Goal: Task Accomplishment & Management: Manage account settings

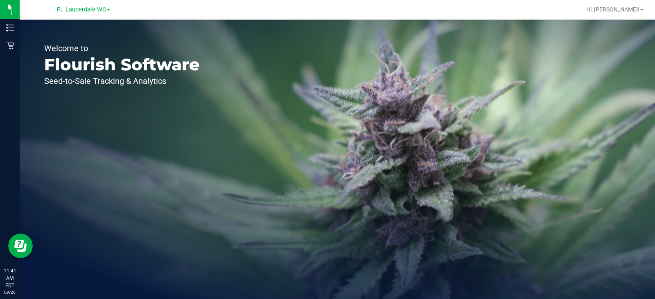
click at [88, 5] on link "Ft. Lauderdale WC" at bounding box center [83, 9] width 53 height 8
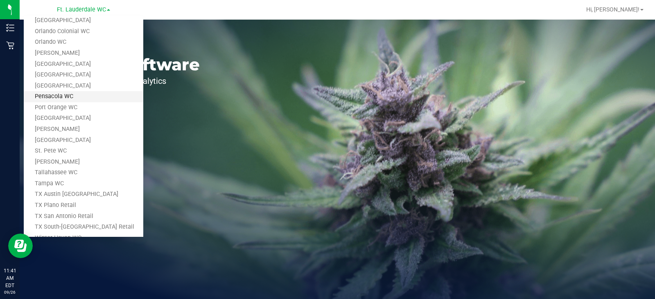
scroll to position [327, 0]
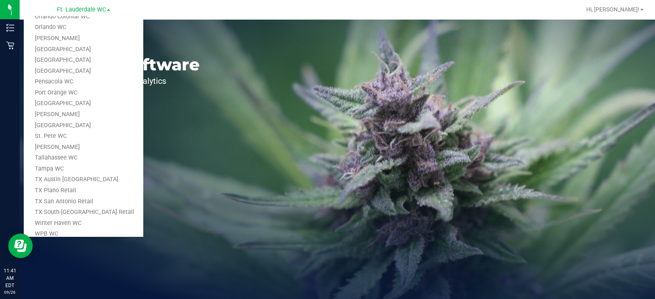
click at [65, 180] on link "TX Austin DC" at bounding box center [83, 179] width 119 height 11
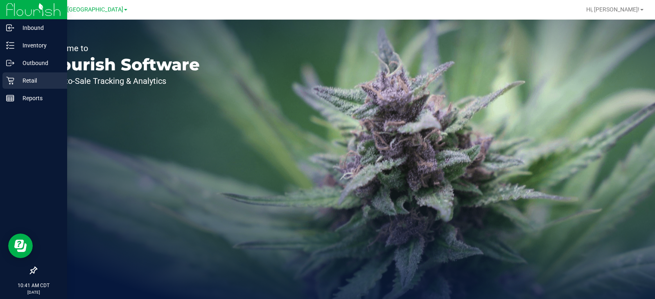
click at [12, 79] on icon at bounding box center [10, 80] width 8 height 8
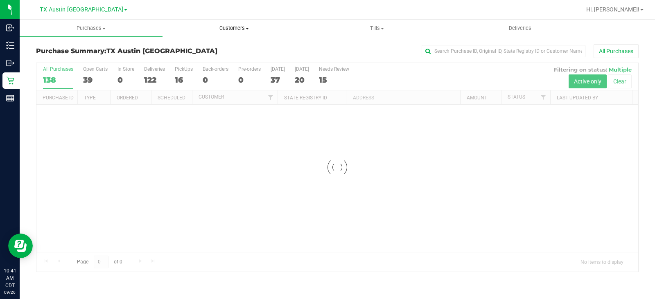
click at [240, 26] on span "Customers" at bounding box center [234, 28] width 142 height 7
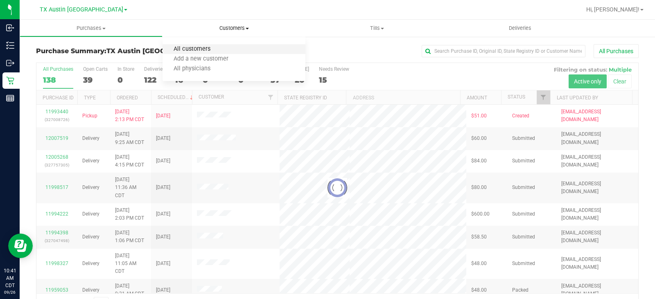
click at [206, 49] on span "All customers" at bounding box center [191, 49] width 59 height 7
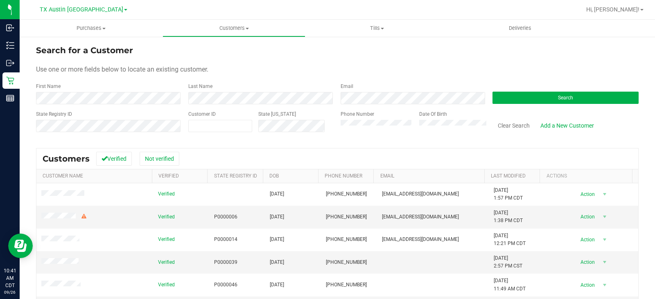
click at [319, 72] on div "Use one or more fields below to locate an existing customer." at bounding box center [337, 70] width 602 height 10
click at [518, 96] on button "Search" at bounding box center [565, 98] width 146 height 12
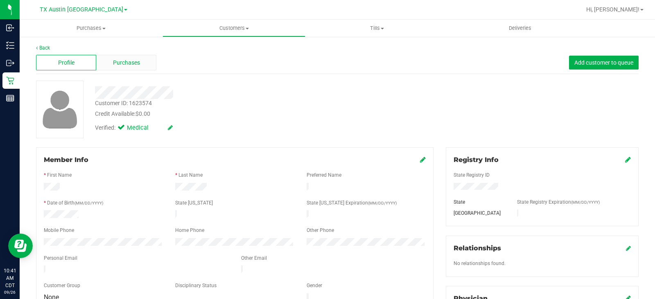
click at [137, 61] on span "Purchases" at bounding box center [126, 62] width 27 height 9
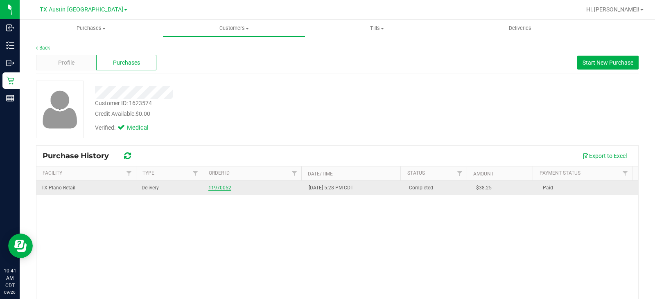
click at [219, 187] on link "11970052" at bounding box center [219, 188] width 23 height 6
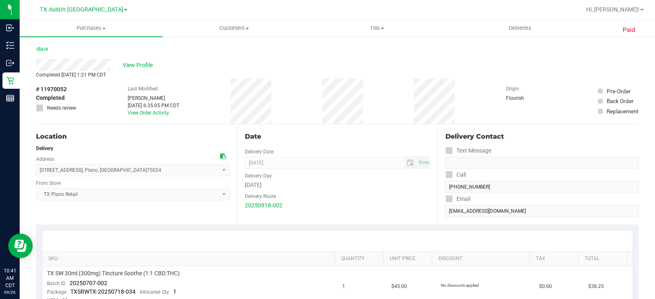
click at [196, 213] on div "Location Delivery Address 4720 SH-121 N,Suite #180 , Plano , TX 75024 Select ad…" at bounding box center [136, 174] width 201 height 100
click at [184, 212] on div "Location Delivery Address 4720 SH-121 N,Suite #180 , Plano , TX 75024 Select ad…" at bounding box center [136, 174] width 201 height 100
click at [225, 28] on span "Customers" at bounding box center [234, 28] width 142 height 7
click at [222, 49] on li "All customers" at bounding box center [233, 50] width 143 height 10
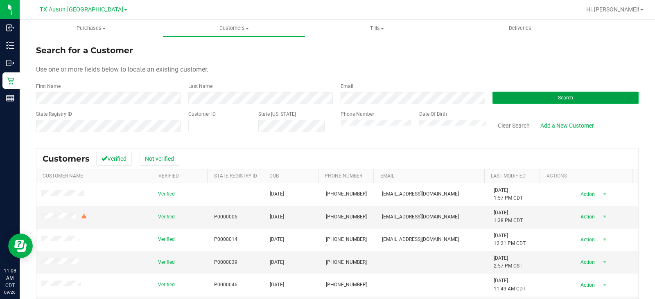
click at [529, 101] on button "Search" at bounding box center [565, 98] width 146 height 12
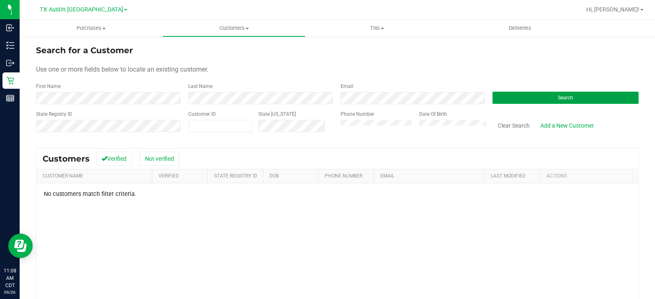
click at [522, 102] on button "Search" at bounding box center [565, 98] width 146 height 12
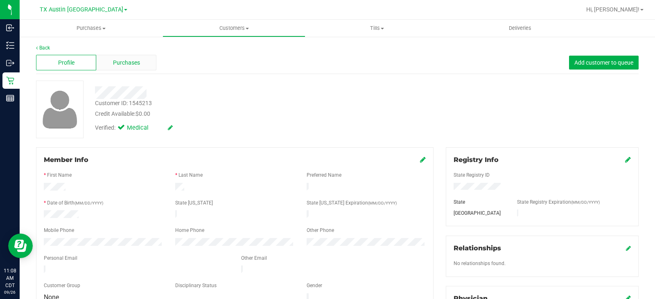
click at [124, 57] on div "Purchases" at bounding box center [126, 63] width 60 height 16
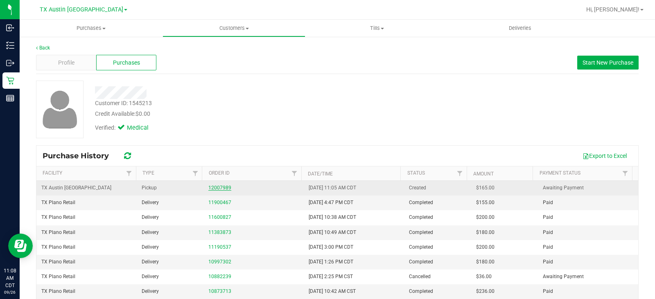
click at [214, 185] on link "12007989" at bounding box center [219, 188] width 23 height 6
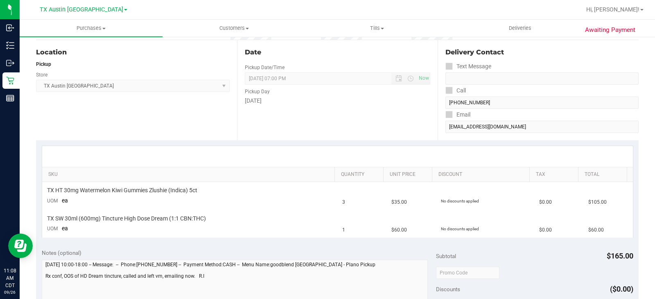
scroll to position [82, 0]
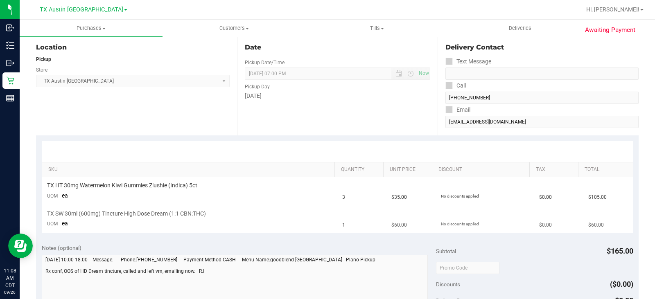
click at [203, 219] on td "TX SW 30ml (600mg) Tincture High Dose Dream (1:1 CBN:THC) UOM ea" at bounding box center [189, 218] width 295 height 27
drag, startPoint x: 218, startPoint y: 211, endPoint x: 62, endPoint y: 208, distance: 155.9
click at [62, 208] on td "TX SW 30ml (600mg) Tincture High Dose Dream (1:1 CBN:THC) UOM ea" at bounding box center [189, 218] width 295 height 27
drag, startPoint x: 151, startPoint y: 229, endPoint x: 167, endPoint y: 227, distance: 16.9
click at [151, 229] on td "TX SW 30ml (600mg) Tincture High Dose Dream (1:1 CBN:THC) UOM ea" at bounding box center [189, 218] width 295 height 27
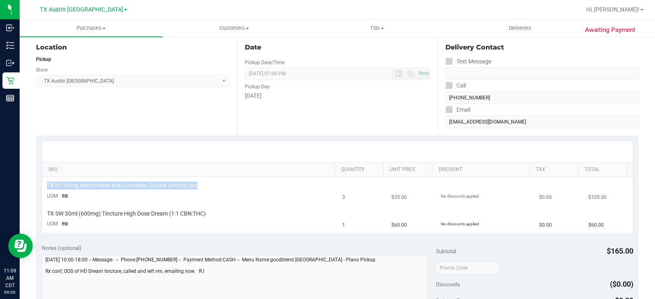
drag, startPoint x: 205, startPoint y: 184, endPoint x: 43, endPoint y: 186, distance: 161.6
click at [43, 186] on td "TX HT 30mg Watermelon Kiwi Gummies Zlushie (Indica) 5ct UOM ea" at bounding box center [189, 191] width 295 height 28
click at [121, 209] on td "TX SW 30ml (600mg) Tincture High Dose Dream (1:1 CBN:THC) UOM ea" at bounding box center [189, 218] width 295 height 27
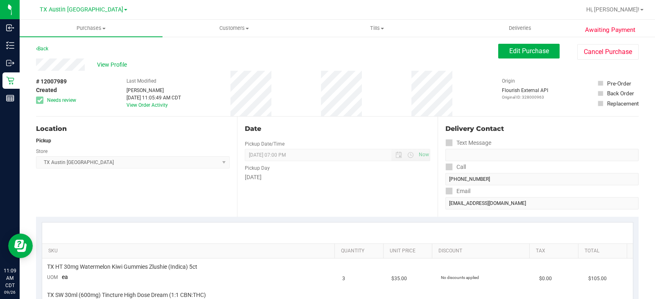
scroll to position [0, 0]
click at [47, 47] on link "Back" at bounding box center [42, 49] width 12 height 6
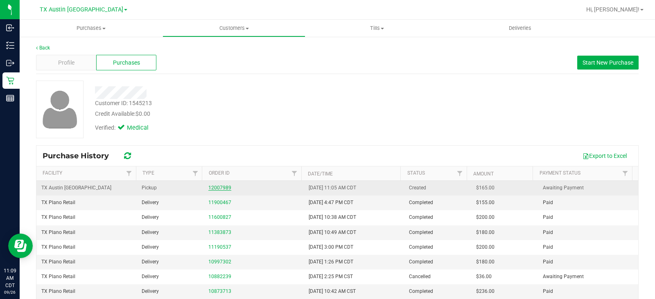
click at [223, 188] on link "12007989" at bounding box center [219, 188] width 23 height 6
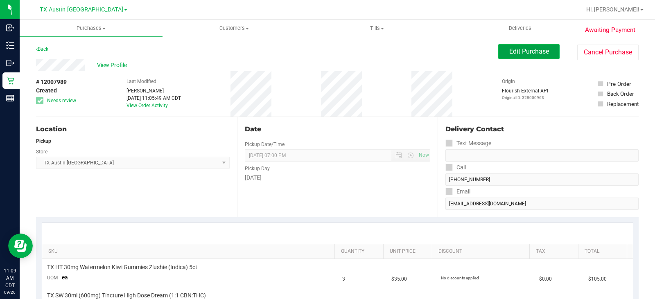
click at [523, 55] on span "Edit Purchase" at bounding box center [529, 51] width 40 height 8
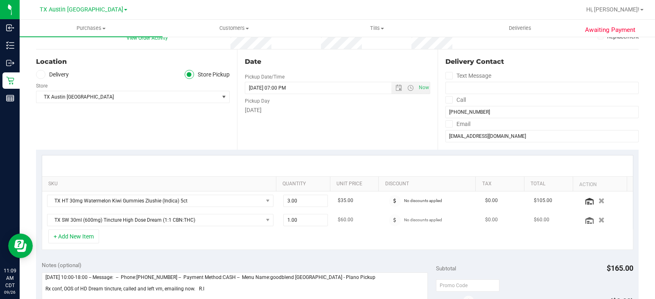
scroll to position [82, 0]
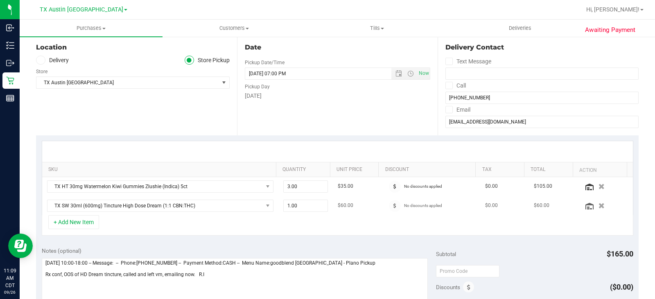
click at [598, 207] on icon "button" at bounding box center [601, 206] width 6 height 6
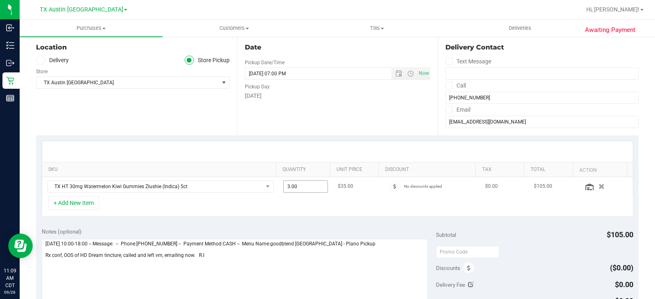
click at [306, 185] on span "3.00 3" at bounding box center [305, 186] width 45 height 12
click at [306, 185] on input "3" at bounding box center [305, 186] width 44 height 11
type input "5"
type input "5.00"
click at [324, 214] on div "+ Add New Item" at bounding box center [337, 206] width 591 height 20
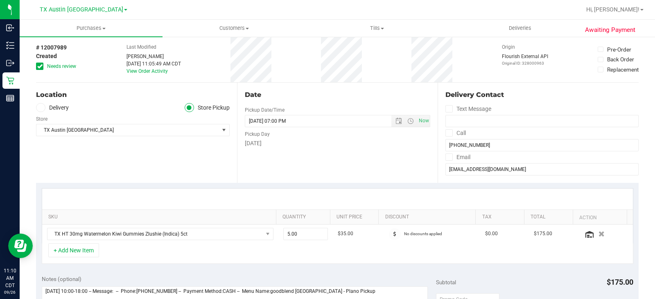
scroll to position [0, 0]
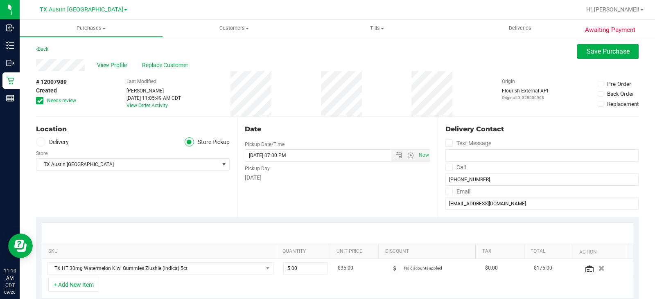
click at [72, 69] on div "View Profile Replace Customer" at bounding box center [337, 65] width 602 height 12
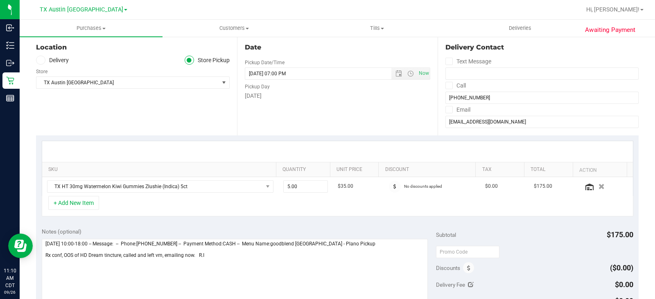
click at [296, 213] on div "+ Add New Item" at bounding box center [337, 206] width 591 height 20
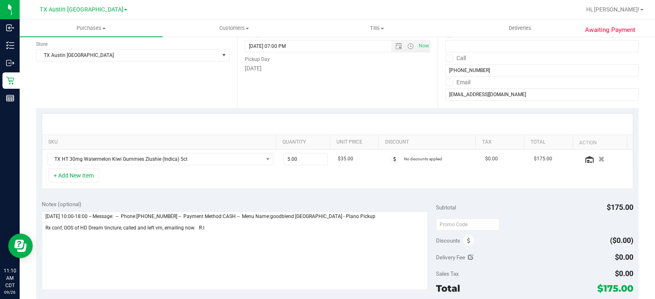
scroll to position [123, 0]
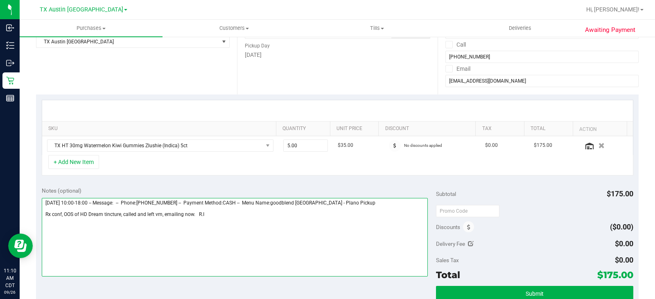
click at [334, 259] on textarea at bounding box center [235, 237] width 386 height 79
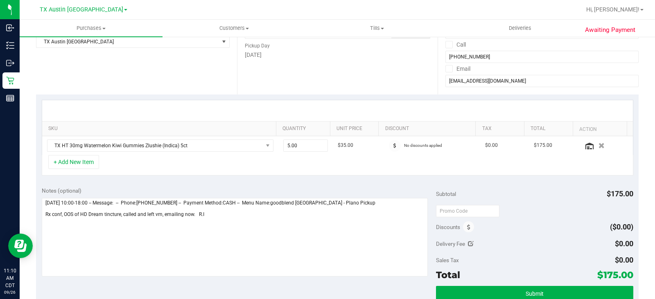
drag, startPoint x: 590, startPoint y: 273, endPoint x: 622, endPoint y: 277, distance: 32.1
click at [622, 277] on div "Total $175.00" at bounding box center [534, 275] width 197 height 15
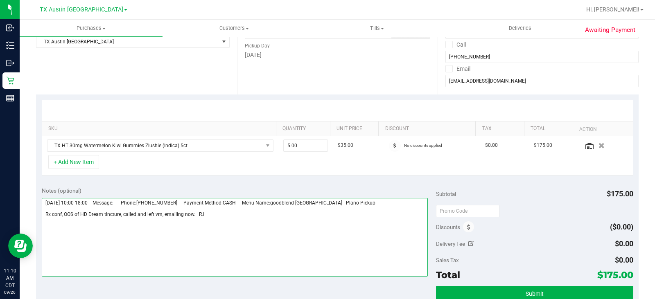
click at [295, 260] on textarea at bounding box center [235, 237] width 386 height 79
click at [301, 220] on textarea at bounding box center [235, 237] width 386 height 79
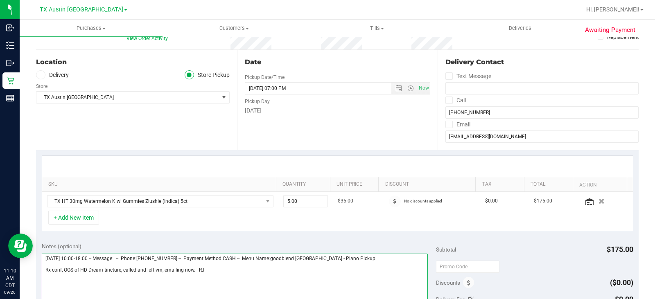
scroll to position [82, 0]
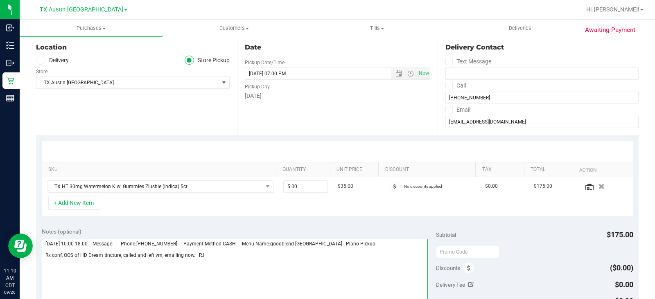
click at [214, 270] on textarea at bounding box center [235, 278] width 386 height 79
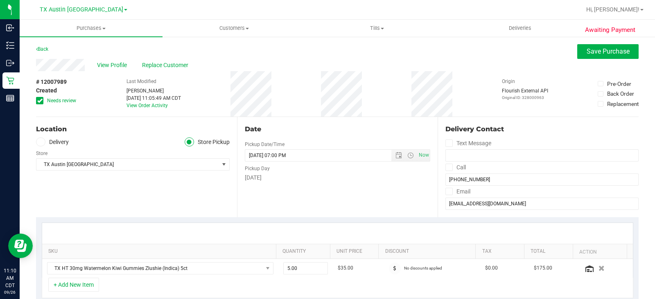
click at [45, 139] on label "Delivery" at bounding box center [52, 141] width 33 height 9
click at [0, 0] on input "Delivery" at bounding box center [0, 0] width 0 height 0
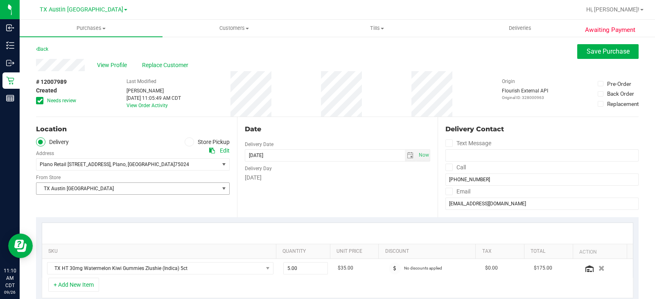
click at [180, 192] on span "TX Austin [GEOGRAPHIC_DATA]" at bounding box center [127, 188] width 182 height 11
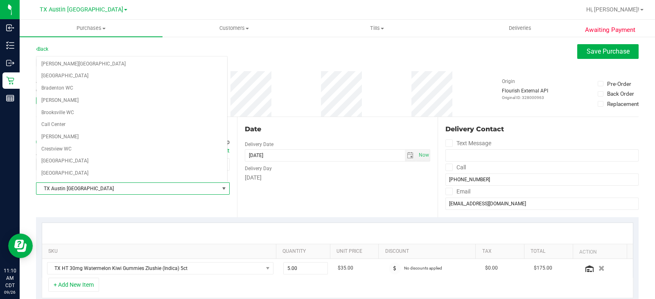
scroll to position [510, 0]
click at [184, 188] on span "TX Austin [GEOGRAPHIC_DATA]" at bounding box center [127, 188] width 182 height 11
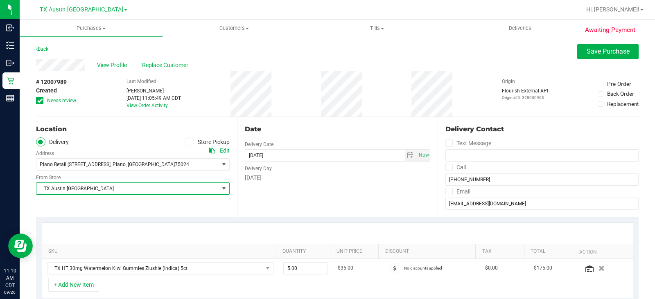
click at [181, 187] on span "TX Austin [GEOGRAPHIC_DATA]" at bounding box center [127, 188] width 182 height 11
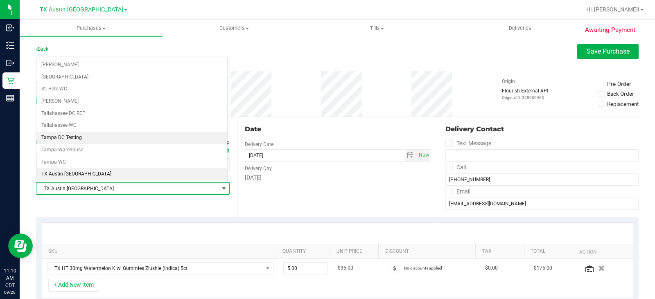
scroll to position [594, 0]
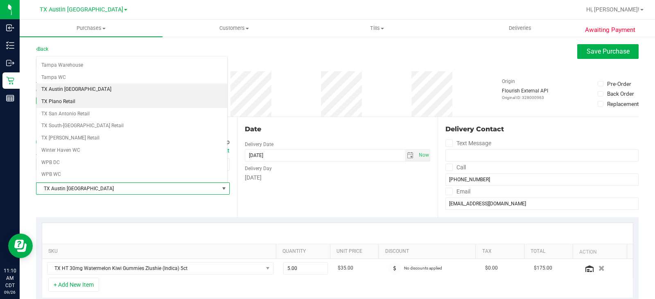
click at [104, 103] on li "TX Plano Retail" at bounding box center [131, 102] width 191 height 12
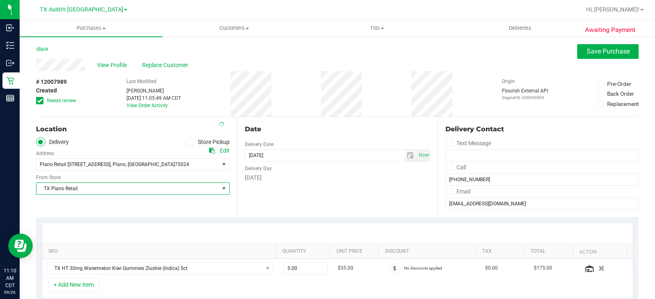
click at [283, 203] on div "Date Delivery Date 09/27/2025 Now 09/27/2025 07:00 PM Now Delivery Day Saturday" at bounding box center [337, 167] width 201 height 100
click at [346, 191] on div "Date Delivery Date 09/27/2025 Now 09/27/2025 07:00 PM Now Delivery Day Saturday" at bounding box center [337, 167] width 201 height 100
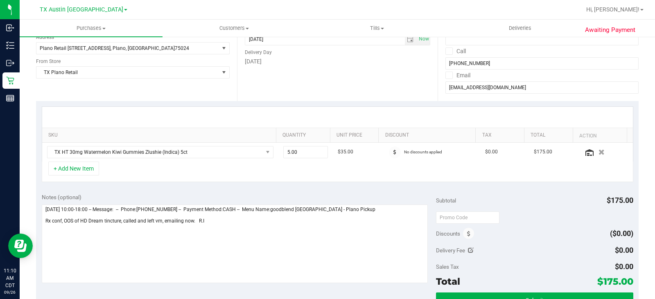
scroll to position [123, 0]
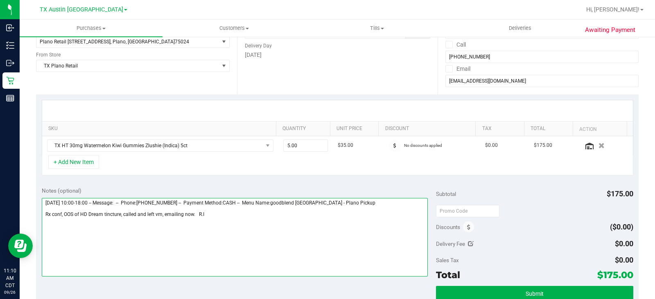
click at [346, 254] on textarea at bounding box center [235, 237] width 386 height 79
click at [252, 250] on textarea at bounding box center [235, 237] width 386 height 79
click at [216, 215] on textarea at bounding box center [235, 237] width 386 height 79
click at [202, 251] on textarea at bounding box center [235, 237] width 386 height 79
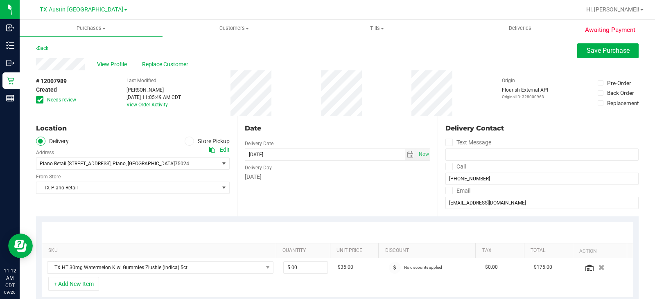
scroll to position [0, 0]
type textarea "Saturday 09/27/2025 10:00-18:00 -- Message: -- Phone:2144975803 -- Payment Meth…"
click at [43, 100] on span at bounding box center [39, 100] width 7 height 7
click at [0, 0] on input "Needs review" at bounding box center [0, 0] width 0 height 0
click at [603, 51] on span "Save Purchase" at bounding box center [607, 51] width 43 height 8
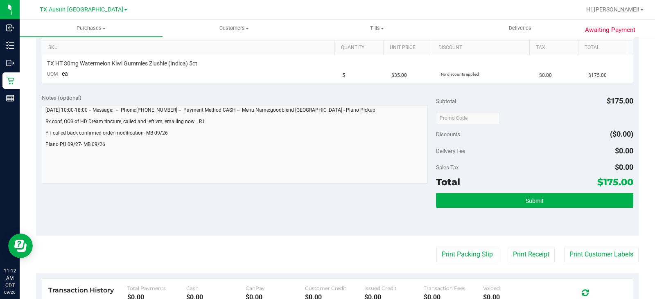
scroll to position [205, 0]
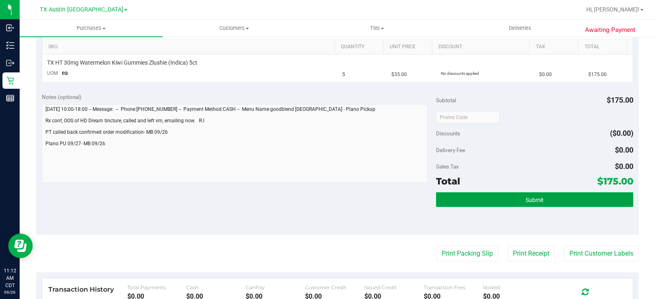
click at [496, 196] on button "Submit" at bounding box center [534, 199] width 197 height 15
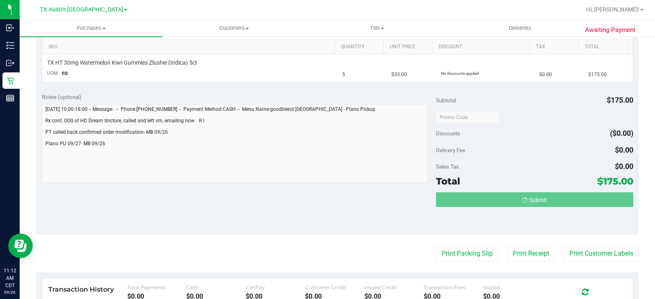
drag, startPoint x: 496, startPoint y: 196, endPoint x: 316, endPoint y: 193, distance: 180.0
click at [316, 193] on div "Notes (optional) Subtotal $175.00 Discounts ($0.00) Delivery Fee $0.00 Sales Ta…" at bounding box center [337, 161] width 602 height 147
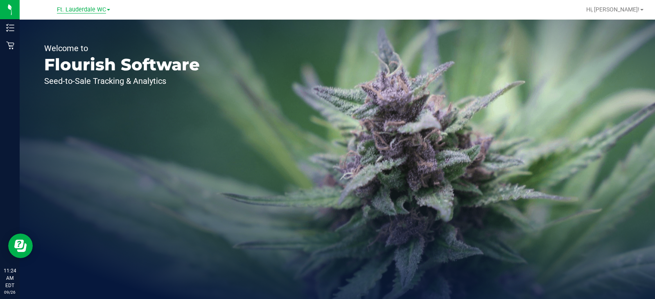
click at [83, 11] on span "Ft. Lauderdale WC" at bounding box center [81, 9] width 49 height 7
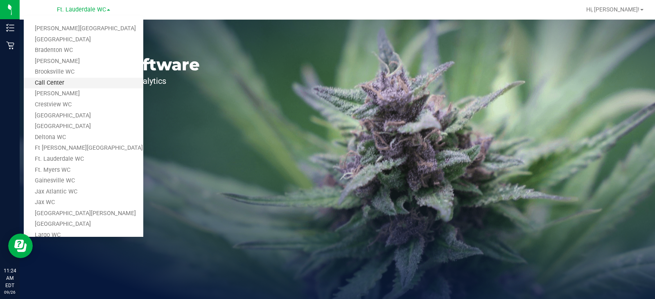
click at [83, 85] on link "Call Center" at bounding box center [83, 83] width 119 height 11
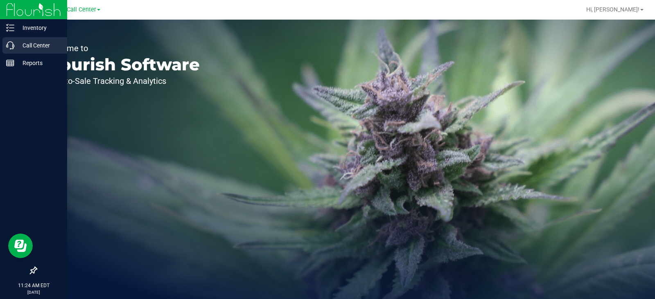
click at [4, 40] on div "Call Center" at bounding box center [34, 45] width 65 height 16
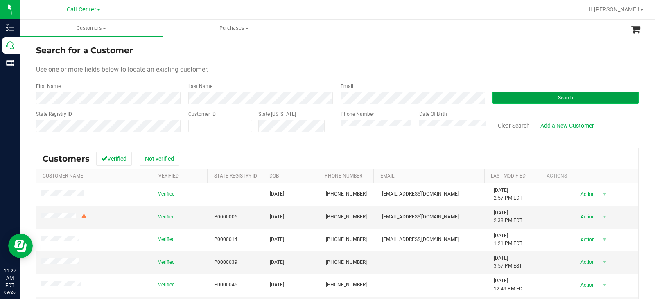
click at [558, 99] on span "Search" at bounding box center [565, 98] width 15 height 6
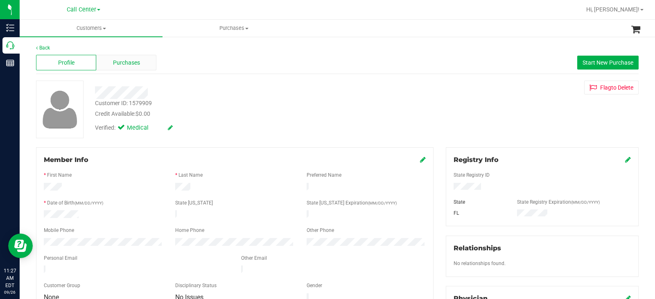
click at [128, 61] on span "Purchases" at bounding box center [126, 62] width 27 height 9
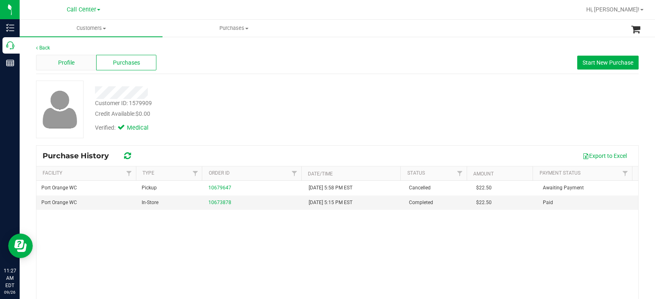
click at [81, 61] on div "Profile" at bounding box center [66, 63] width 60 height 16
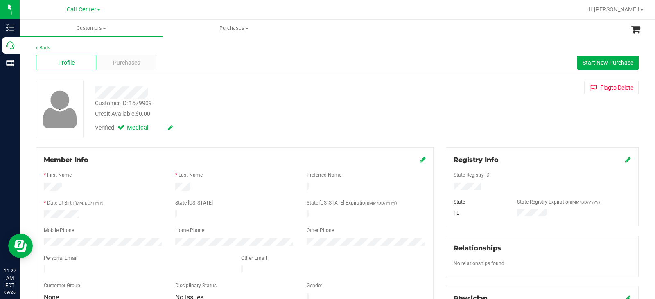
drag, startPoint x: 482, startPoint y: 187, endPoint x: 446, endPoint y: 191, distance: 36.6
click at [447, 191] on div at bounding box center [541, 187] width 189 height 9
click at [76, 201] on span "(MM/DD/YYYY)" at bounding box center [88, 203] width 29 height 4
drag, startPoint x: 81, startPoint y: 214, endPoint x: 43, endPoint y: 214, distance: 38.5
click at [43, 214] on div at bounding box center [103, 215] width 131 height 10
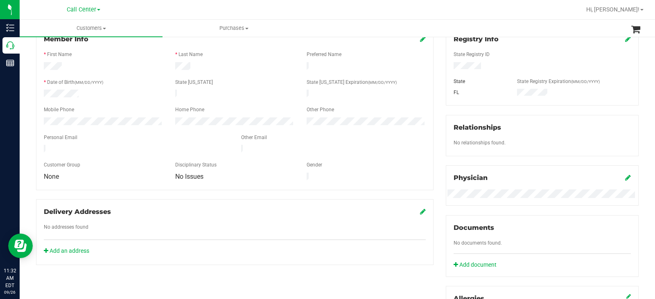
scroll to position [123, 0]
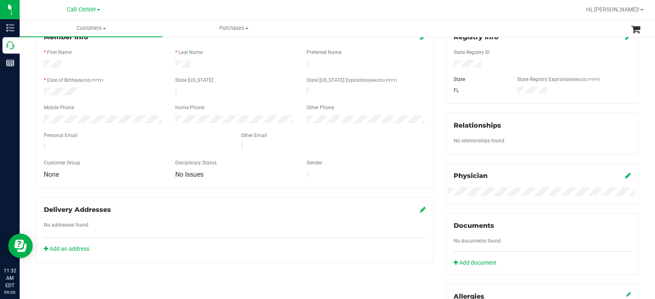
click at [132, 159] on div "Customer Group" at bounding box center [103, 163] width 131 height 9
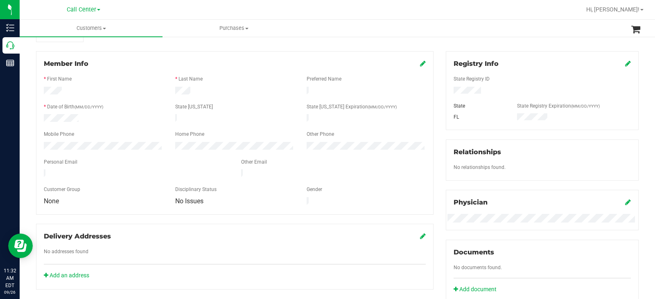
scroll to position [82, 0]
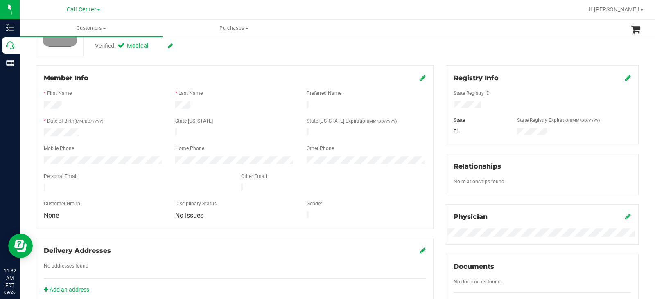
drag, startPoint x: 131, startPoint y: 183, endPoint x: 41, endPoint y: 184, distance: 90.0
click at [41, 184] on div at bounding box center [136, 189] width 197 height 10
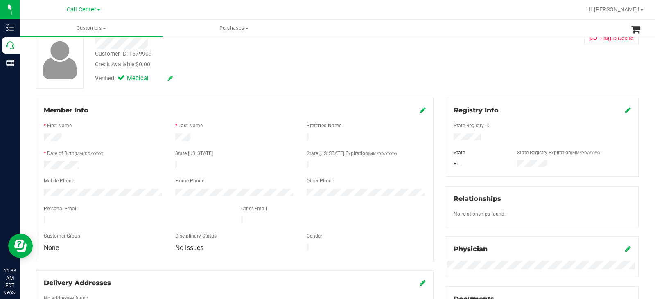
scroll to position [0, 0]
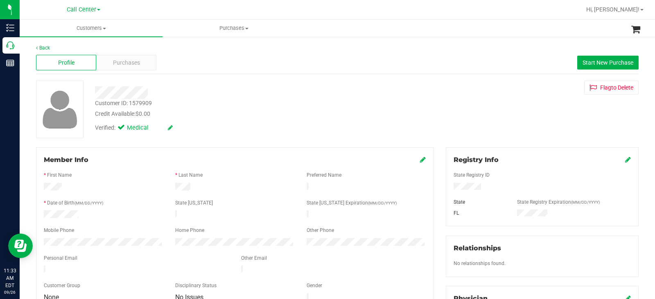
drag, startPoint x: 196, startPoint y: 186, endPoint x: 34, endPoint y: 189, distance: 162.4
click at [34, 189] on div "Member Info * First Name * Last Name Preferred Name * Date of Birth (MM/DD/YYYY…" at bounding box center [234, 266] width 409 height 238
click at [44, 265] on div at bounding box center [136, 270] width 197 height 10
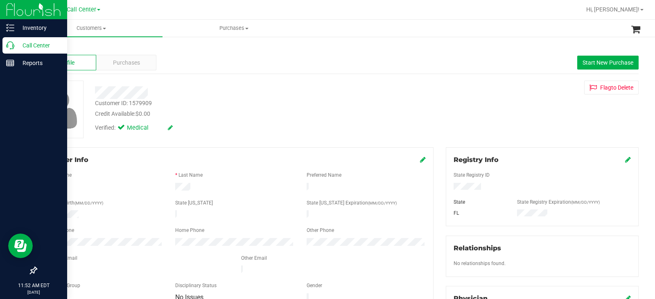
click at [10, 43] on icon at bounding box center [10, 45] width 8 height 8
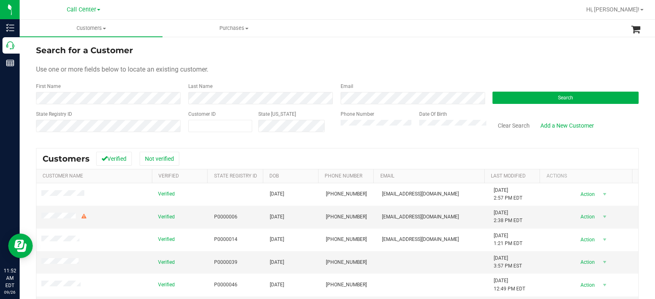
click at [560, 89] on div "Search" at bounding box center [562, 94] width 152 height 22
click at [551, 97] on button "Search" at bounding box center [565, 98] width 146 height 12
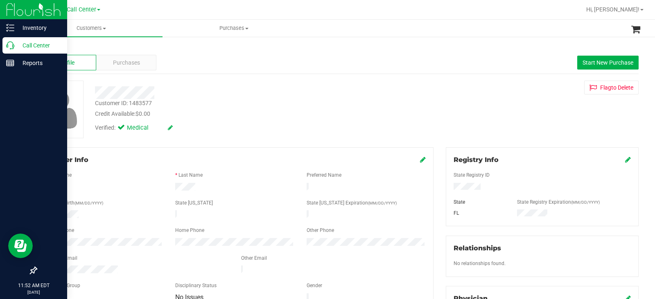
click at [4, 43] on div "Call Center" at bounding box center [34, 45] width 65 height 16
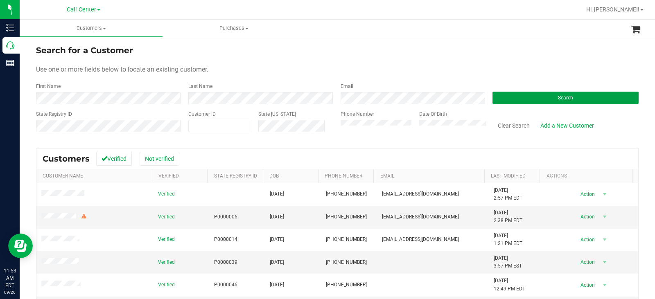
drag, startPoint x: 527, startPoint y: 99, endPoint x: 440, endPoint y: 85, distance: 87.8
click at [527, 99] on button "Search" at bounding box center [565, 98] width 146 height 12
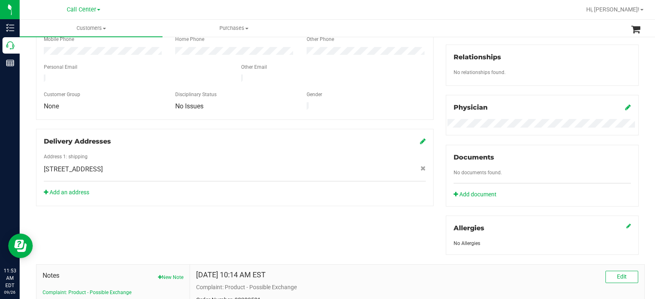
scroll to position [205, 0]
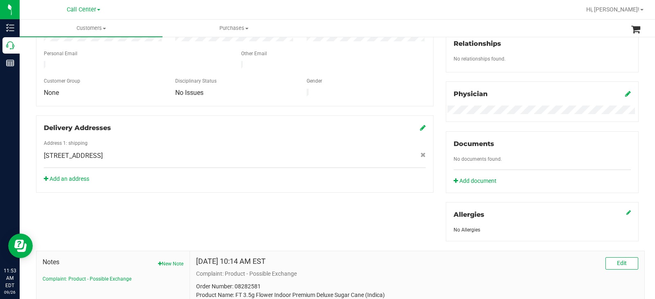
drag, startPoint x: 164, startPoint y: 146, endPoint x: 159, endPoint y: 148, distance: 5.3
click at [159, 151] on div "2752 River Ridge Dr , Orlando , FL 32825" at bounding box center [235, 156] width 394 height 10
copy span "2752 River Ridge Dr , Orlando , FL 32825"
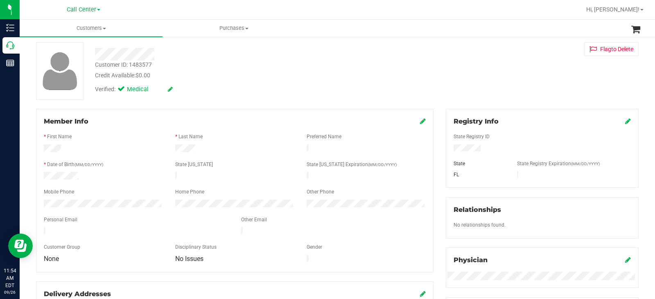
scroll to position [0, 0]
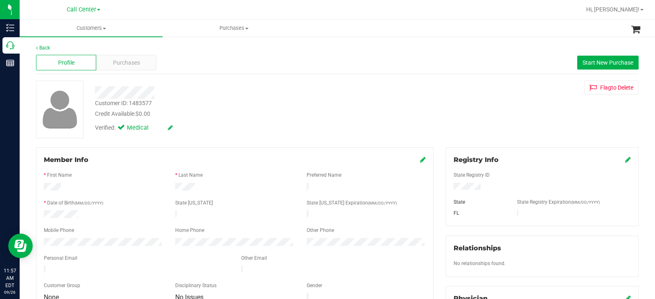
click at [207, 93] on div at bounding box center [242, 92] width 307 height 13
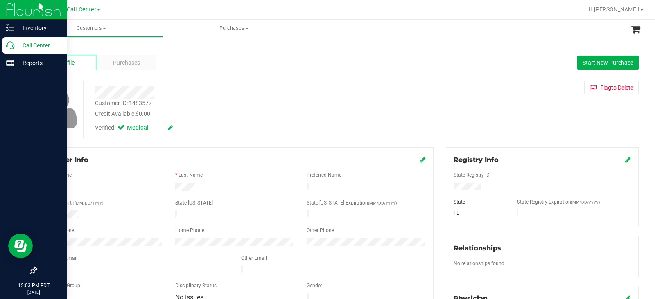
click at [8, 38] on div "Call Center" at bounding box center [34, 45] width 65 height 16
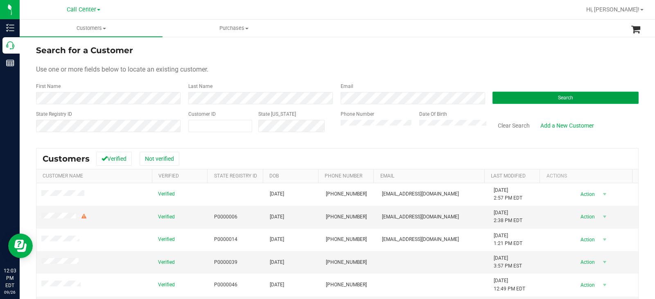
click at [517, 97] on button "Search" at bounding box center [565, 98] width 146 height 12
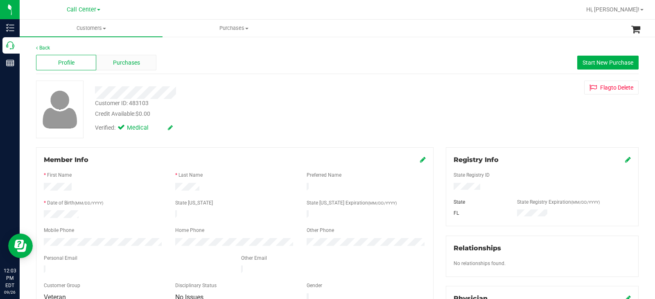
click at [146, 64] on div "Purchases" at bounding box center [126, 63] width 60 height 16
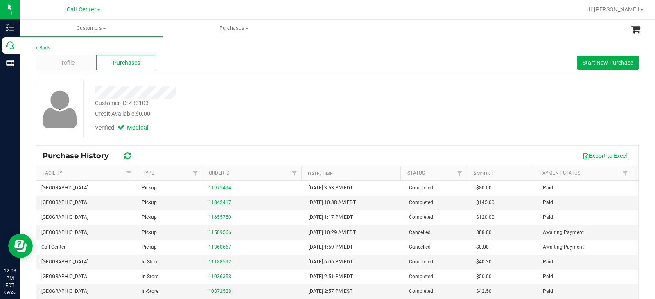
click at [388, 107] on div "Customer ID: 483103 Credit Available: $0.00" at bounding box center [242, 108] width 307 height 19
click at [596, 64] on span "Start New Purchase" at bounding box center [607, 62] width 51 height 7
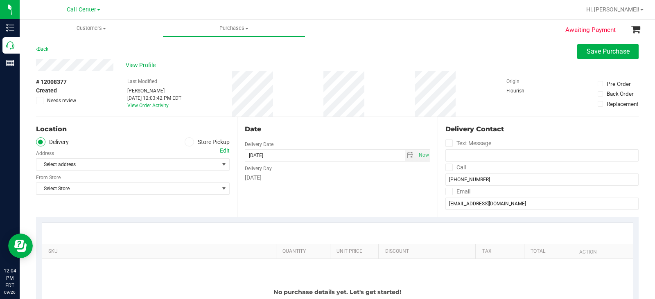
click at [187, 142] on icon at bounding box center [189, 142] width 5 height 0
click at [0, 0] on input "Store Pickup" at bounding box center [0, 0] width 0 height 0
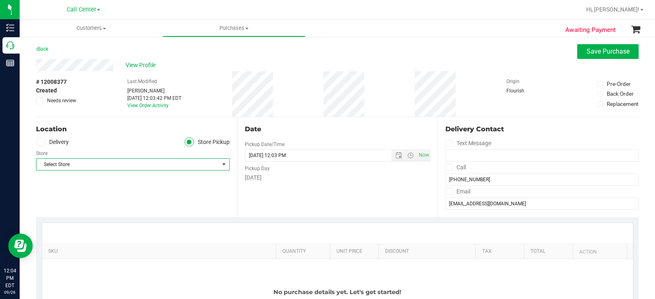
click at [169, 163] on span "Select Store" at bounding box center [127, 164] width 182 height 11
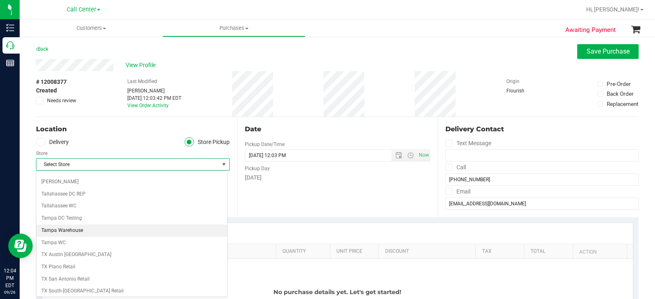
scroll to position [532, 0]
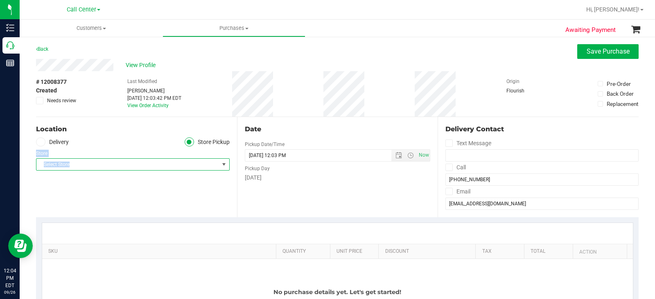
click at [136, 158] on div "Location Delivery Store Pickup Store Select Store Select Store Bonita Springs W…" at bounding box center [136, 167] width 201 height 100
click at [153, 165] on span "Select Store" at bounding box center [127, 164] width 182 height 11
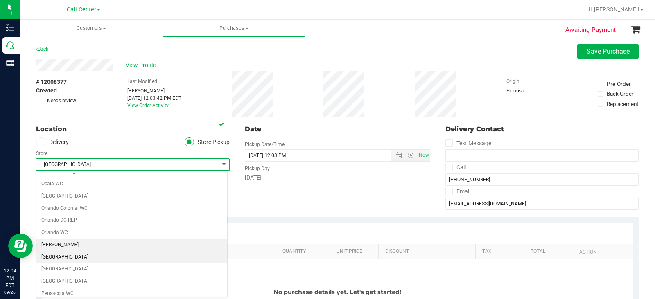
scroll to position [368, 0]
click at [91, 258] on li "[GEOGRAPHIC_DATA]" at bounding box center [131, 260] width 191 height 12
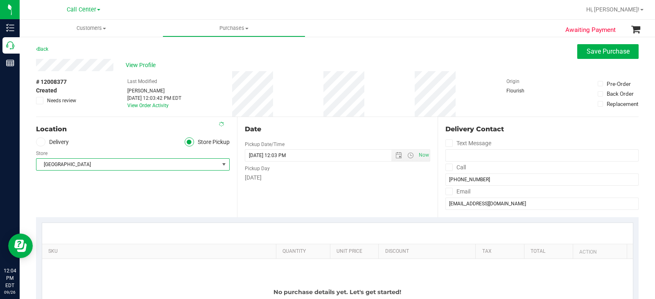
click at [250, 241] on div at bounding box center [337, 233] width 590 height 21
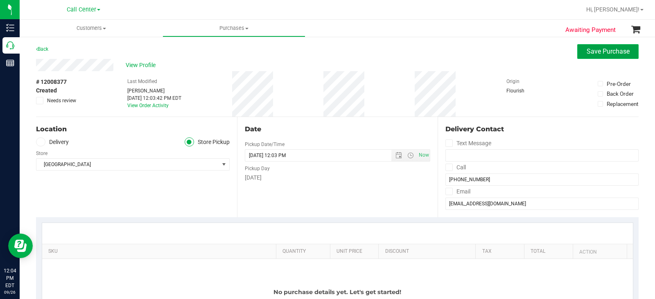
click at [603, 49] on span "Save Purchase" at bounding box center [607, 51] width 43 height 8
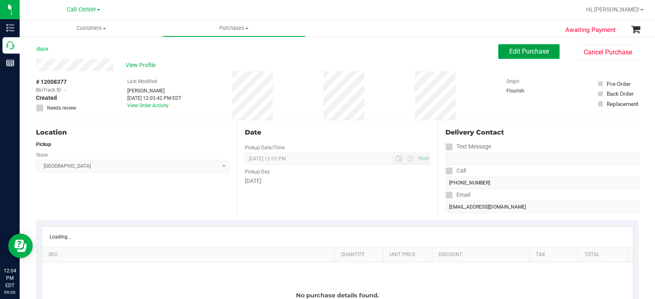
click at [521, 50] on span "Edit Purchase" at bounding box center [529, 51] width 40 height 8
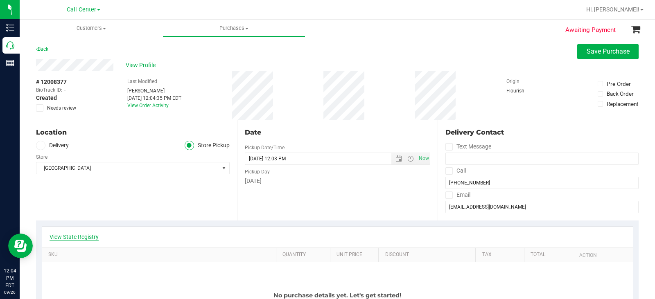
click at [74, 237] on link "View State Registry" at bounding box center [73, 237] width 49 height 8
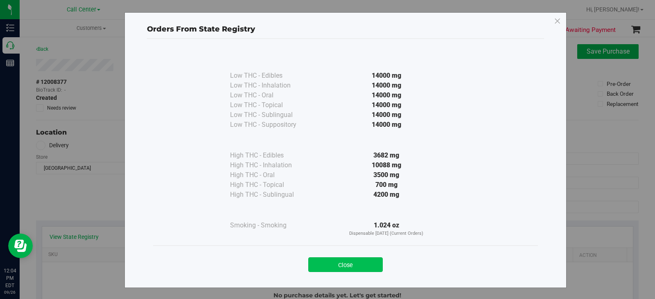
click at [351, 264] on button "Close" at bounding box center [345, 264] width 74 height 15
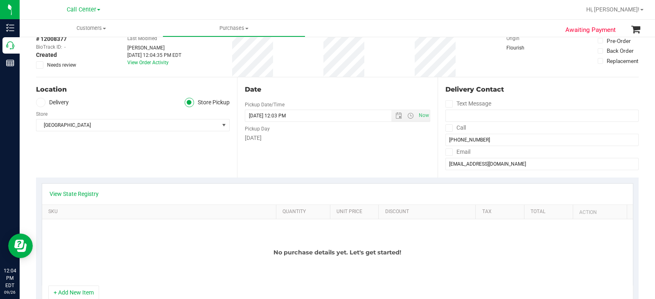
scroll to position [82, 0]
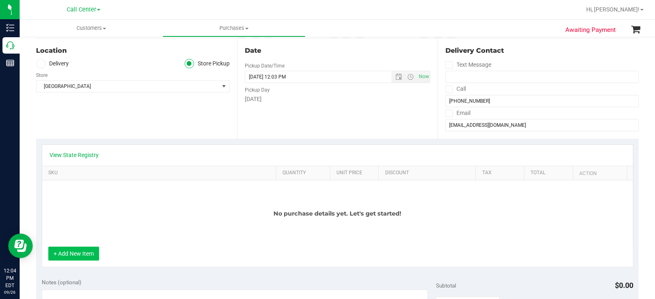
click at [82, 252] on button "+ Add New Item" at bounding box center [73, 254] width 51 height 14
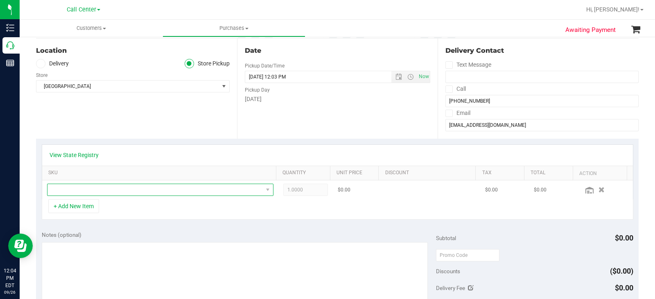
click at [149, 188] on span "NO DATA FOUND" at bounding box center [154, 189] width 215 height 11
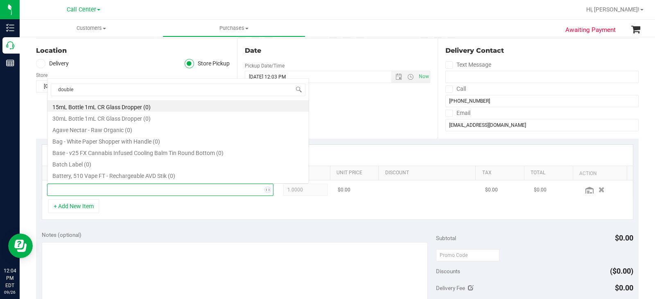
scroll to position [12, 219]
type input "double stuf"
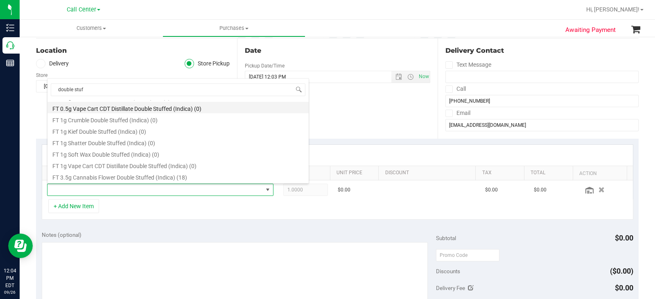
scroll to position [33, 0]
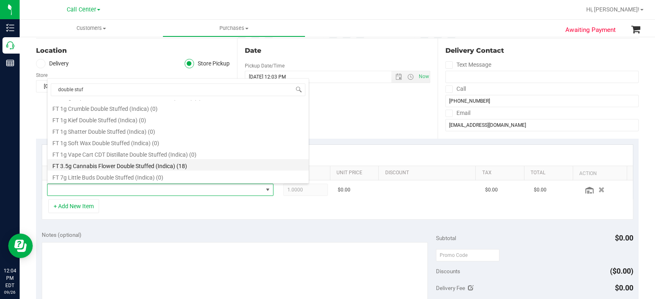
click at [171, 163] on li "FT 3.5g Cannabis Flower Double Stuffed (Indica) (18)" at bounding box center [177, 164] width 261 height 11
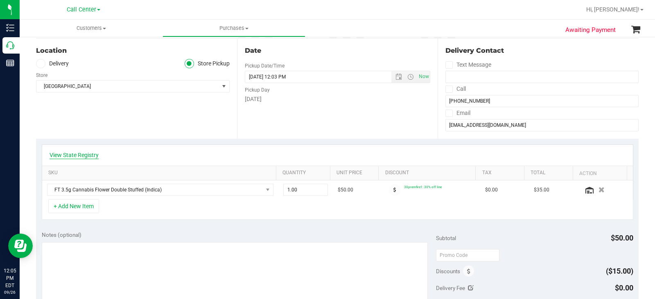
click at [85, 155] on link "View State Registry" at bounding box center [73, 155] width 49 height 8
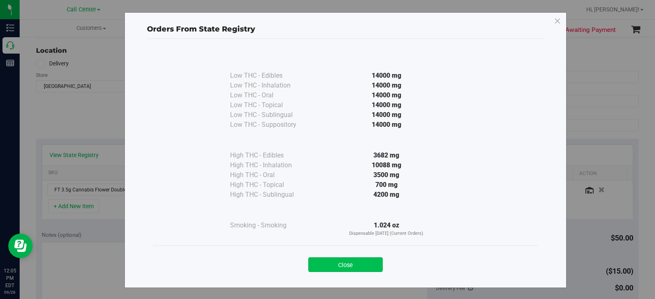
click at [328, 267] on button "Close" at bounding box center [345, 264] width 74 height 15
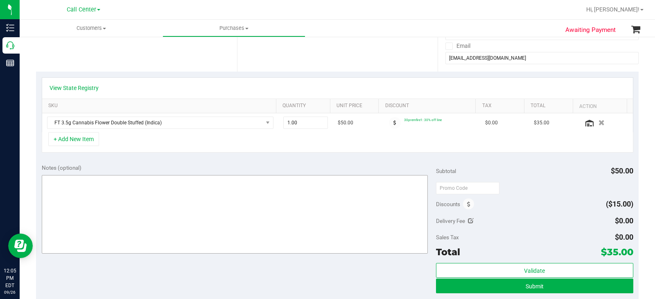
scroll to position [164, 0]
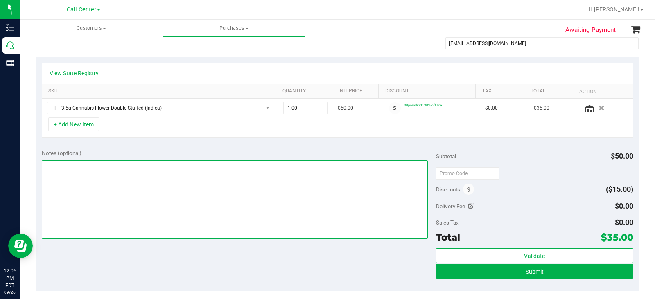
click at [165, 196] on textarea at bounding box center [235, 199] width 386 height 79
click at [165, 194] on textarea at bounding box center [235, 199] width 386 height 79
type textarea "CC MB 09/26"
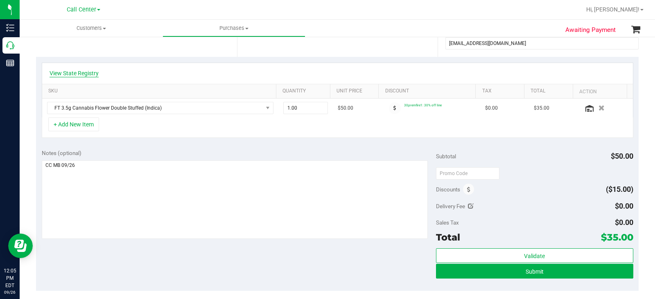
click at [81, 72] on link "View State Registry" at bounding box center [73, 73] width 49 height 8
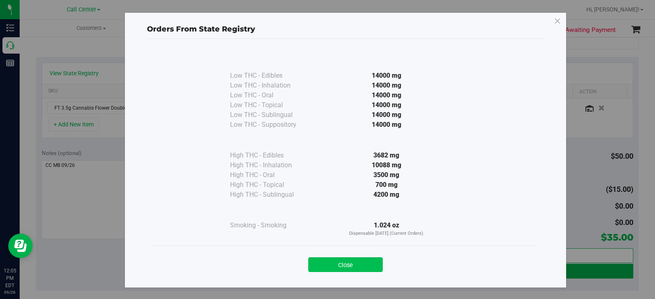
click at [358, 260] on button "Close" at bounding box center [345, 264] width 74 height 15
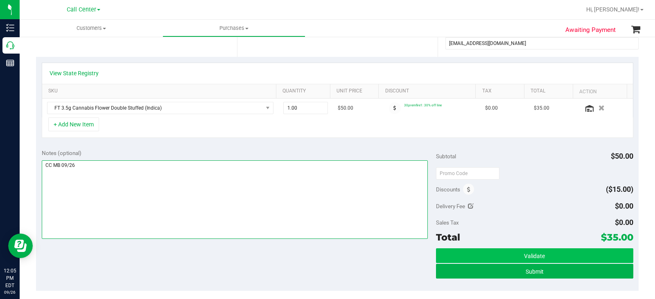
drag, startPoint x: 349, startPoint y: 209, endPoint x: 480, endPoint y: 261, distance: 140.8
click at [352, 211] on textarea at bounding box center [235, 199] width 386 height 79
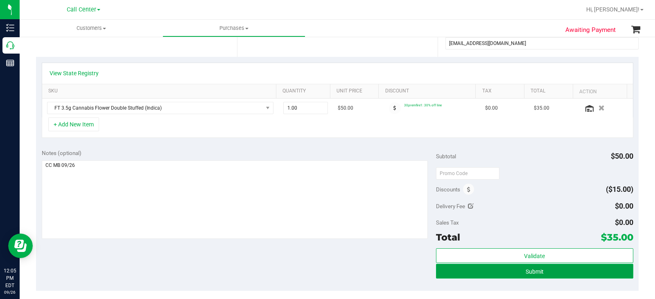
click at [479, 273] on button "Submit" at bounding box center [534, 271] width 197 height 15
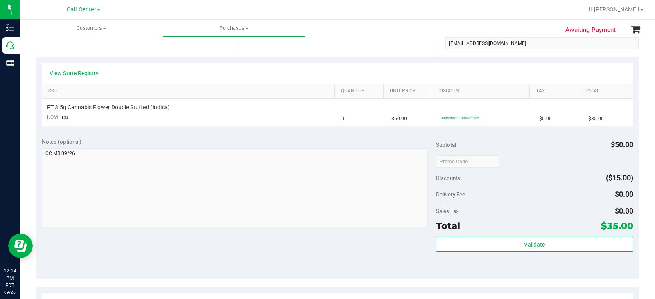
scroll to position [164, 0]
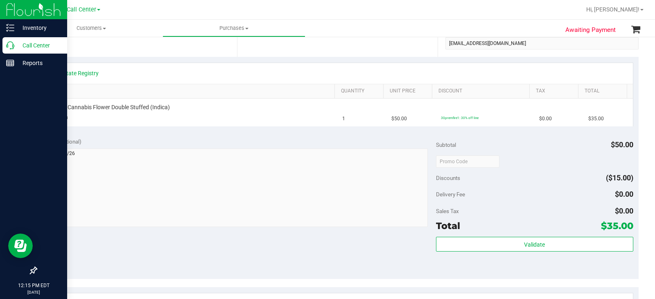
click at [11, 43] on icon at bounding box center [10, 45] width 8 height 8
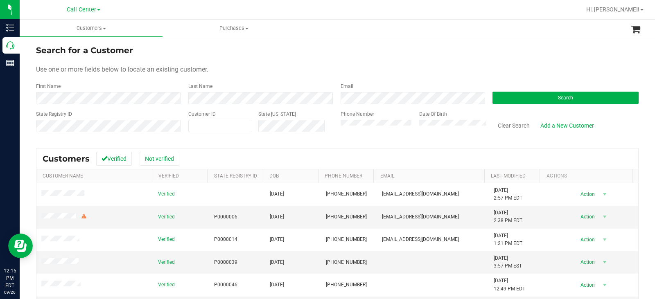
drag, startPoint x: 284, startPoint y: 54, endPoint x: 353, endPoint y: 107, distance: 87.3
click at [285, 55] on div "Search for a Customer" at bounding box center [337, 50] width 602 height 12
click at [227, 65] on div "Use one or more fields below to locate an existing customer." at bounding box center [337, 70] width 602 height 10
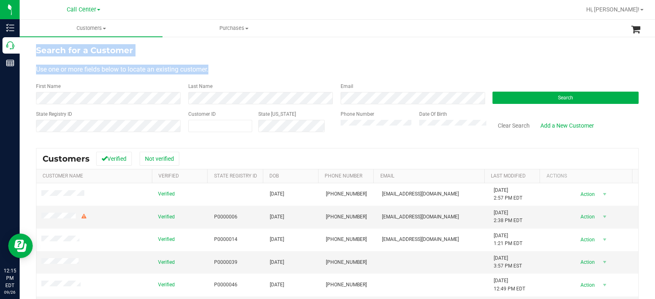
drag, startPoint x: 216, startPoint y: 68, endPoint x: 38, endPoint y: 44, distance: 180.3
click at [38, 44] on form "Search for a Customer Use one or more fields below to locate an existing custom…" at bounding box center [337, 91] width 602 height 95
click at [288, 51] on div "Search for a Customer" at bounding box center [337, 50] width 602 height 12
click at [231, 67] on div "Use one or more fields below to locate an existing customer." at bounding box center [337, 70] width 602 height 10
drag, startPoint x: 214, startPoint y: 69, endPoint x: 166, endPoint y: 49, distance: 51.6
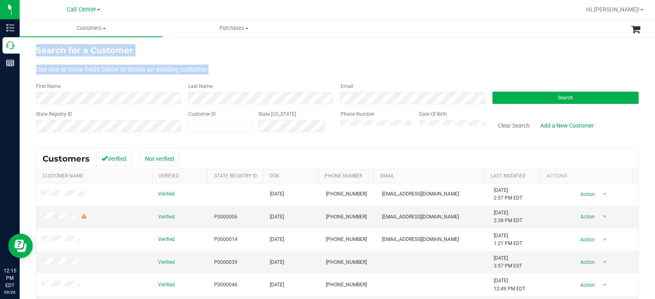
click at [33, 52] on div "Search for a Customer Use one or more fields below to locate an existing custom…" at bounding box center [337, 218] width 635 height 364
click at [219, 58] on form "Search for a Customer Use one or more fields below to locate an existing custom…" at bounding box center [337, 91] width 602 height 95
drag, startPoint x: 152, startPoint y: 70, endPoint x: 37, endPoint y: 50, distance: 116.7
click at [37, 50] on form "Search for a Customer Use one or more fields below to locate an existing custom…" at bounding box center [337, 91] width 602 height 95
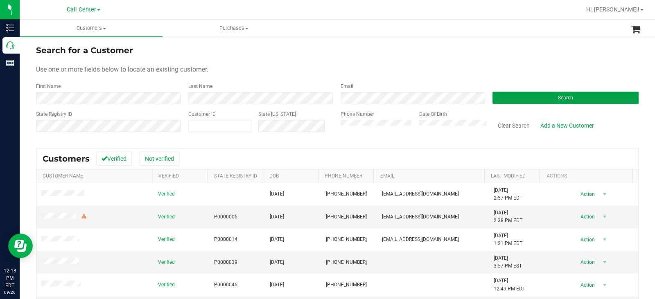
click at [521, 101] on button "Search" at bounding box center [565, 98] width 146 height 12
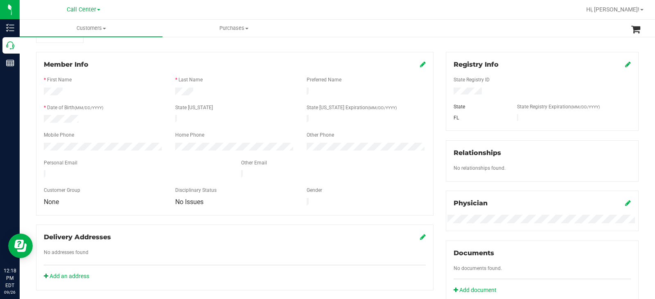
scroll to position [82, 0]
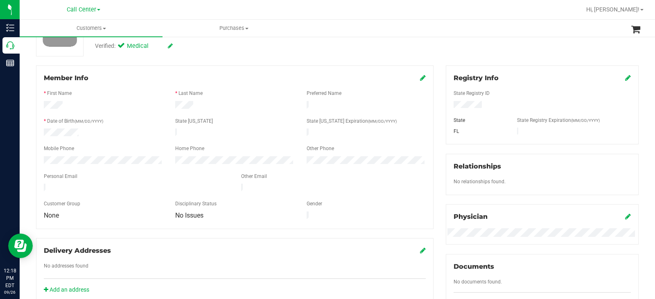
click at [108, 184] on div at bounding box center [136, 189] width 197 height 10
drag, startPoint x: 108, startPoint y: 183, endPoint x: 39, endPoint y: 186, distance: 69.2
click at [39, 186] on div at bounding box center [136, 189] width 197 height 10
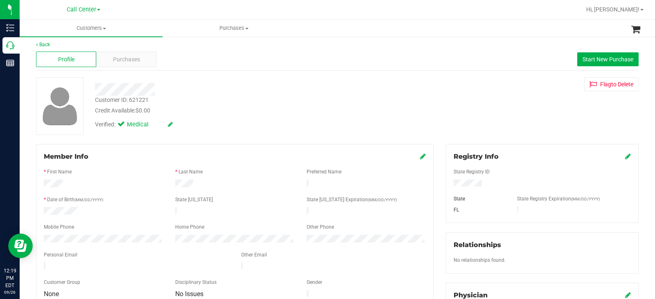
scroll to position [0, 0]
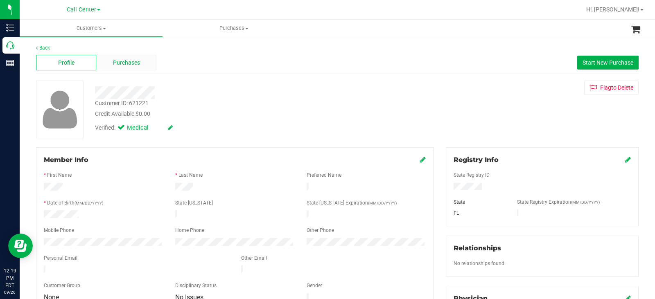
click at [128, 62] on span "Purchases" at bounding box center [126, 62] width 27 height 9
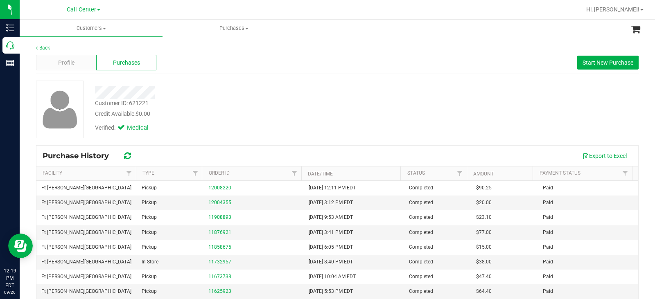
drag, startPoint x: 306, startPoint y: 93, endPoint x: 297, endPoint y: 97, distance: 9.2
click at [306, 93] on div at bounding box center [242, 92] width 307 height 13
click at [216, 200] on link "12004355" at bounding box center [219, 203] width 23 height 6
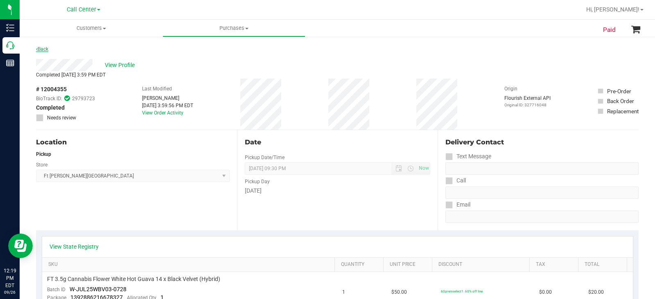
click at [43, 50] on link "Back" at bounding box center [42, 49] width 12 height 6
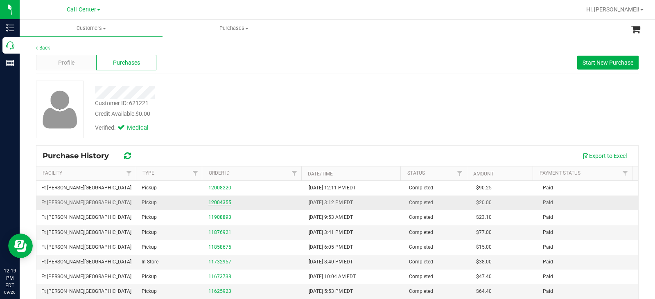
click at [222, 201] on link "12004355" at bounding box center [219, 203] width 23 height 6
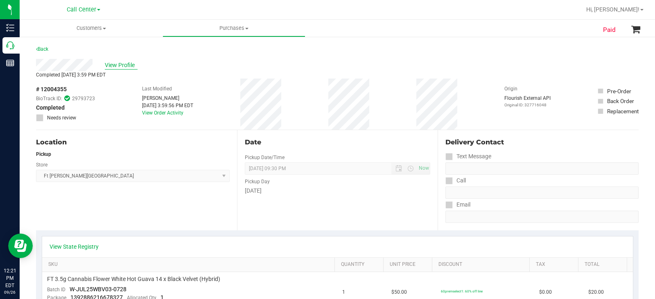
click at [131, 63] on span "View Profile" at bounding box center [121, 65] width 33 height 9
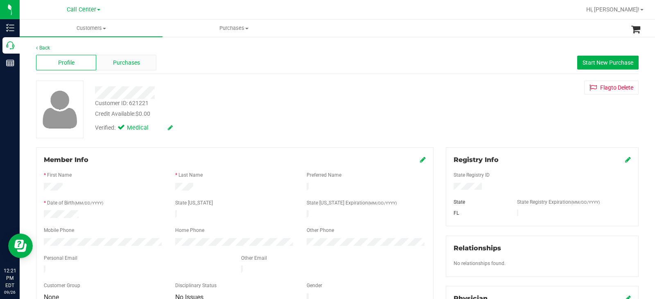
click at [129, 62] on span "Purchases" at bounding box center [126, 62] width 27 height 9
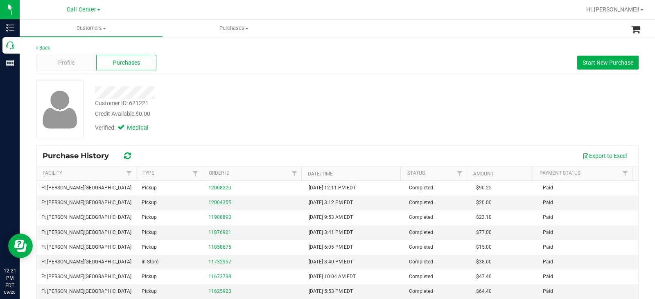
click at [288, 108] on div "Customer ID: 621221 Credit Available: $0.00" at bounding box center [242, 108] width 307 height 19
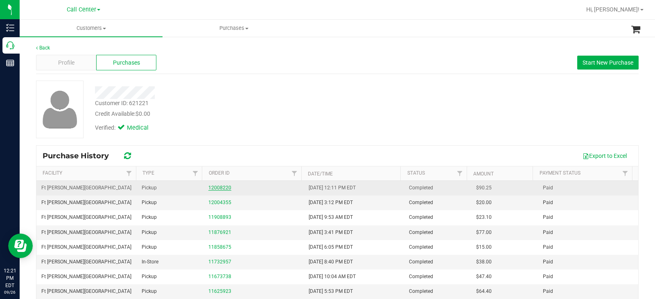
click at [223, 186] on link "12008220" at bounding box center [219, 188] width 23 height 6
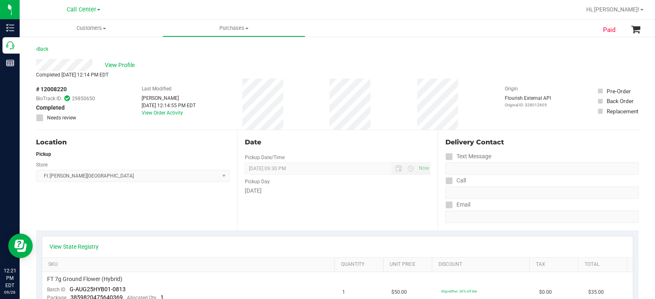
drag, startPoint x: 303, startPoint y: 211, endPoint x: 273, endPoint y: 220, distance: 31.3
click at [302, 211] on div "Date Pickup Date/Time 09/26/2025 Now 09/26/2025 09:30 PM Now Pickup Day Friday" at bounding box center [337, 180] width 201 height 100
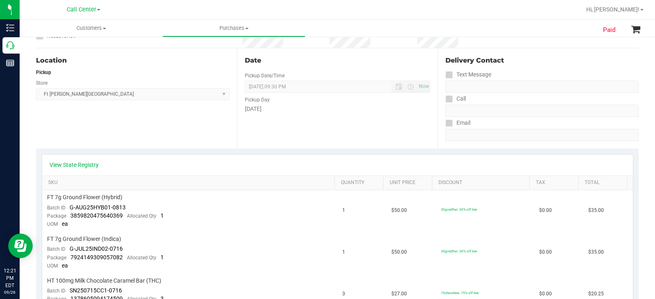
click at [222, 153] on div "View State Registry SKU Quantity Unit Price Discount Tax Total FT 7g Ground Flo…" at bounding box center [337, 234] width 602 height 172
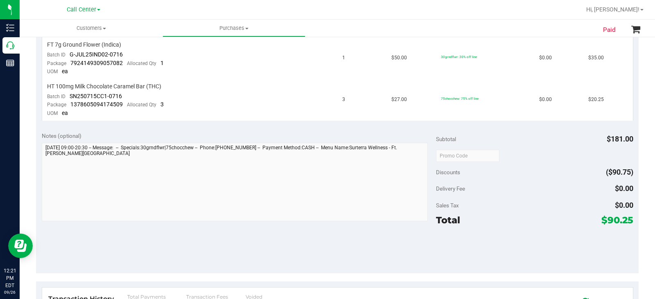
scroll to position [286, 0]
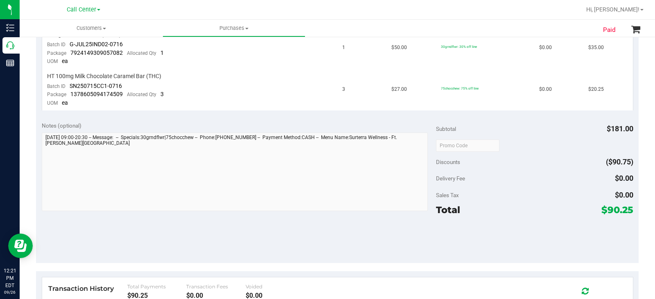
click at [42, 130] on div "Notes (optional)" at bounding box center [239, 167] width 394 height 92
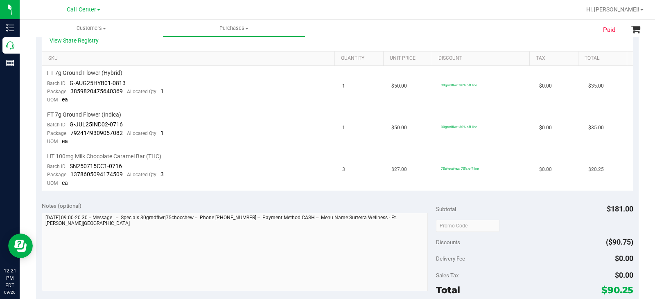
scroll to position [205, 0]
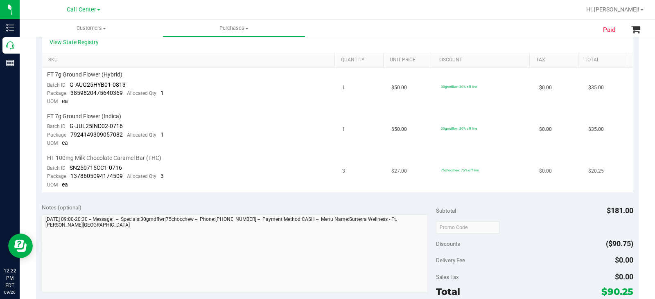
click at [294, 191] on td "HT 100mg Milk Chocolate Caramel Bar (THC) Batch ID SN250715CC1-0716 Package 137…" at bounding box center [189, 171] width 295 height 41
click at [247, 207] on div "Notes (optional)" at bounding box center [239, 207] width 394 height 8
click at [263, 202] on div "Notes (optional) Subtotal $181.00 Discounts ($90.75) Delivery Fee $0.00 Sales T…" at bounding box center [337, 271] width 602 height 147
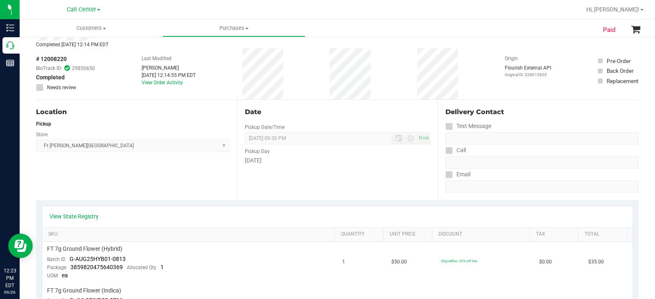
scroll to position [0, 0]
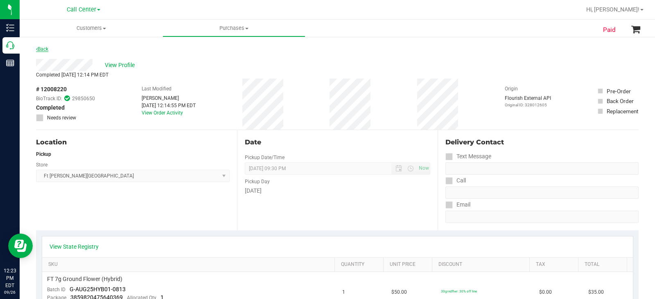
click at [46, 48] on link "Back" at bounding box center [42, 49] width 12 height 6
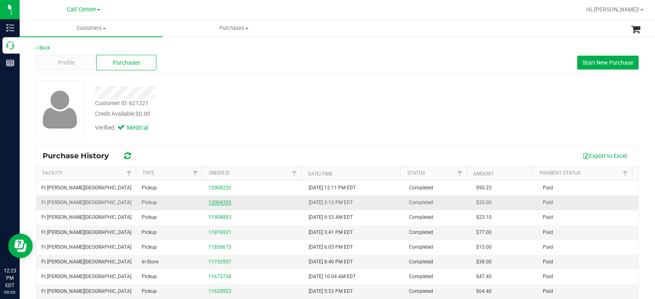
click at [223, 203] on link "12004355" at bounding box center [219, 203] width 23 height 6
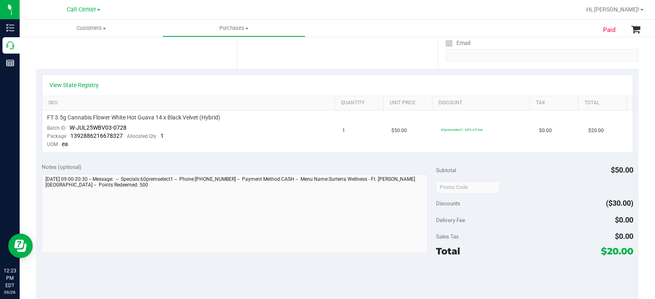
scroll to position [165, 0]
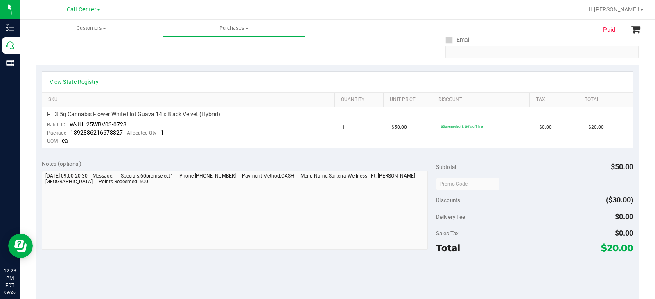
click at [38, 105] on purchase-details "Back View Profile Completed Sep 25, 2025 3:59 PM EDT # 12004355 BioTrack ID: 29…" at bounding box center [337, 162] width 602 height 567
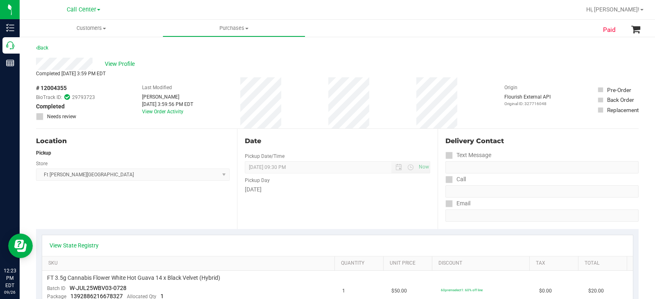
scroll to position [0, 0]
drag, startPoint x: 38, startPoint y: 45, endPoint x: 38, endPoint y: 50, distance: 5.3
click at [38, 45] on div "Back" at bounding box center [42, 49] width 12 height 10
click at [39, 50] on link "Back" at bounding box center [42, 49] width 12 height 6
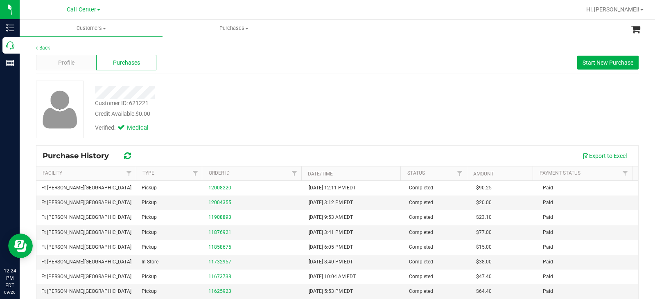
click at [222, 109] on div "Customer ID: 621221 Credit Available: $0.00" at bounding box center [242, 108] width 307 height 19
click at [70, 61] on span "Profile" at bounding box center [66, 62] width 16 height 9
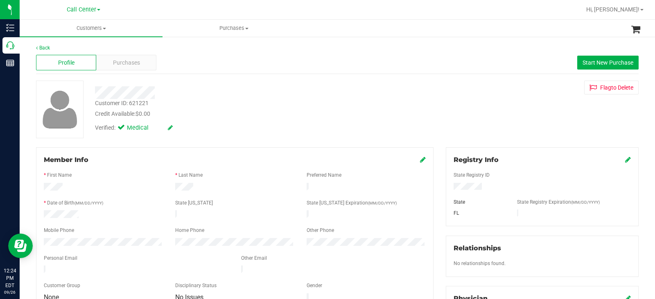
click at [241, 71] on div "Profile Purchases Start New Purchase" at bounding box center [337, 63] width 602 height 22
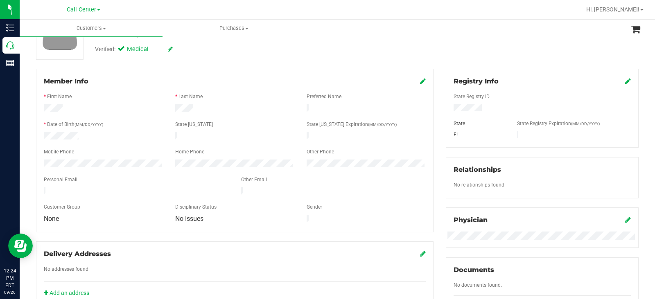
scroll to position [82, 0]
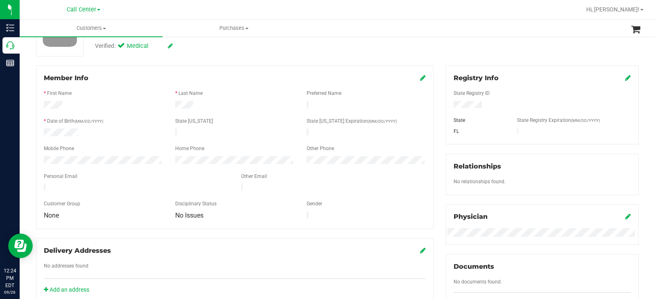
click at [211, 187] on div at bounding box center [136, 189] width 197 height 10
click at [109, 184] on div at bounding box center [136, 189] width 197 height 10
click at [44, 186] on div at bounding box center [136, 189] width 197 height 10
click at [125, 209] on div at bounding box center [235, 210] width 382 height 2
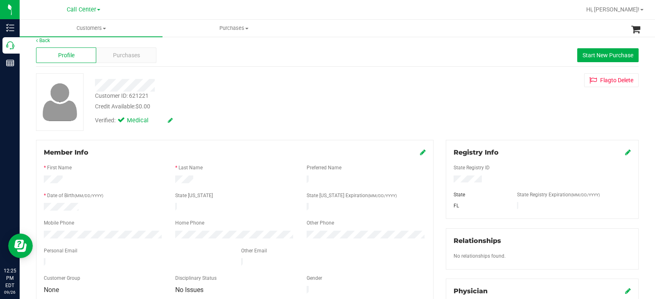
scroll to position [0, 0]
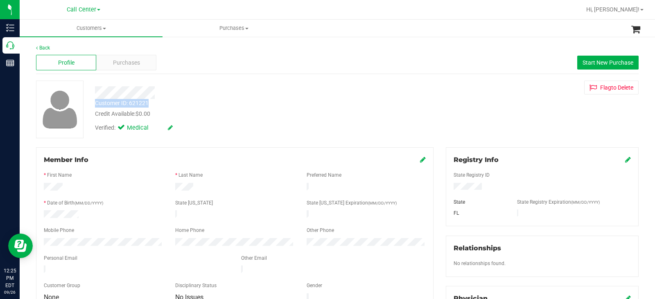
drag, startPoint x: 149, startPoint y: 103, endPoint x: 90, endPoint y: 109, distance: 59.2
click at [95, 106] on div "Customer ID: 621221 Credit Available: $0.00" at bounding box center [242, 108] width 307 height 19
copy div "Customer ID: 621221"
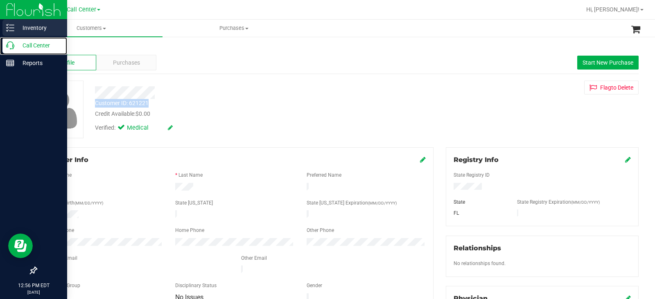
drag, startPoint x: 9, startPoint y: 45, endPoint x: 40, endPoint y: 25, distance: 37.8
click at [9, 45] on icon at bounding box center [10, 45] width 8 height 8
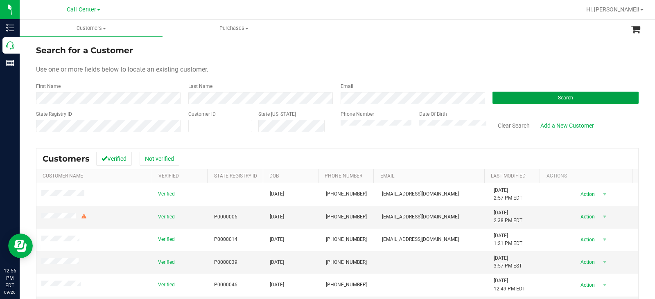
drag, startPoint x: 504, startPoint y: 97, endPoint x: 109, endPoint y: 13, distance: 404.2
click at [504, 97] on button "Search" at bounding box center [565, 98] width 146 height 12
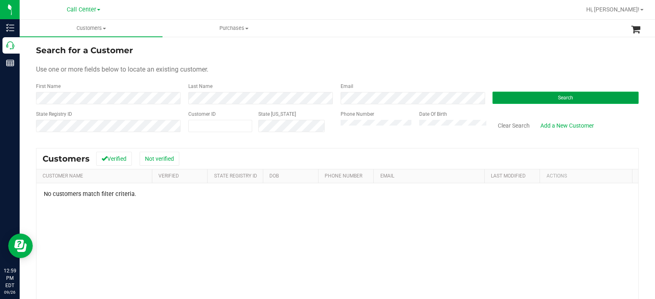
click at [515, 99] on button "Search" at bounding box center [565, 98] width 146 height 12
click at [506, 100] on button "Search" at bounding box center [565, 98] width 146 height 12
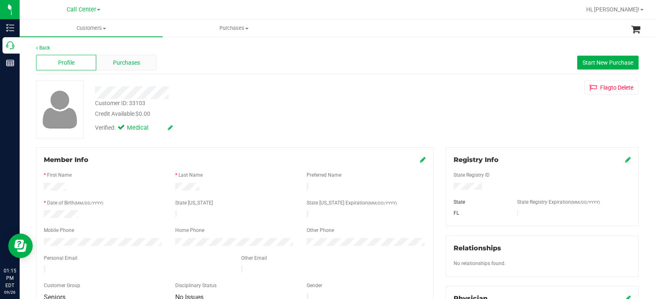
click at [128, 59] on span "Purchases" at bounding box center [126, 62] width 27 height 9
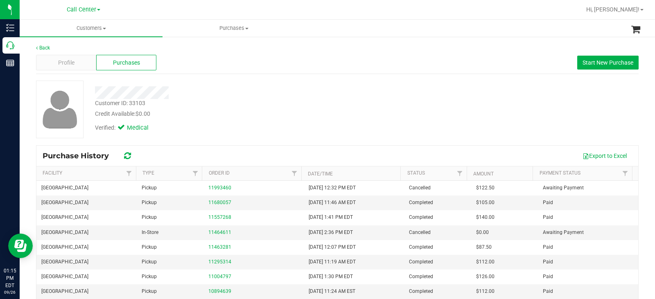
drag, startPoint x: 278, startPoint y: 96, endPoint x: 331, endPoint y: 99, distance: 53.3
click at [279, 96] on div at bounding box center [242, 92] width 307 height 13
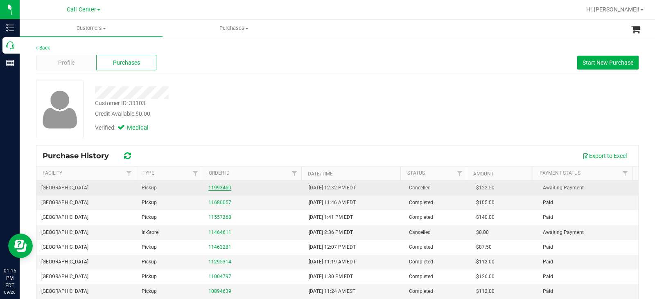
click at [217, 187] on link "11993460" at bounding box center [219, 188] width 23 height 6
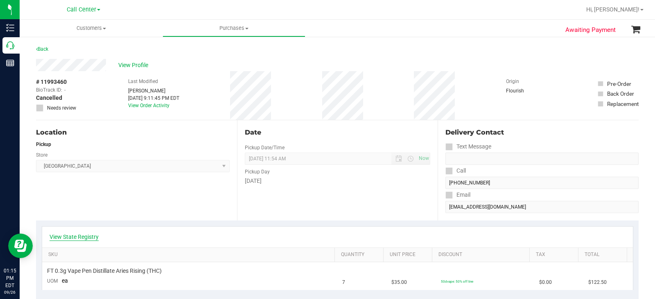
click at [85, 236] on link "View State Registry" at bounding box center [73, 237] width 49 height 8
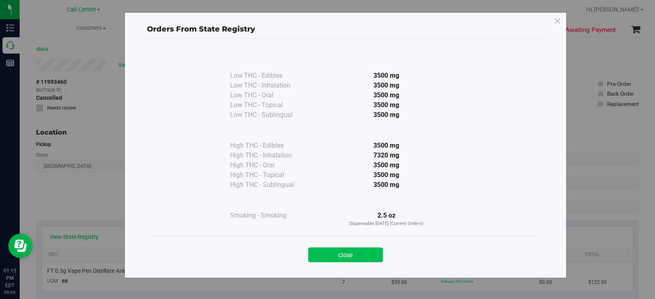
click at [324, 257] on button "Close" at bounding box center [345, 254] width 74 height 15
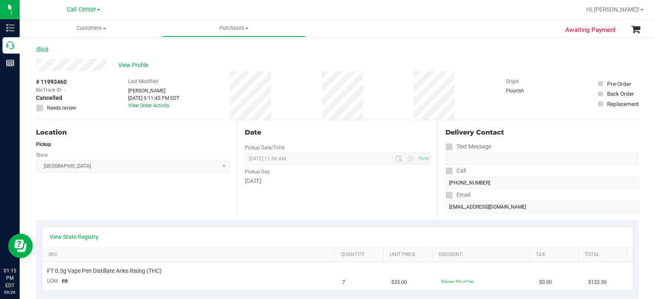
click at [44, 49] on link "Back" at bounding box center [42, 49] width 12 height 6
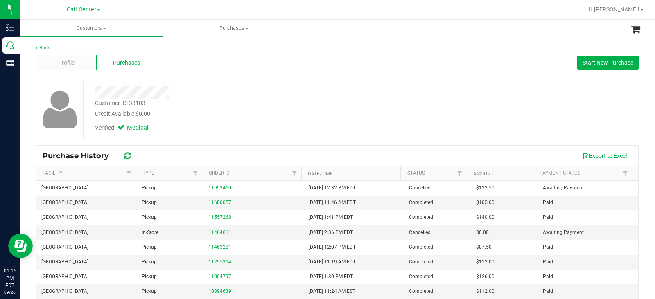
click at [265, 135] on div "Verified: Medical" at bounding box center [242, 127] width 307 height 18
drag, startPoint x: 590, startPoint y: 64, endPoint x: 514, endPoint y: 78, distance: 76.9
click at [589, 64] on span "Start New Purchase" at bounding box center [607, 62] width 51 height 7
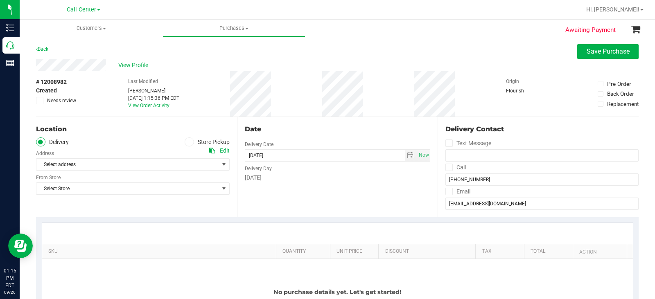
click at [187, 142] on icon at bounding box center [189, 142] width 5 height 0
click at [0, 0] on input "Store Pickup" at bounding box center [0, 0] width 0 height 0
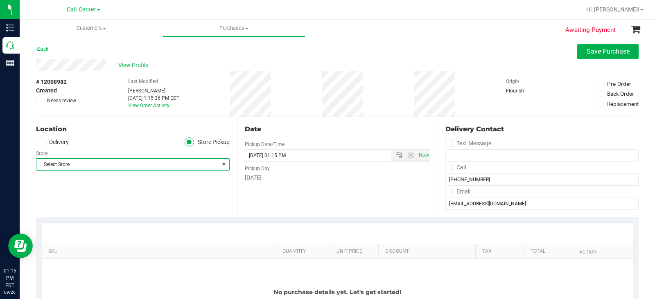
click at [159, 162] on span "Select Store" at bounding box center [127, 164] width 182 height 11
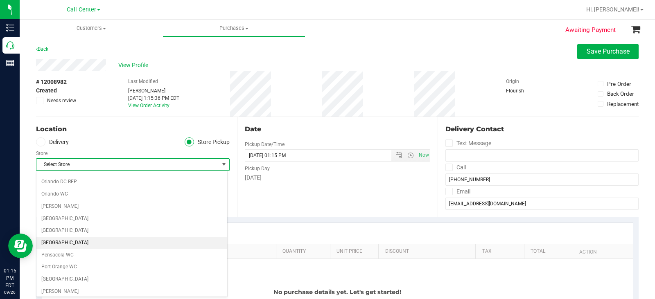
scroll to position [409, 0]
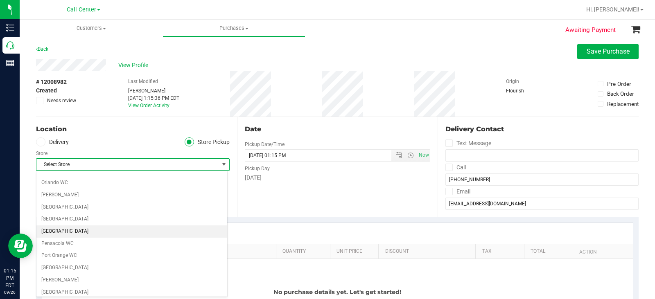
click at [110, 229] on li "[GEOGRAPHIC_DATA]" at bounding box center [131, 231] width 191 height 12
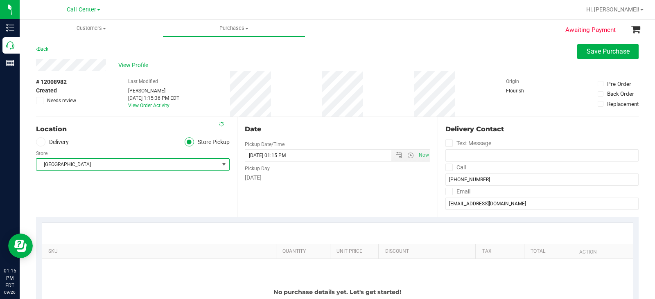
click at [388, 185] on div "Date Pickup Date/Time 09/26/2025 Now 09/26/2025 01:15 PM Now Pickup Day Friday" at bounding box center [337, 167] width 201 height 100
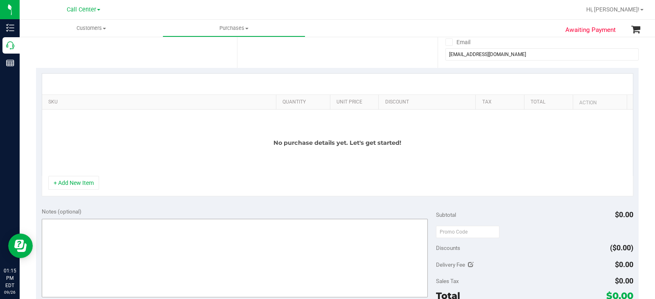
scroll to position [164, 0]
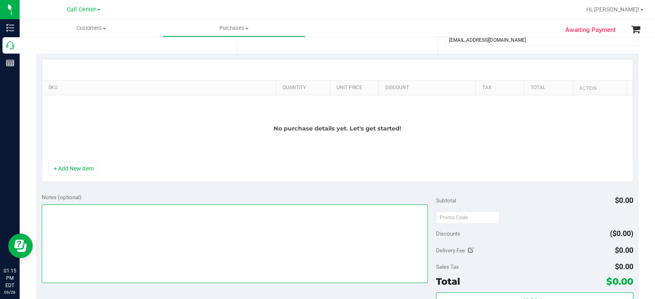
click at [205, 237] on textarea at bounding box center [235, 244] width 386 height 79
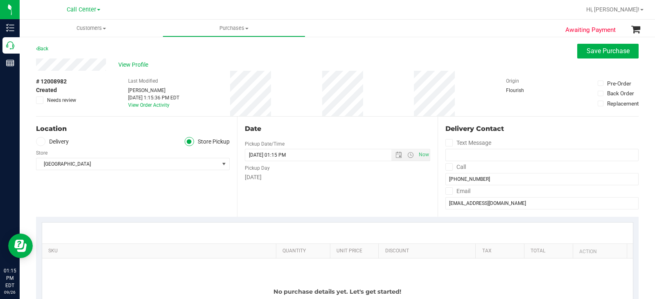
scroll to position [0, 0]
type textarea "CC MB 09/26"
click at [597, 56] on button "Save Purchase" at bounding box center [607, 51] width 61 height 15
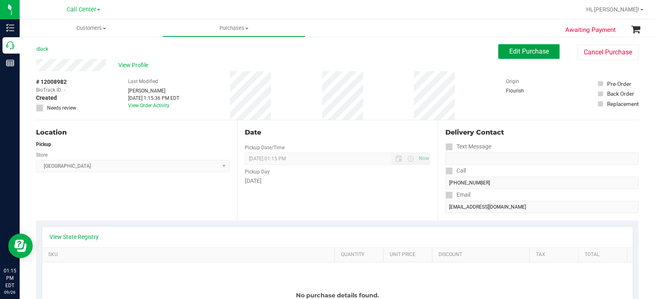
click at [520, 53] on span "Edit Purchase" at bounding box center [529, 51] width 40 height 8
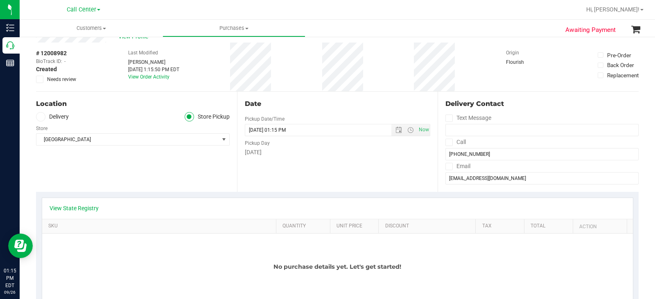
scroll to position [82, 0]
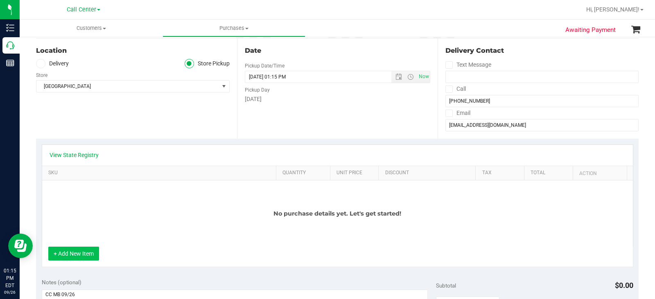
click at [63, 252] on button "+ Add New Item" at bounding box center [73, 254] width 51 height 14
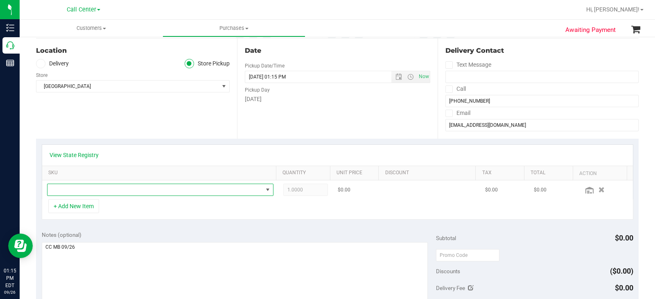
click at [107, 193] on span "NO DATA FOUND" at bounding box center [154, 189] width 215 height 11
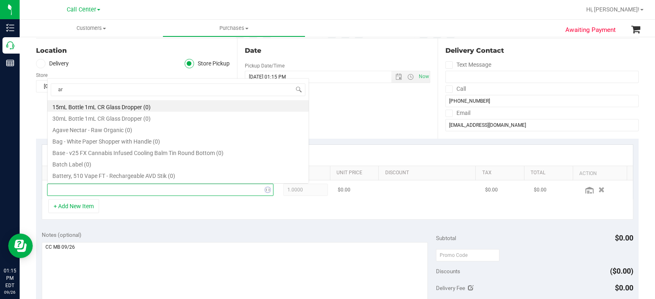
scroll to position [12, 219]
type input "aries"
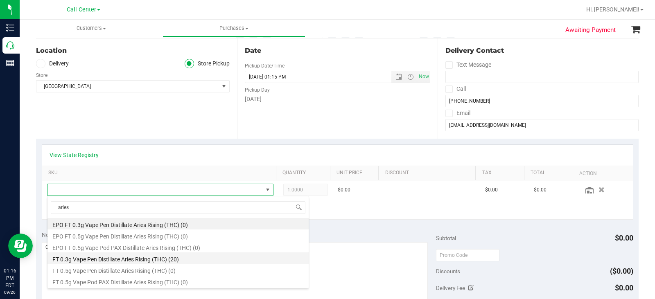
click at [229, 257] on li "FT 0.3g Vape Pen Distillate Aries Rising (THC) (20)" at bounding box center [177, 257] width 261 height 11
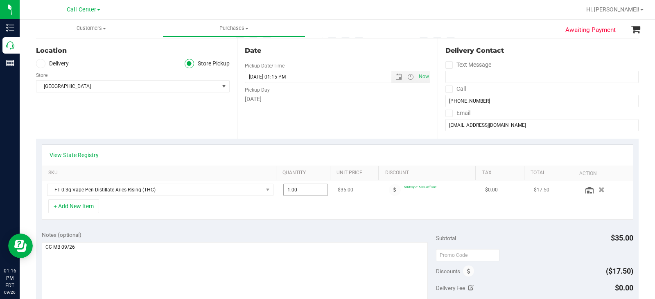
click at [315, 189] on span "1.00 1" at bounding box center [305, 190] width 45 height 12
click at [315, 189] on input "1" at bounding box center [305, 189] width 44 height 11
type input "8"
type input "8.00"
click at [343, 215] on div "+ Add New Item" at bounding box center [337, 209] width 591 height 20
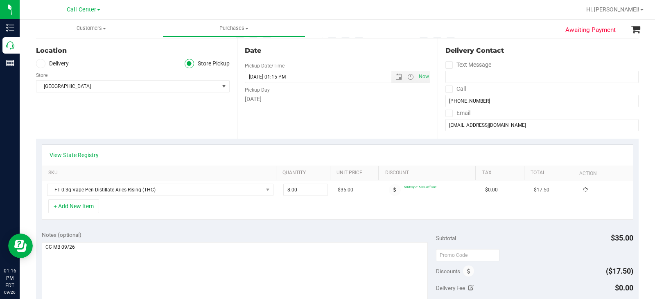
click at [91, 154] on link "View State Registry" at bounding box center [73, 155] width 49 height 8
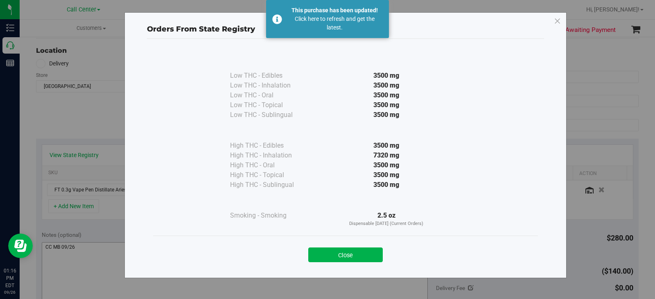
drag, startPoint x: 358, startPoint y: 254, endPoint x: 210, endPoint y: 251, distance: 147.3
click at [357, 254] on button "Close" at bounding box center [345, 254] width 74 height 15
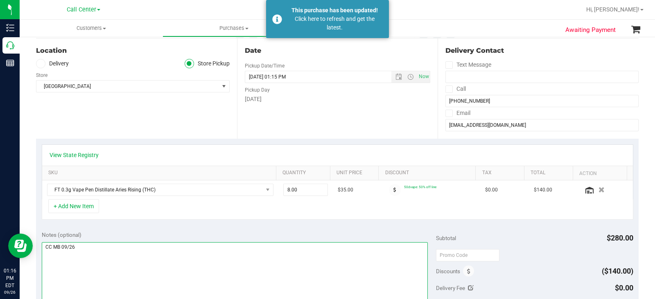
click at [199, 247] on textarea at bounding box center [235, 281] width 386 height 79
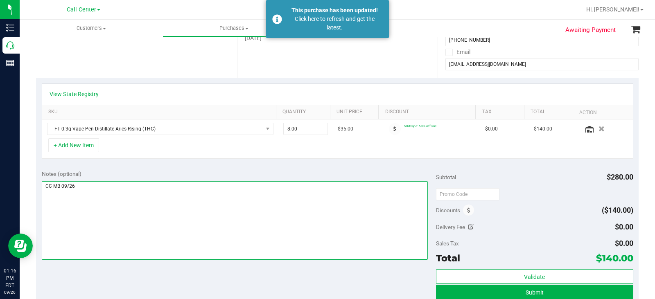
scroll to position [164, 0]
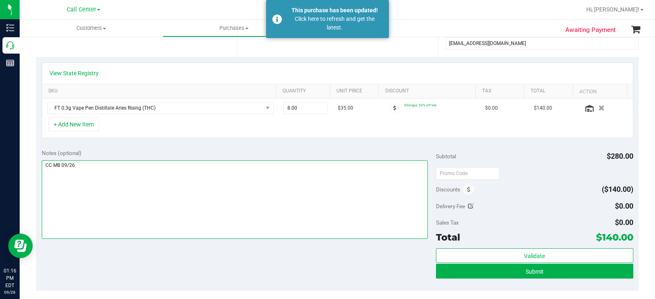
click at [281, 181] on textarea at bounding box center [235, 199] width 386 height 79
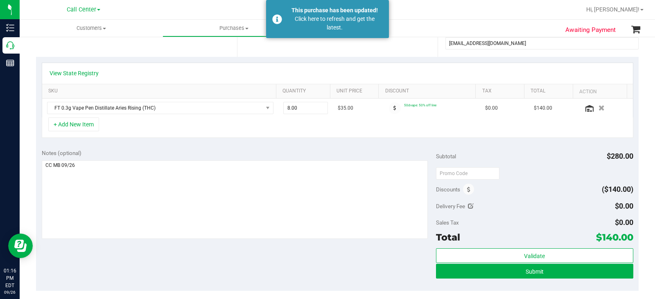
drag, startPoint x: 587, startPoint y: 236, endPoint x: 625, endPoint y: 238, distance: 38.1
click at [625, 238] on div "Total $140.00" at bounding box center [534, 237] width 197 height 15
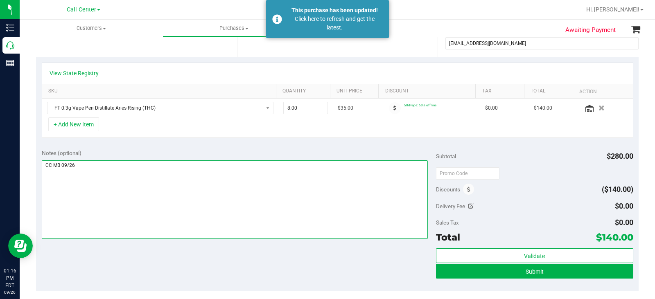
click at [247, 224] on textarea at bounding box center [235, 199] width 386 height 79
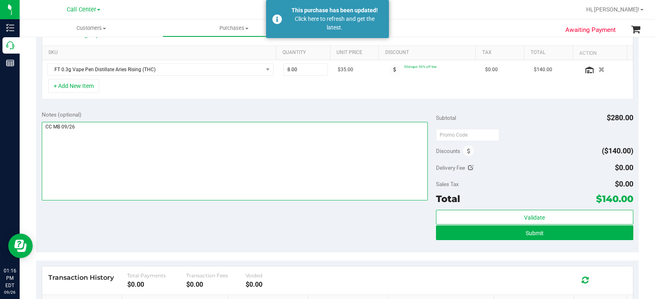
scroll to position [205, 0]
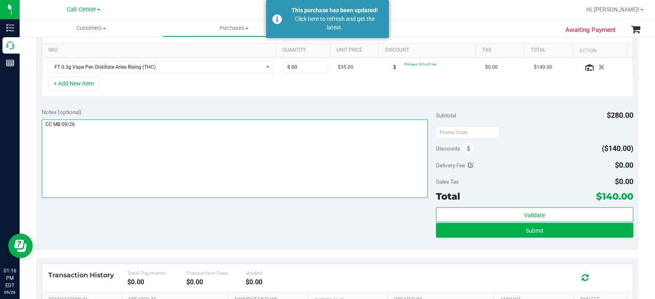
click at [191, 151] on textarea at bounding box center [235, 158] width 386 height 79
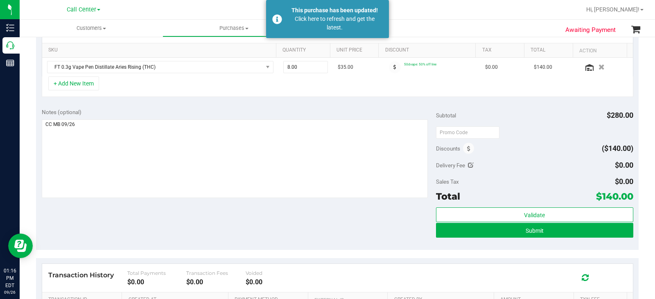
drag, startPoint x: 630, startPoint y: 197, endPoint x: 625, endPoint y: 196, distance: 5.4
click at [625, 196] on div "Notes (optional) Subtotal $280.00 Discounts ($140.00) Delivery Fee $0.00 Sales …" at bounding box center [337, 176] width 602 height 147
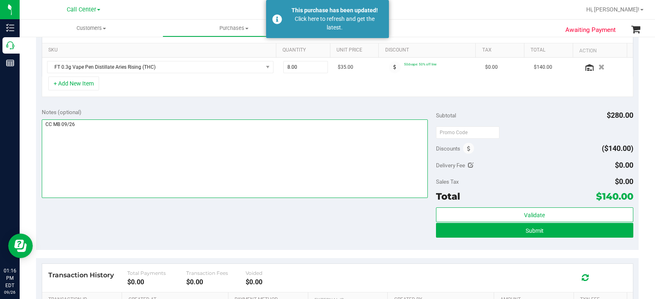
click at [183, 176] on textarea at bounding box center [235, 158] width 386 height 79
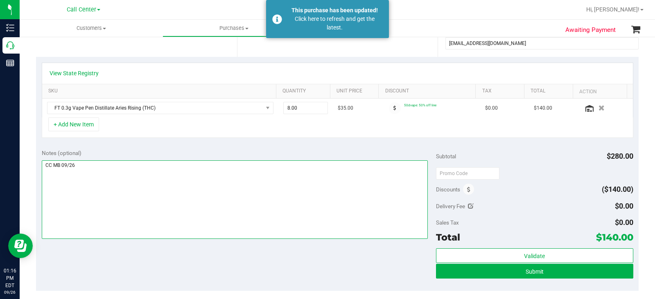
click at [251, 199] on textarea at bounding box center [235, 199] width 386 height 79
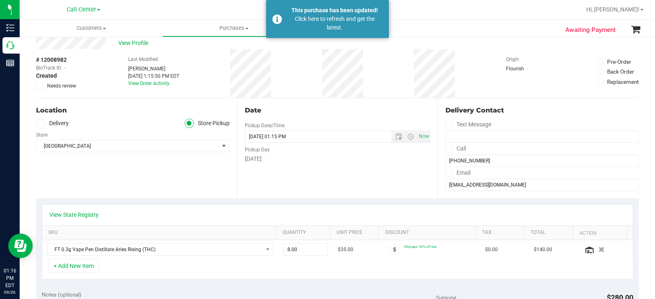
scroll to position [0, 0]
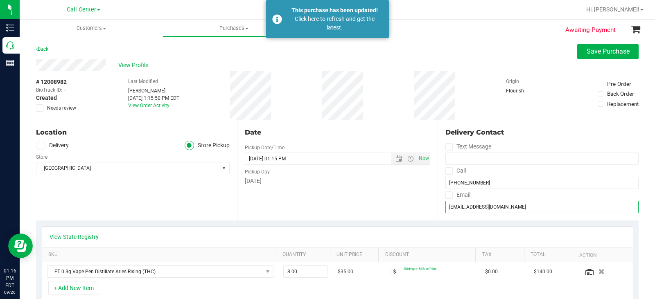
click at [518, 204] on input "cathieporter9@gmail.com" at bounding box center [541, 207] width 193 height 12
drag, startPoint x: 514, startPoint y: 205, endPoint x: 439, endPoint y: 215, distance: 76.3
click at [439, 215] on div "Delivery Contact Text Message Call (843) 997-4423 Email cathieporter9@gmail.com" at bounding box center [537, 170] width 201 height 100
click at [387, 200] on div "Date Pickup Date/Time 09/26/2025 Now 09/26/2025 01:15 PM Now Pickup Day Friday" at bounding box center [337, 170] width 201 height 100
click at [499, 200] on div "Email" at bounding box center [541, 195] width 193 height 12
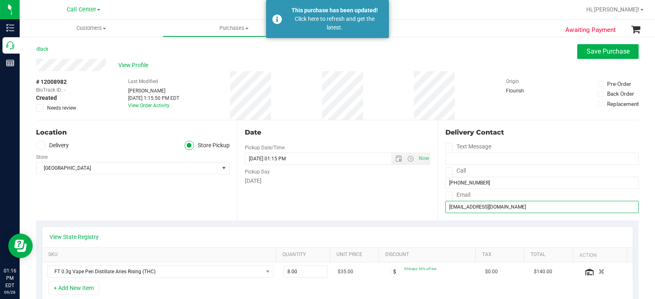
drag, startPoint x: 505, startPoint y: 207, endPoint x: 428, endPoint y: 208, distance: 77.3
click at [428, 208] on div "Location Delivery Store Pickup Store Panama City WC Select Store Bonita Springs…" at bounding box center [337, 170] width 602 height 100
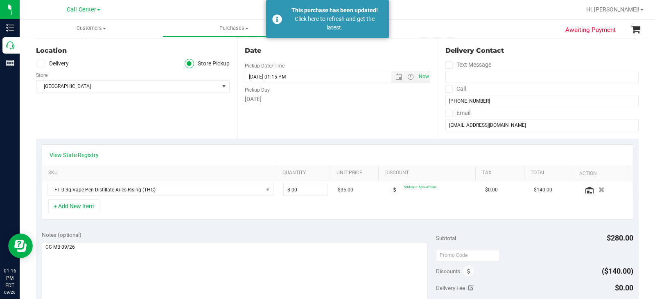
drag, startPoint x: 357, startPoint y: 208, endPoint x: 376, endPoint y: 213, distance: 19.7
click at [358, 208] on div "+ Add New Item" at bounding box center [337, 209] width 591 height 20
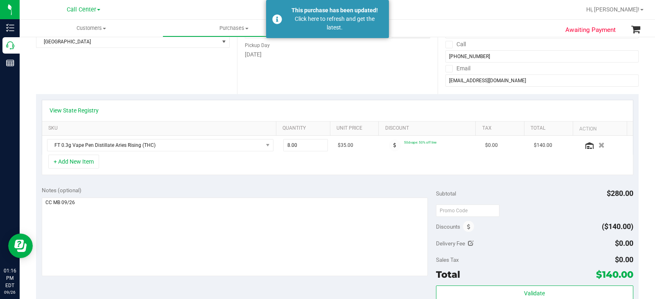
scroll to position [164, 0]
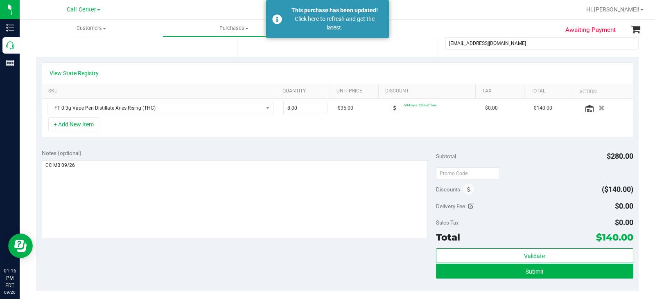
drag, startPoint x: 469, startPoint y: 188, endPoint x: 472, endPoint y: 186, distance: 4.4
click at [469, 188] on span at bounding box center [468, 189] width 11 height 11
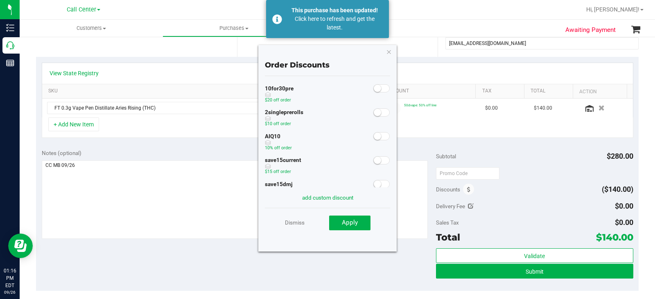
click at [373, 133] on span at bounding box center [381, 136] width 16 height 8
click at [355, 227] on button "Apply" at bounding box center [349, 223] width 41 height 15
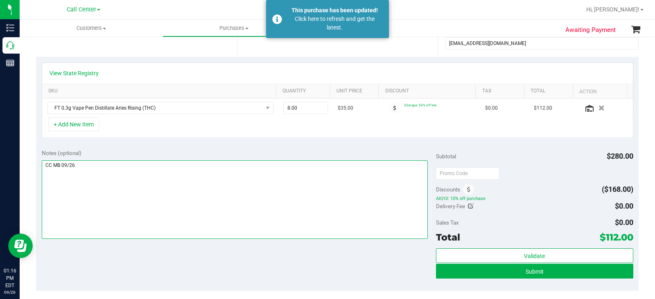
click at [225, 189] on textarea at bounding box center [235, 199] width 386 height 79
click at [208, 181] on textarea at bounding box center [235, 199] width 386 height 79
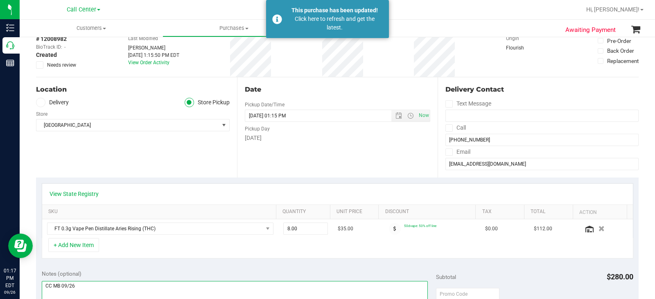
scroll to position [82, 0]
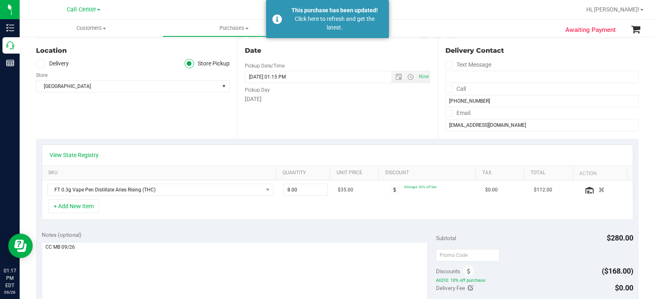
click at [187, 227] on div "Notes (optional) Subtotal $280.00 Discounts ($168.00) AIQ10: 10% off purchase D…" at bounding box center [337, 298] width 602 height 147
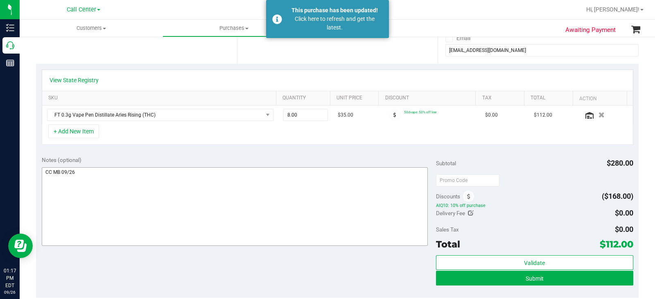
scroll to position [164, 0]
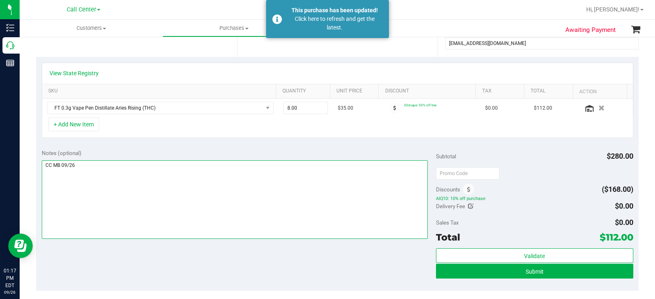
click at [254, 167] on textarea at bounding box center [235, 199] width 386 height 79
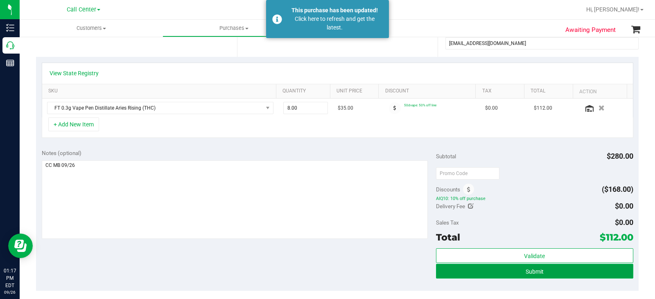
click at [455, 271] on button "Submit" at bounding box center [534, 271] width 197 height 15
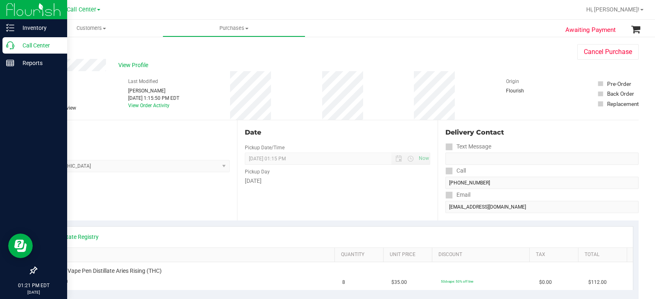
click at [6, 45] on icon at bounding box center [10, 45] width 8 height 8
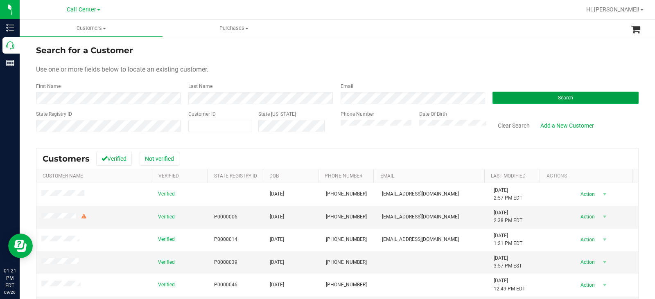
click at [528, 99] on button "Search" at bounding box center [565, 98] width 146 height 12
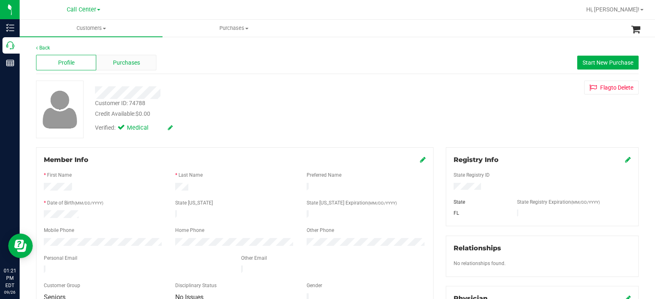
click at [143, 64] on div "Purchases" at bounding box center [126, 63] width 60 height 16
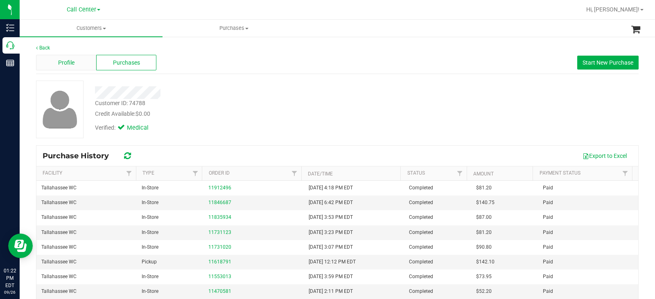
click at [54, 60] on div "Profile" at bounding box center [66, 63] width 60 height 16
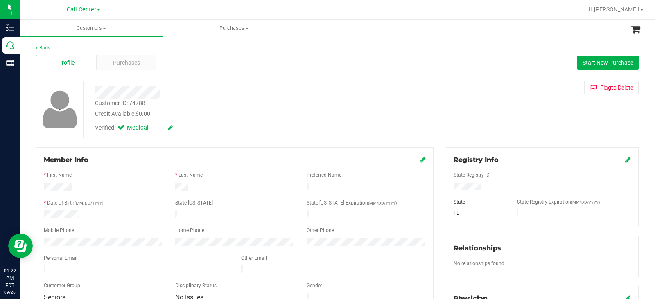
drag, startPoint x: 268, startPoint y: 79, endPoint x: 241, endPoint y: 81, distance: 27.1
drag, startPoint x: 156, startPoint y: 112, endPoint x: 92, endPoint y: 91, distance: 67.7
click at [92, 91] on div "Customer ID: 74788 Credit Available: $0.00 Verified: Medical" at bounding box center [242, 109] width 307 height 56
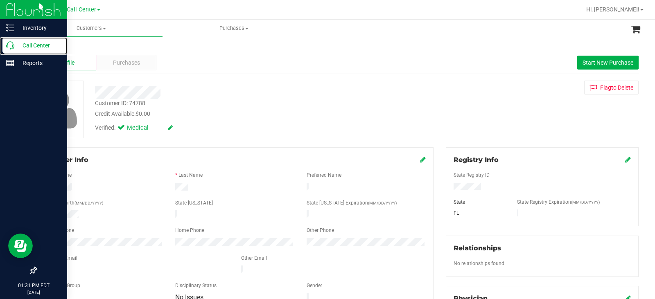
drag, startPoint x: 10, startPoint y: 45, endPoint x: 49, endPoint y: 1, distance: 59.1
click at [10, 45] on icon at bounding box center [10, 45] width 8 height 8
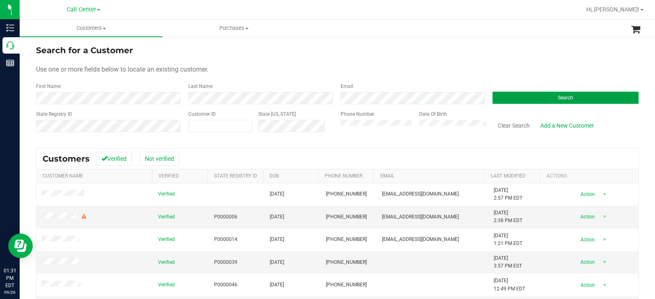
click at [548, 99] on button "Search" at bounding box center [565, 98] width 146 height 12
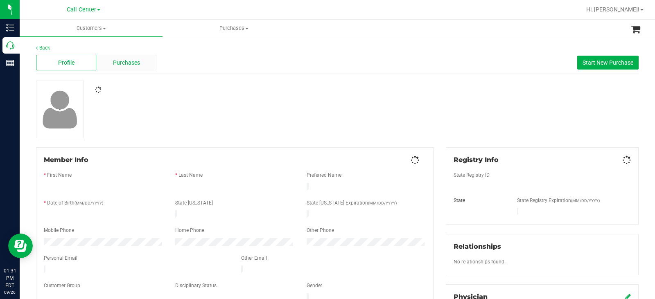
click at [124, 60] on span "Purchases" at bounding box center [126, 62] width 27 height 9
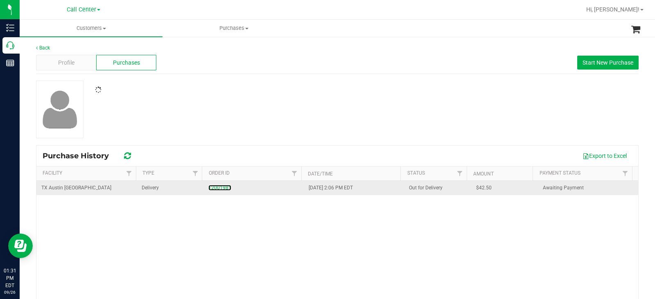
click at [216, 184] on div "12001981" at bounding box center [253, 188] width 90 height 8
click at [216, 188] on link "12001981" at bounding box center [219, 188] width 23 height 6
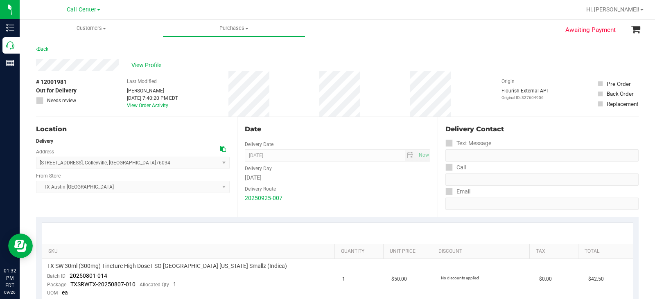
drag, startPoint x: 355, startPoint y: 50, endPoint x: 347, endPoint y: 65, distance: 17.2
click at [355, 50] on div "Back" at bounding box center [337, 51] width 602 height 15
drag, startPoint x: 120, startPoint y: 65, endPoint x: 32, endPoint y: 67, distance: 88.0
click at [305, 114] on div "# 12001981 Out for Delivery Needs review Last Modified Will Bates Sep 25, 2025 …" at bounding box center [337, 93] width 602 height 45
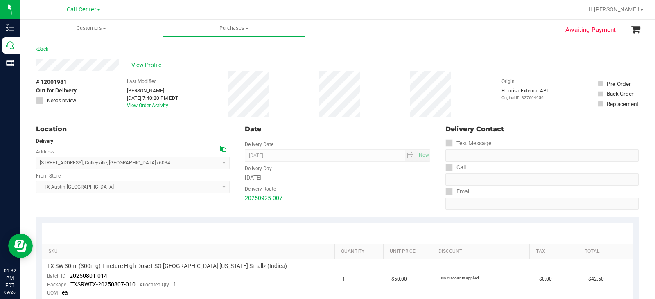
click at [366, 117] on div "Date Delivery Date 09/26/2025 Now 09/26/2025 08:00 AM Now Delivery Day Friday D…" at bounding box center [337, 167] width 201 height 100
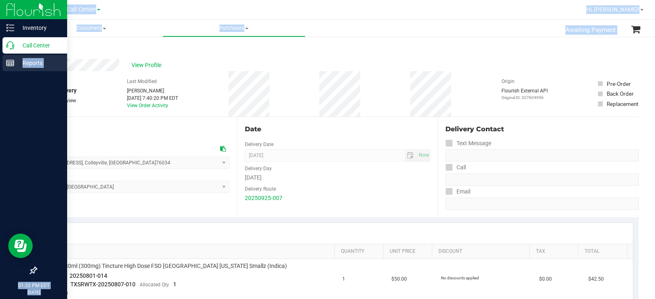
click at [19, 69] on div "Inventory Call Center Reports 01:32 PM EDT 09/26/2025 09/26 Call Center Bonita …" at bounding box center [327, 149] width 655 height 299
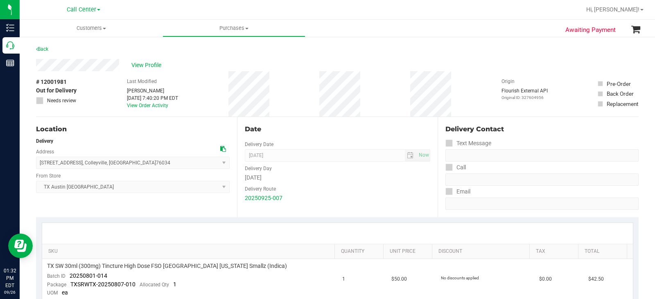
drag, startPoint x: 122, startPoint y: 64, endPoint x: 29, endPoint y: 70, distance: 93.0
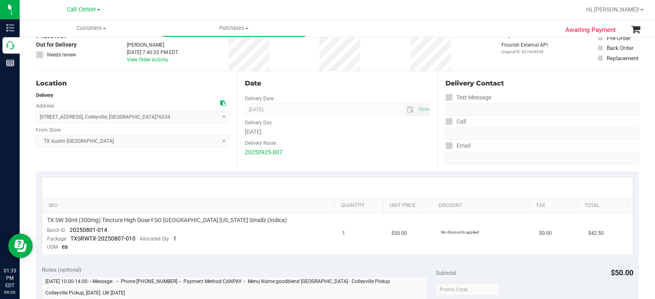
scroll to position [82, 0]
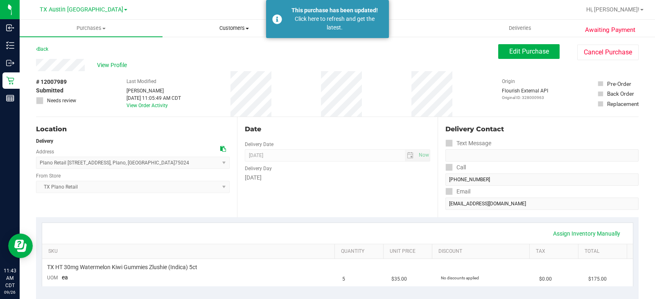
click at [240, 27] on span "Customers" at bounding box center [234, 28] width 142 height 7
click at [230, 49] on li "All customers" at bounding box center [233, 50] width 143 height 10
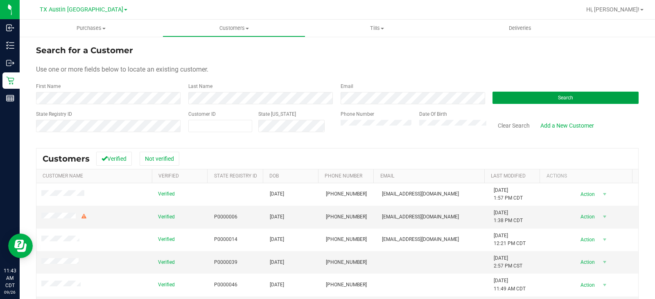
drag, startPoint x: 535, startPoint y: 94, endPoint x: 289, endPoint y: 133, distance: 249.3
click at [532, 96] on button "Search" at bounding box center [565, 98] width 146 height 12
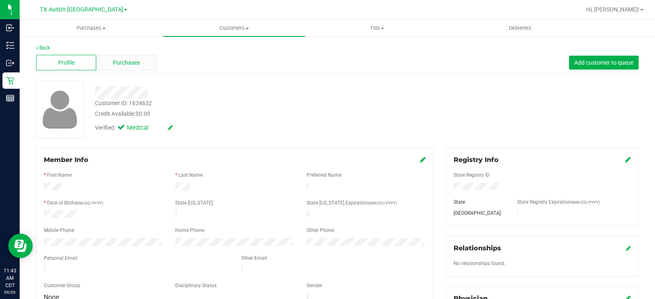
click at [133, 65] on span "Purchases" at bounding box center [126, 62] width 27 height 9
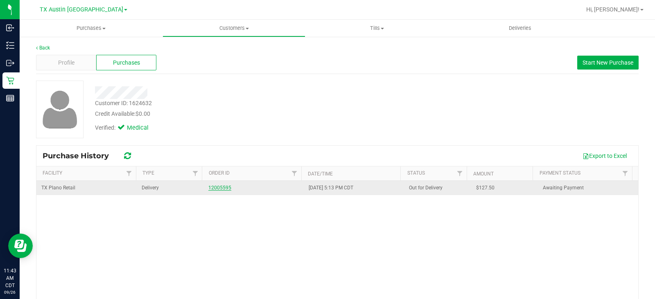
click at [221, 187] on link "12005595" at bounding box center [219, 188] width 23 height 6
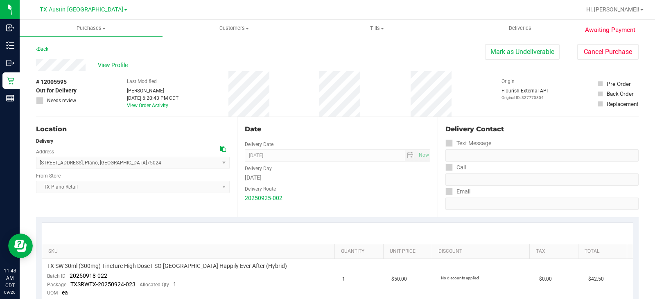
click at [211, 106] on div "# 12005595 Out for Delivery Needs review Last Modified Will Bates Sep 25, 2025 …" at bounding box center [337, 93] width 602 height 45
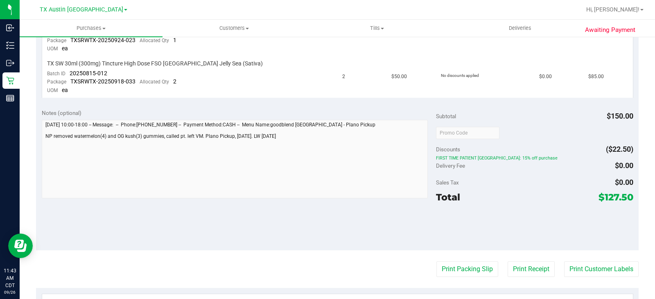
scroll to position [387, 0]
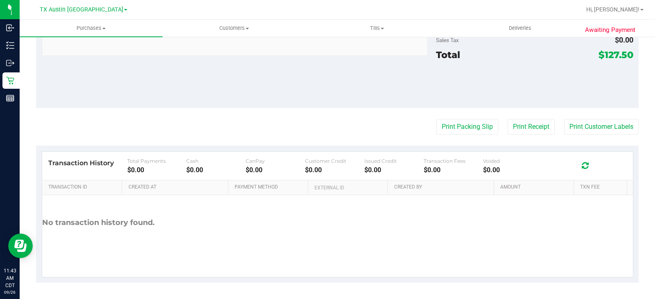
click at [211, 106] on div "Notes (optional) Subtotal $150.00 Discounts ($22.50) FIRST TIME PATIENT TX: 15%…" at bounding box center [337, 34] width 602 height 147
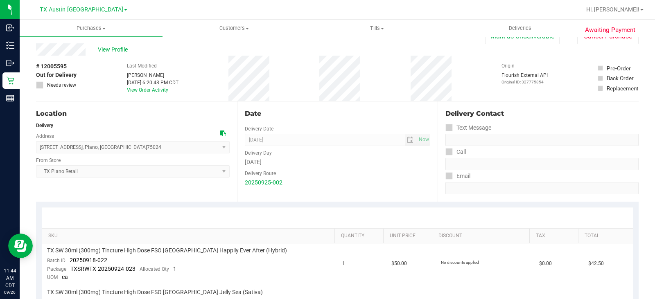
scroll to position [0, 0]
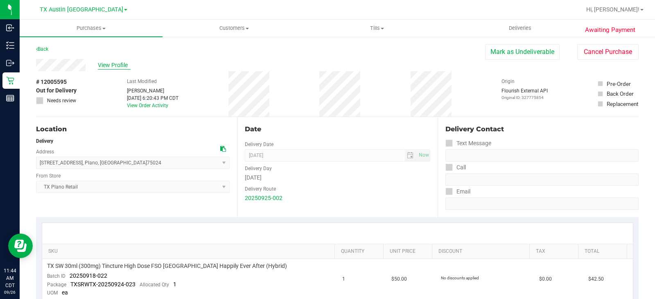
click at [105, 67] on span "View Profile" at bounding box center [114, 65] width 33 height 9
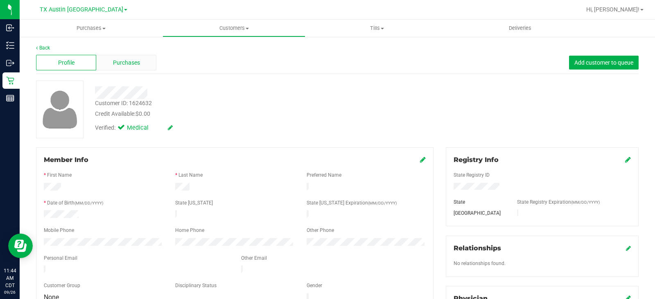
click at [128, 63] on span "Purchases" at bounding box center [126, 62] width 27 height 9
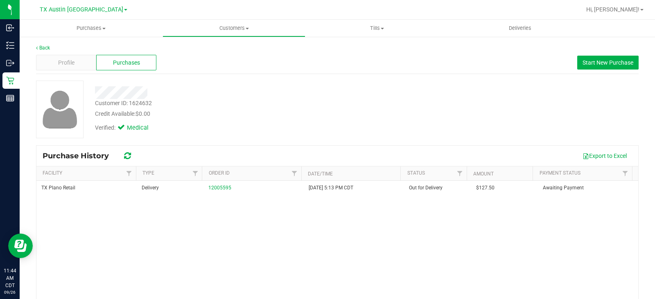
click at [238, 208] on div "TX Plano Retail Delivery 12005595 9/25/2025 5:13 PM CDT Out for Delivery $127.5…" at bounding box center [336, 263] width 601 height 164
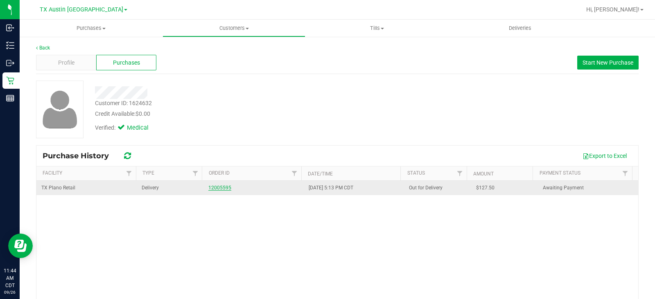
click at [220, 187] on link "12005595" at bounding box center [219, 188] width 23 height 6
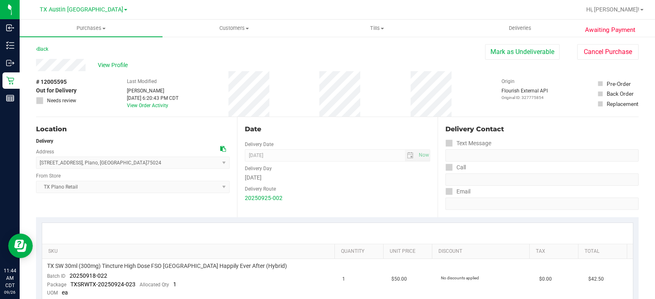
click at [65, 66] on div "View Profile" at bounding box center [260, 65] width 449 height 12
click at [117, 60] on div "View Profile" at bounding box center [260, 65] width 449 height 12
click at [118, 65] on span "View Profile" at bounding box center [114, 65] width 33 height 9
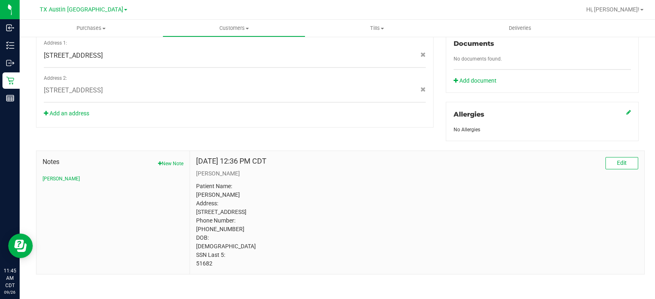
scroll to position [315, 0]
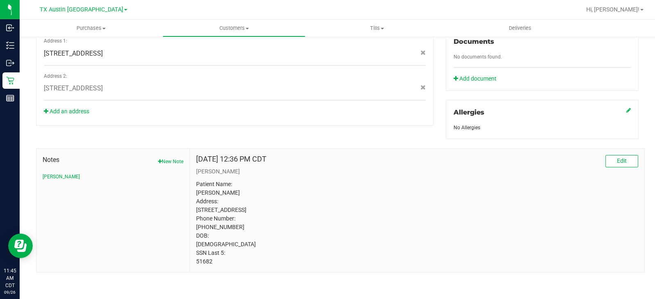
drag, startPoint x: 218, startPoint y: 263, endPoint x: 193, endPoint y: 263, distance: 25.4
click at [193, 263] on div "Sep 25, 2025 12:36 PM CDT Edit Curt Patient Name: Leslie Wise Address: 2001 La …" at bounding box center [417, 210] width 454 height 123
copy p "51682"
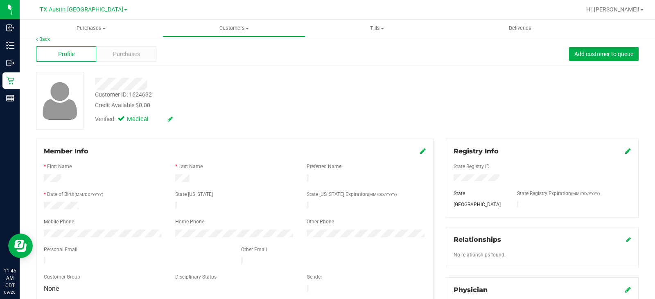
scroll to position [0, 0]
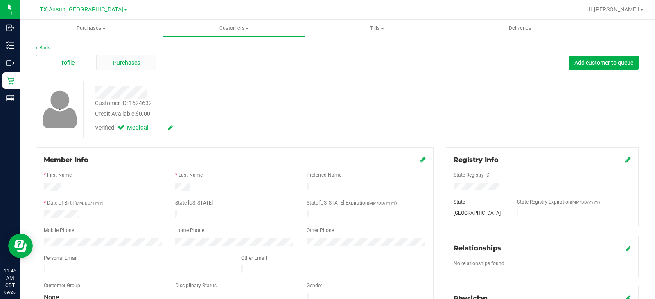
click at [140, 61] on div "Purchases" at bounding box center [126, 63] width 60 height 16
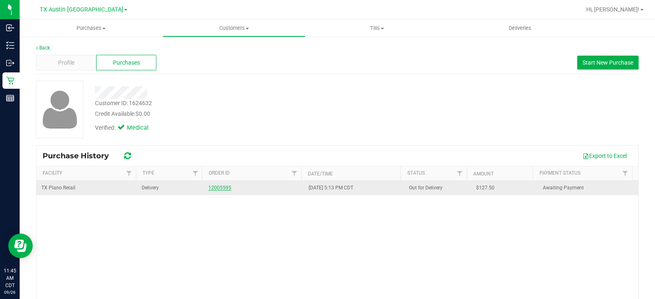
click at [214, 190] on link "12005595" at bounding box center [219, 188] width 23 height 6
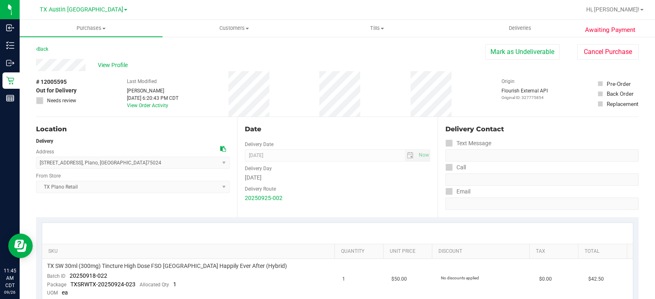
click at [310, 209] on div "Date Delivery Date 09/26/2025 Now 09/26/2025 08:00 AM Now Delivery Day Friday D…" at bounding box center [337, 167] width 201 height 100
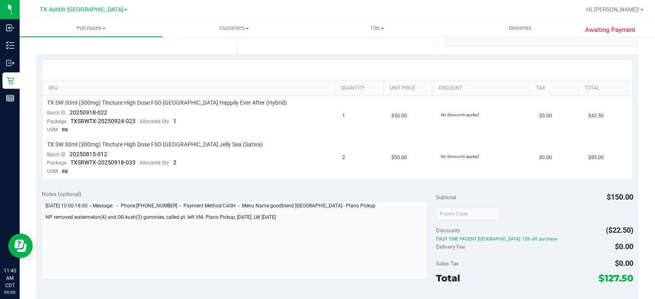
scroll to position [164, 0]
click at [38, 227] on div "Notes (optional) Subtotal $150.00 Discounts ($22.50) FIRST TIME PATIENT TX: 15%…" at bounding box center [337, 257] width 602 height 147
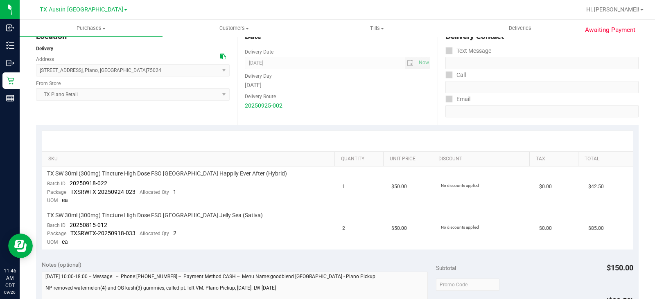
scroll to position [0, 0]
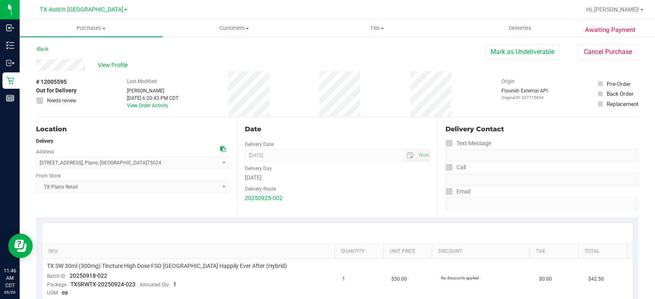
click at [145, 196] on div "Location Delivery Address 4720 SH 121 N, Suite#180 , Plano , TX 75024 Select ad…" at bounding box center [136, 167] width 201 height 100
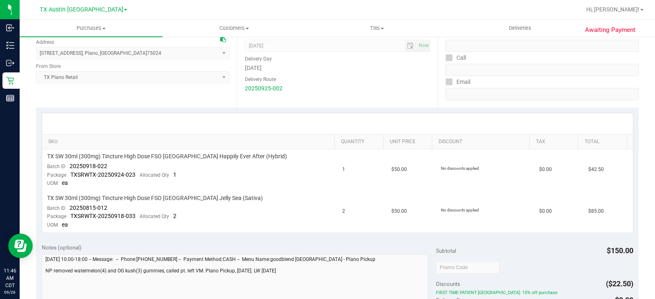
scroll to position [123, 0]
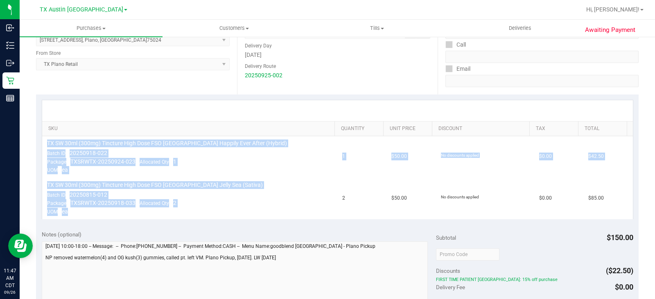
drag, startPoint x: 68, startPoint y: 212, endPoint x: 43, endPoint y: 143, distance: 74.0
click at [42, 140] on div "SKU Quantity Unit Price Discount Tax Total TX SW 30ml (300mg) Tincture High Dos…" at bounding box center [337, 159] width 591 height 119
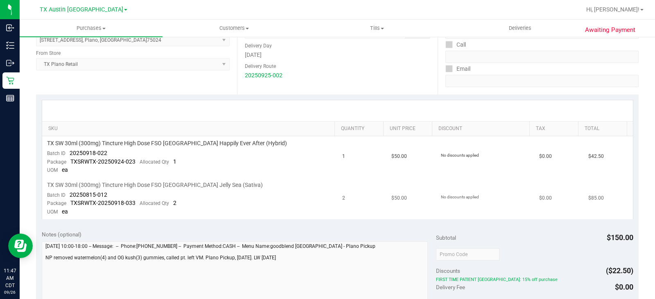
click at [89, 215] on td "TX SW 30ml (300mg) Tincture High Dose FSO TX Jelly Sea (Sativa) Batch ID 202508…" at bounding box center [189, 198] width 295 height 41
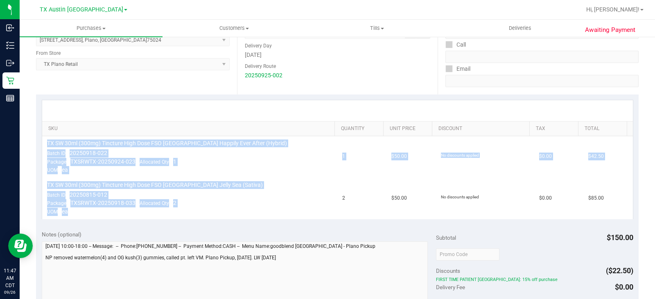
drag, startPoint x: 69, startPoint y: 212, endPoint x: 43, endPoint y: 139, distance: 76.9
click at [43, 139] on tbody "TX SW 30ml (300mg) Tincture High Dose FSO TX Happily Ever After (Hybrid) Batch …" at bounding box center [337, 177] width 590 height 83
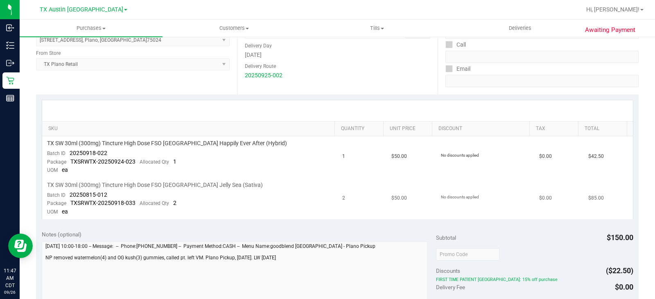
click at [81, 216] on td "TX SW 30ml (300mg) Tincture High Dose FSO TX Jelly Sea (Sativa) Batch ID 202508…" at bounding box center [189, 198] width 295 height 41
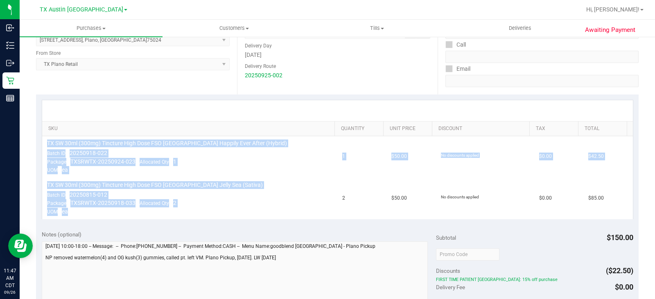
drag, startPoint x: 71, startPoint y: 213, endPoint x: 43, endPoint y: 140, distance: 78.2
click at [43, 140] on tbody "TX SW 30ml (300mg) Tincture High Dose FSO TX Happily Ever After (Hybrid) Batch …" at bounding box center [337, 177] width 590 height 83
click at [124, 207] on div "Package TXSRWTX-20250918-033 Allocated Qty 2" at bounding box center [111, 203] width 129 height 8
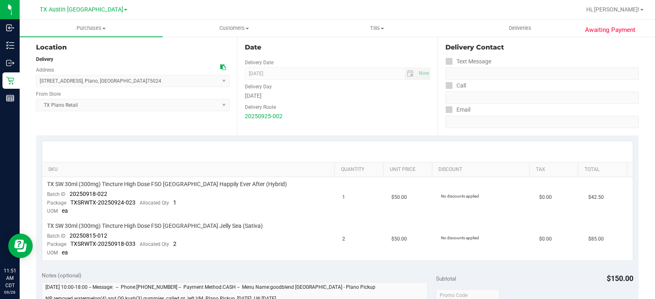
scroll to position [205, 0]
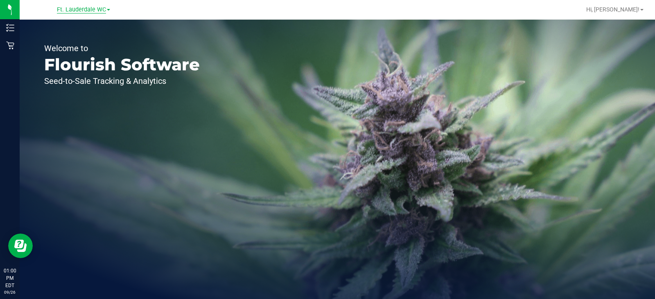
click at [74, 7] on span "Ft. Lauderdale WC" at bounding box center [81, 9] width 49 height 7
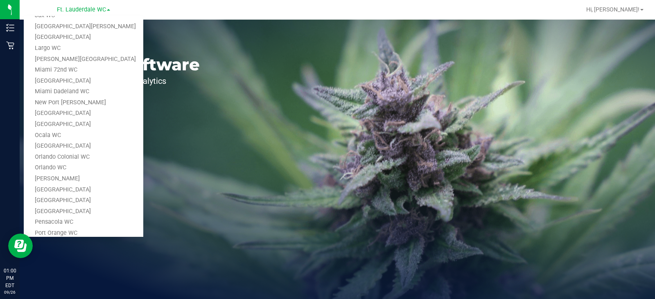
scroll to position [174, 0]
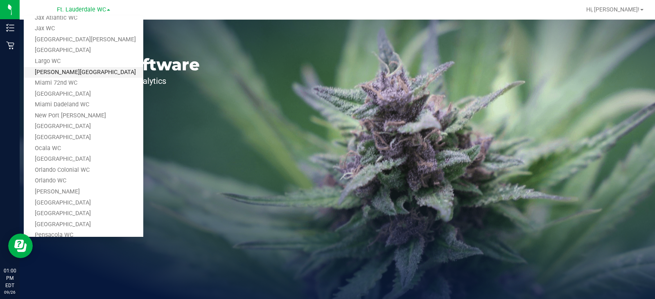
click at [89, 72] on link "[PERSON_NAME][GEOGRAPHIC_DATA]" at bounding box center [83, 72] width 119 height 11
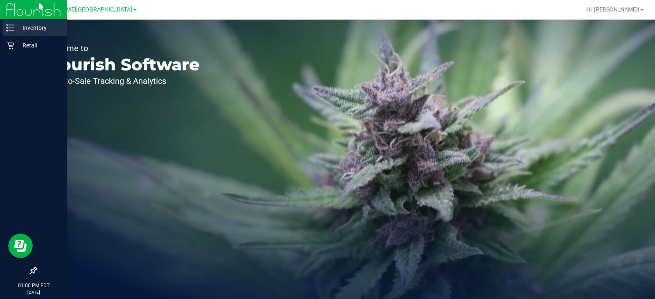
click at [11, 28] on line at bounding box center [11, 28] width 4 height 0
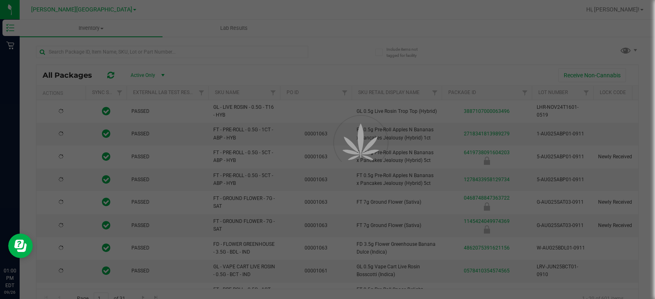
click at [175, 47] on div at bounding box center [327, 149] width 655 height 299
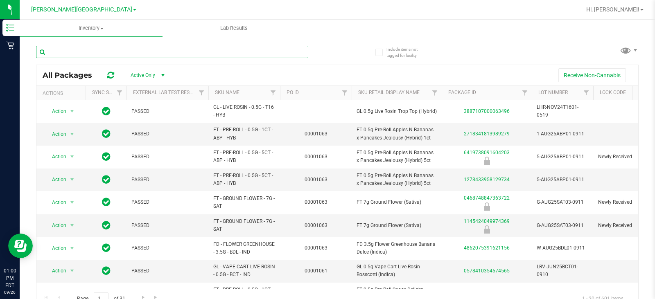
click at [174, 49] on input "text" at bounding box center [172, 52] width 272 height 12
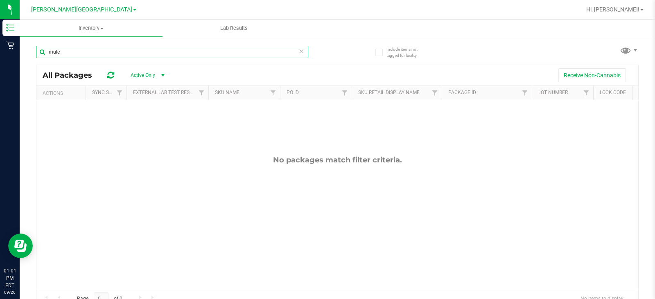
type input "mule"
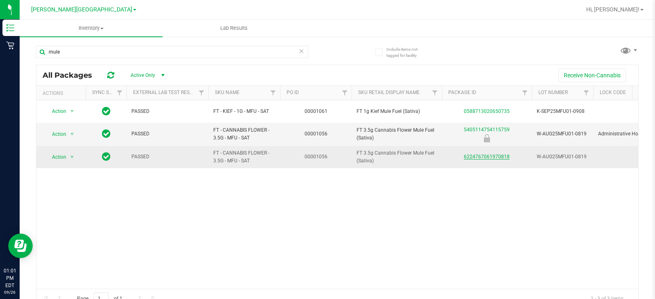
click at [490, 155] on link "6224767061970818" at bounding box center [486, 157] width 46 height 6
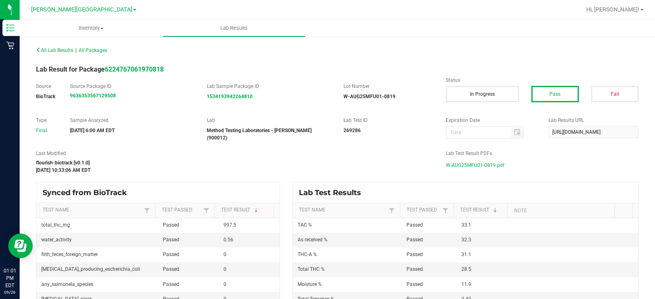
click at [458, 161] on span "W-AUG25MFU01-0819.pdf" at bounding box center [474, 165] width 58 height 12
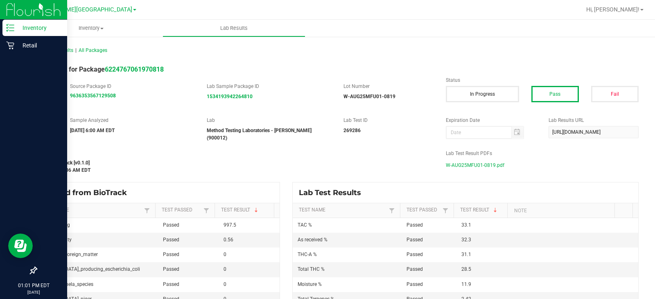
click at [24, 27] on p "Inventory" at bounding box center [38, 28] width 49 height 10
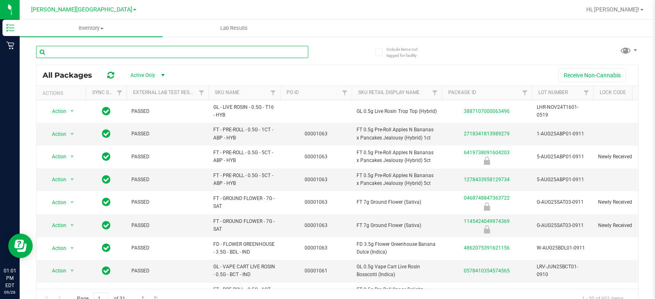
click at [216, 49] on input "text" at bounding box center [172, 52] width 272 height 12
type input "pine zap"
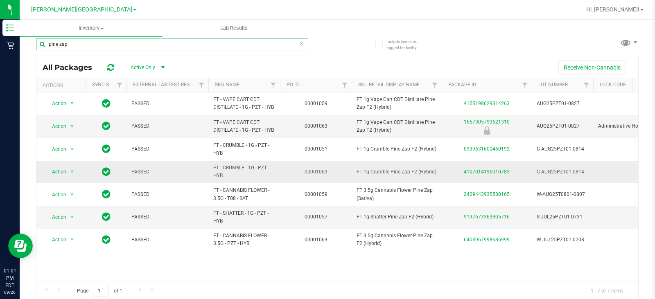
scroll to position [9, 0]
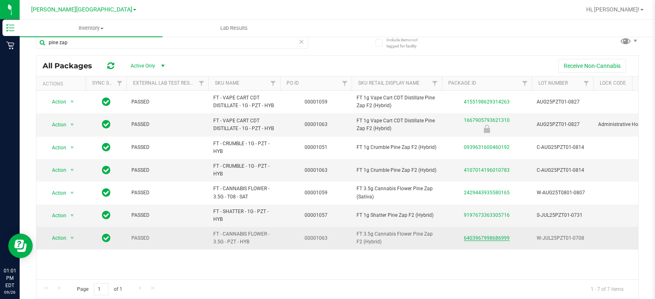
click at [478, 237] on link "6403967998686999" at bounding box center [486, 238] width 46 height 6
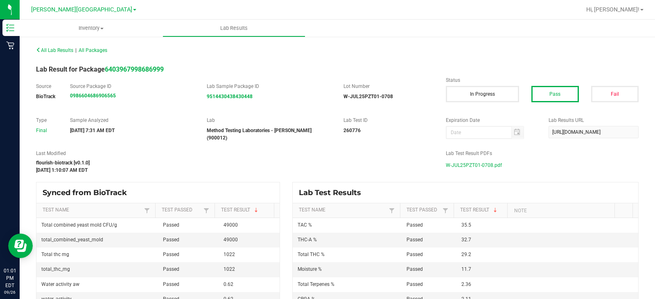
click at [454, 160] on span "W-JUL25PZT01-0708.pdf" at bounding box center [473, 165] width 56 height 12
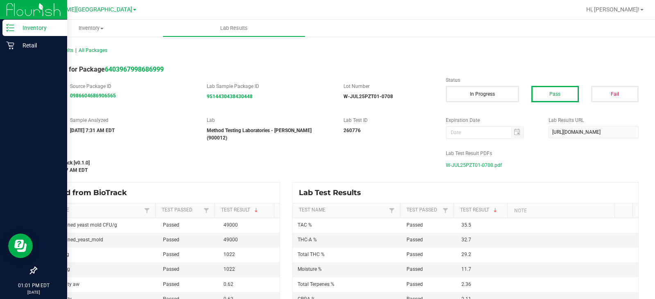
click at [22, 26] on p "Inventory" at bounding box center [38, 28] width 49 height 10
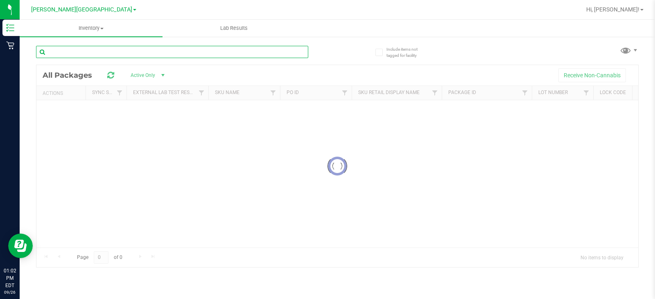
click at [288, 53] on input "text" at bounding box center [172, 52] width 272 height 12
type input "re"
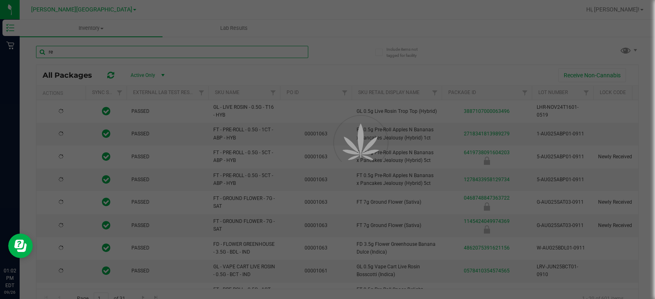
type input "2026-03-16"
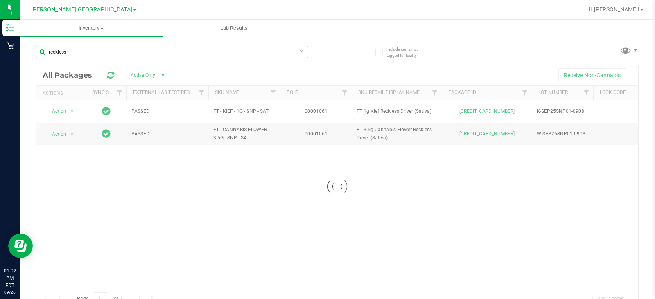
type input "reckless"
click at [487, 207] on div at bounding box center [336, 186] width 601 height 243
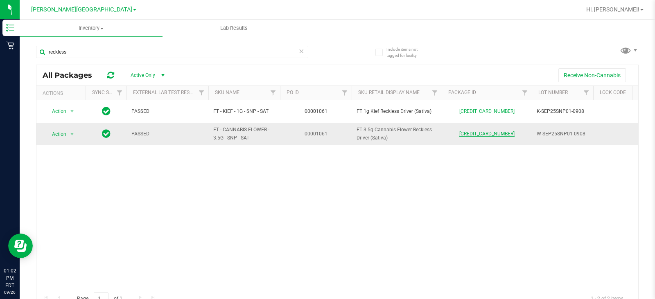
click at [496, 134] on link "5713001877409537" at bounding box center [486, 134] width 55 height 6
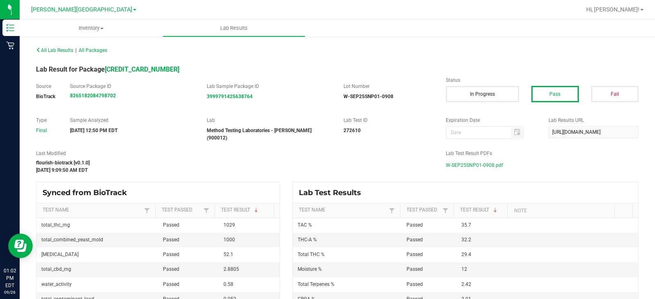
click at [475, 163] on span "W-SEP25SNP01-0908.pdf" at bounding box center [473, 165] width 57 height 12
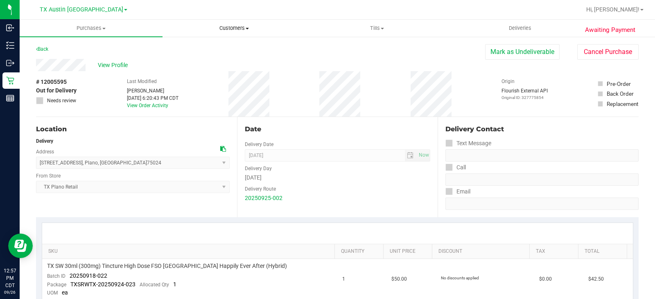
click at [224, 26] on span "Customers" at bounding box center [234, 28] width 142 height 7
click at [220, 50] on span "All customers" at bounding box center [191, 49] width 59 height 7
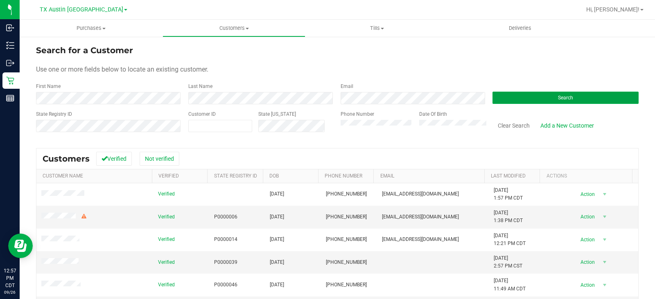
drag, startPoint x: 506, startPoint y: 99, endPoint x: 430, endPoint y: 74, distance: 79.7
click at [505, 99] on button "Search" at bounding box center [565, 98] width 146 height 12
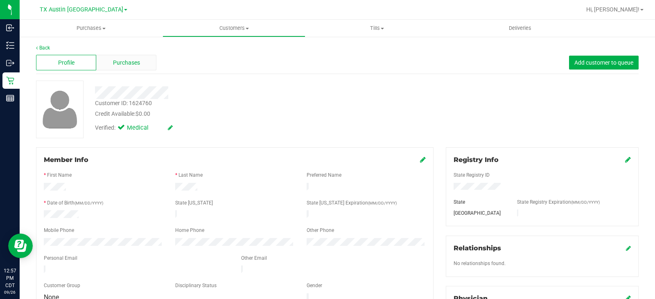
click at [132, 57] on div "Purchases" at bounding box center [126, 63] width 60 height 16
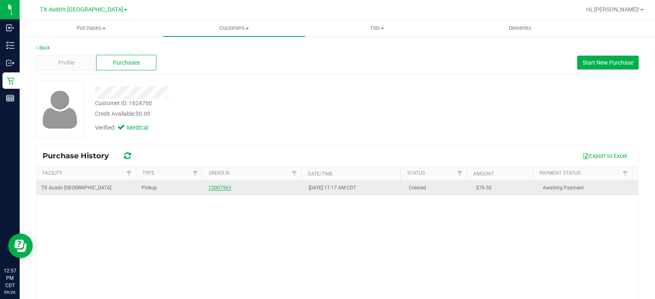
click at [213, 189] on link "12007563" at bounding box center [219, 188] width 23 height 6
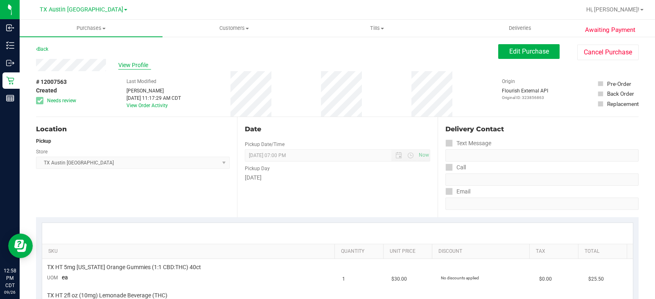
click at [131, 67] on span "View Profile" at bounding box center [134, 65] width 33 height 9
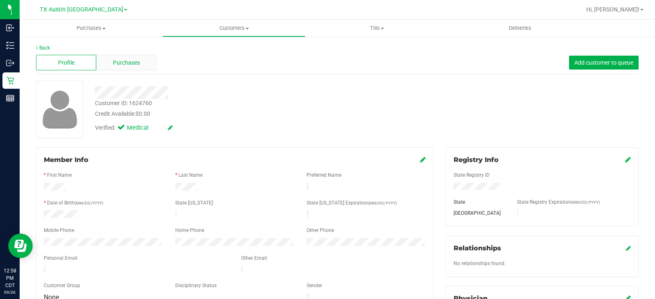
click at [143, 64] on div "Purchases" at bounding box center [126, 63] width 60 height 16
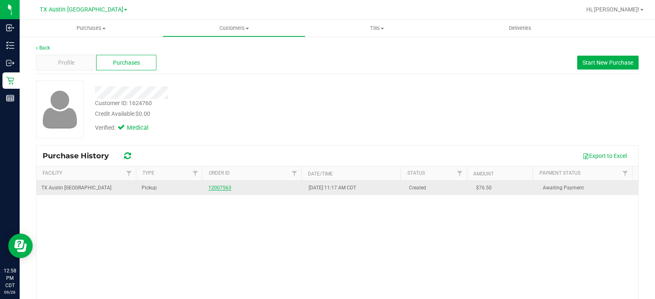
click at [220, 190] on link "12007563" at bounding box center [219, 188] width 23 height 6
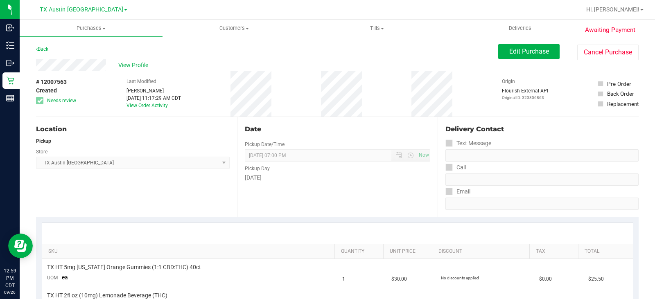
click at [106, 65] on div "View Profile" at bounding box center [267, 65] width 462 height 12
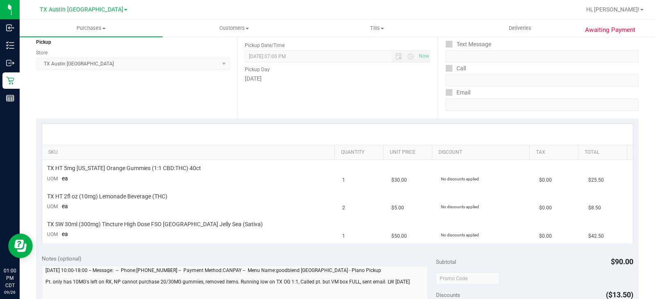
scroll to position [123, 0]
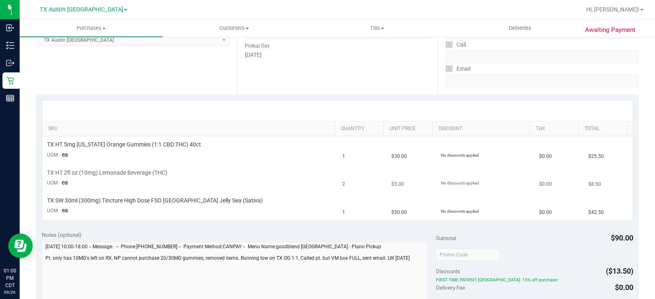
click at [254, 181] on td "TX HT 2fl oz (10mg) Lemonade Beverage (THC) UOM ea" at bounding box center [189, 178] width 295 height 28
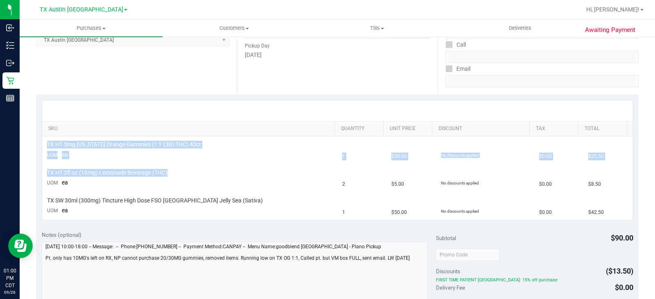
drag, startPoint x: 170, startPoint y: 171, endPoint x: 40, endPoint y: 173, distance: 129.7
click at [40, 173] on div "SKU Quantity Unit Price Discount Tax Total TX HT 5mg Texas Orange Gummies (1:1 …" at bounding box center [337, 159] width 602 height 130
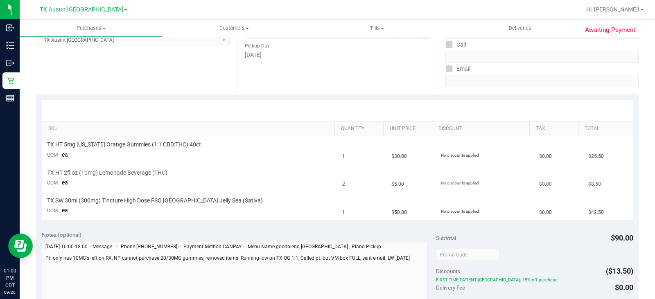
click at [169, 168] on td "TX HT 2fl oz (10mg) Lemonade Beverage (THC) UOM ea" at bounding box center [189, 178] width 295 height 28
drag, startPoint x: 178, startPoint y: 175, endPoint x: 62, endPoint y: 59, distance: 164.3
click at [43, 169] on td "TX HT 2fl oz (10mg) Lemonade Beverage (THC) UOM ea" at bounding box center [189, 178] width 295 height 28
drag, startPoint x: 210, startPoint y: 197, endPoint x: 219, endPoint y: 200, distance: 9.8
click at [210, 197] on span "TX SW 30ml (300mg) Tincture High Dose FSO TX Jelly Sea (Sativa)" at bounding box center [155, 201] width 216 height 8
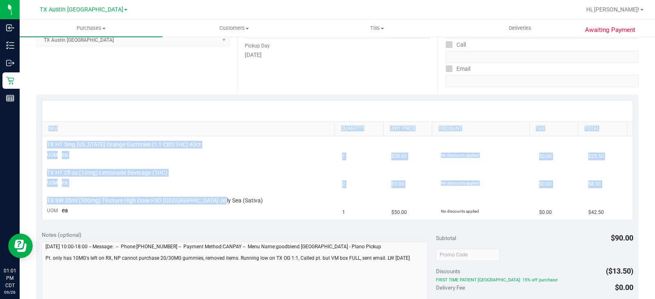
drag, startPoint x: 219, startPoint y: 200, endPoint x: 49, endPoint y: 135, distance: 181.7
click at [49, 135] on div "SKU Quantity Unit Price Discount Tax Total TX HT 5mg Texas Orange Gummies (1:1 …" at bounding box center [337, 159] width 591 height 119
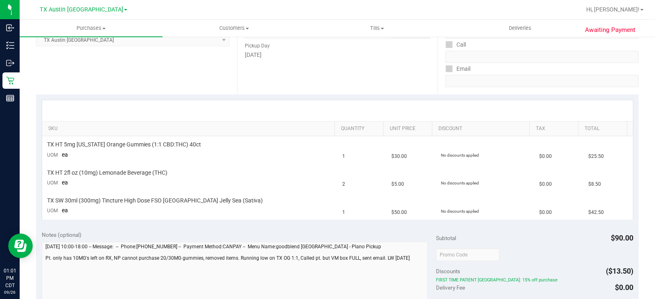
click at [140, 80] on div "Location Pickup Store TX Austin DC Select Store Bonita Springs WC Boynton Beach…" at bounding box center [136, 44] width 201 height 100
click at [193, 80] on div "Location Pickup Store TX Austin DC Select Store Bonita Springs WC Boynton Beach…" at bounding box center [136, 44] width 201 height 100
click at [138, 78] on div "Location Pickup Store TX Austin DC Select Store Bonita Springs WC Boynton Beach…" at bounding box center [136, 44] width 201 height 100
click at [94, 71] on div "Location Pickup Store TX Austin DC Select Store Bonita Springs WC Boynton Beach…" at bounding box center [136, 44] width 201 height 100
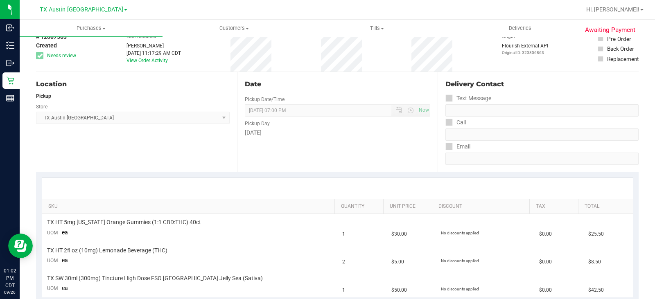
scroll to position [0, 0]
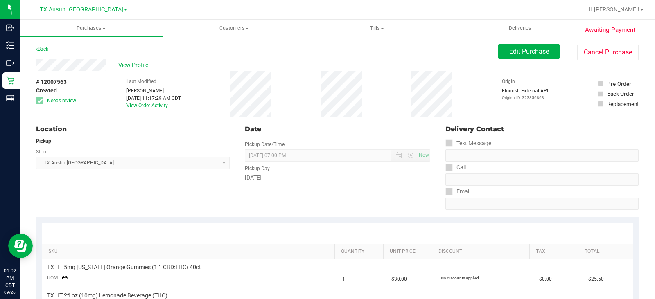
drag, startPoint x: 178, startPoint y: 107, endPoint x: 123, endPoint y: 75, distance: 63.8
click at [126, 75] on div "Last Modified Lauran Wallace Sep 26, 2025 11:17:29 AM CDT View Order Activity" at bounding box center [153, 93] width 54 height 45
click at [285, 198] on div "Date Pickup Date/Time 09/27/2025 Now 09/27/2025 07:00 PM Now Pickup Day Saturday" at bounding box center [337, 167] width 201 height 100
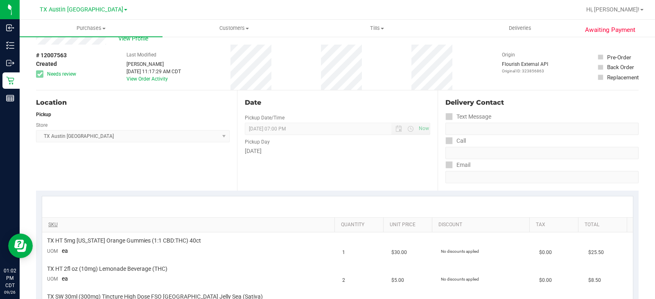
scroll to position [82, 0]
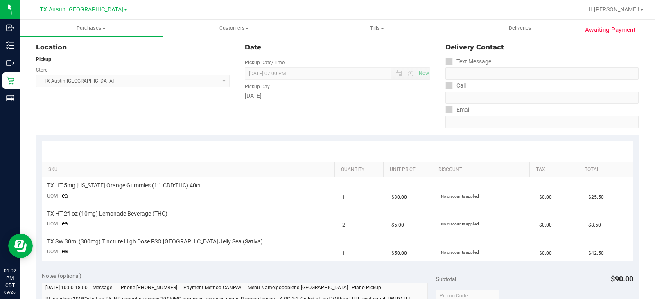
click at [316, 114] on div "Date Pickup Date/Time 09/27/2025 Now 09/27/2025 07:00 PM Now Pickup Day Saturday" at bounding box center [337, 85] width 201 height 100
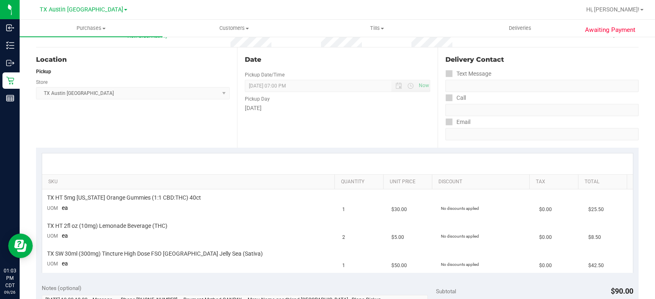
scroll to position [0, 0]
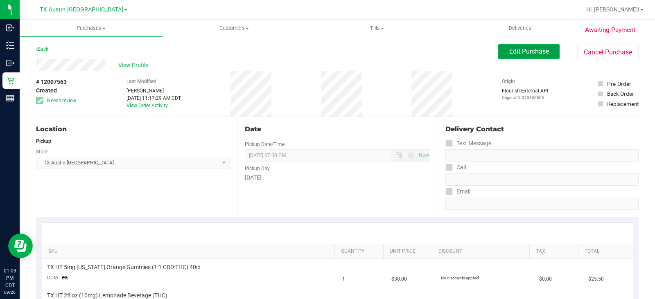
click at [517, 53] on span "Edit Purchase" at bounding box center [529, 51] width 40 height 8
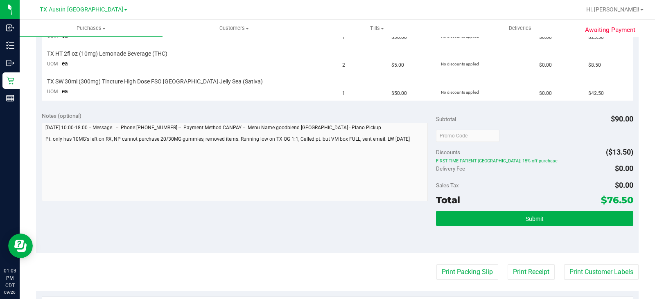
scroll to position [286, 0]
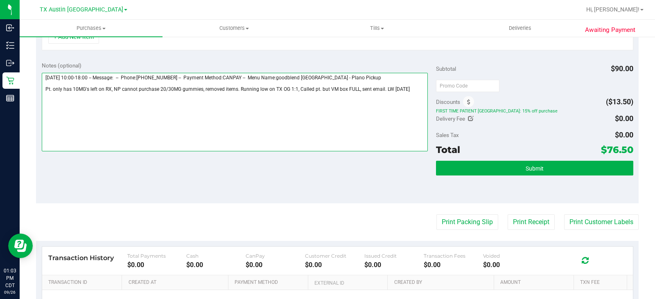
click at [416, 90] on textarea at bounding box center [235, 112] width 386 height 79
drag, startPoint x: 78, startPoint y: 103, endPoint x: 83, endPoint y: 103, distance: 4.9
click at [78, 103] on textarea at bounding box center [235, 112] width 386 height 79
click at [185, 103] on textarea at bounding box center [235, 112] width 386 height 79
click at [198, 101] on textarea at bounding box center [235, 112] width 386 height 79
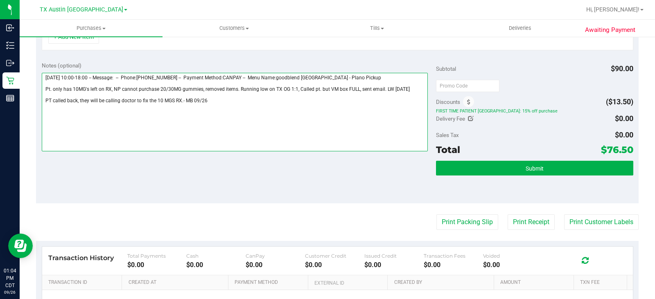
drag, startPoint x: 255, startPoint y: 118, endPoint x: 274, endPoint y: 110, distance: 20.4
click at [256, 118] on textarea at bounding box center [235, 112] width 386 height 79
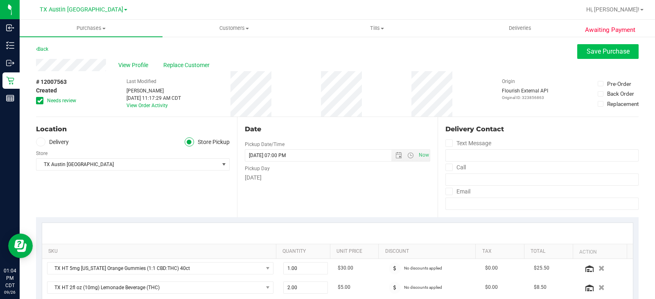
type textarea "Saturday 09/27/2025 10:00-18:00 -- Message: -- Phone:2147349997 -- Payment Meth…"
drag, startPoint x: 579, startPoint y: 55, endPoint x: 193, endPoint y: 93, distance: 387.3
click at [578, 54] on button "Save Purchase" at bounding box center [607, 51] width 61 height 15
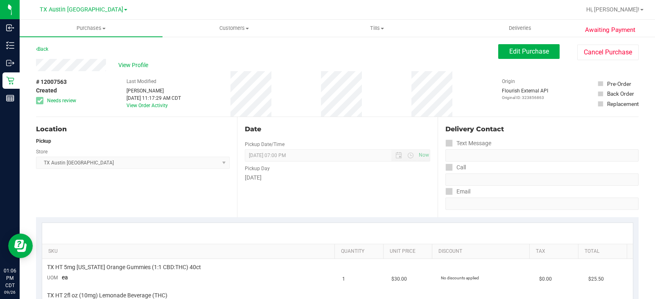
click at [377, 55] on div "Back Edit Purchase Cancel Purchase" at bounding box center [337, 51] width 602 height 15
click at [498, 55] on button "Edit Purchase" at bounding box center [528, 51] width 61 height 15
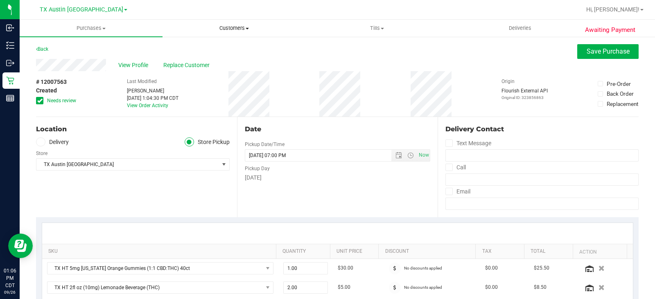
click at [236, 29] on span "Customers" at bounding box center [234, 28] width 142 height 7
click at [201, 49] on span "All customers" at bounding box center [191, 49] width 59 height 7
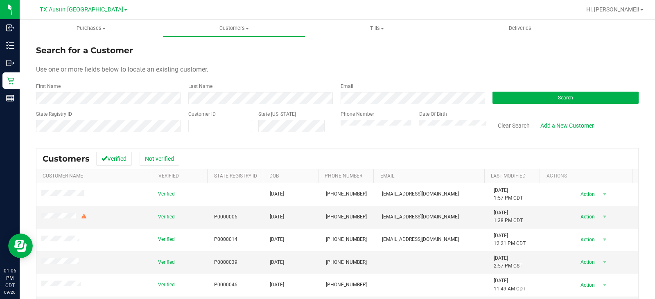
drag, startPoint x: 335, startPoint y: 70, endPoint x: 484, endPoint y: 85, distance: 150.4
click at [350, 73] on div "Use one or more fields below to locate an existing customer." at bounding box center [337, 70] width 602 height 10
click at [529, 98] on button "Search" at bounding box center [565, 98] width 146 height 12
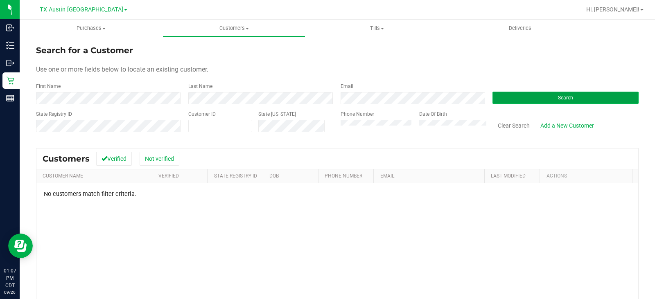
click at [535, 98] on button "Search" at bounding box center [565, 98] width 146 height 12
drag, startPoint x: 448, startPoint y: 260, endPoint x: 461, endPoint y: 244, distance: 20.5
click at [449, 259] on div "No customers match filter criteria." at bounding box center [336, 281] width 601 height 196
click at [539, 101] on button "Search" at bounding box center [565, 98] width 146 height 12
click at [593, 97] on button "Search" at bounding box center [565, 98] width 146 height 12
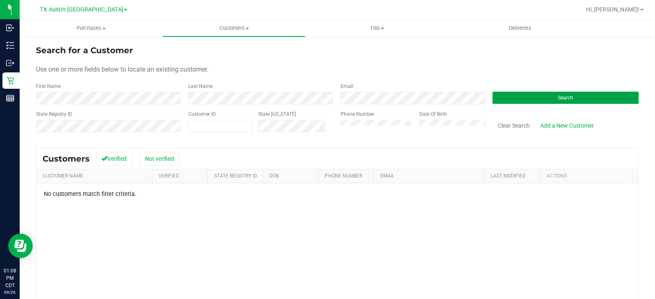
click at [558, 97] on span "Search" at bounding box center [565, 98] width 15 height 6
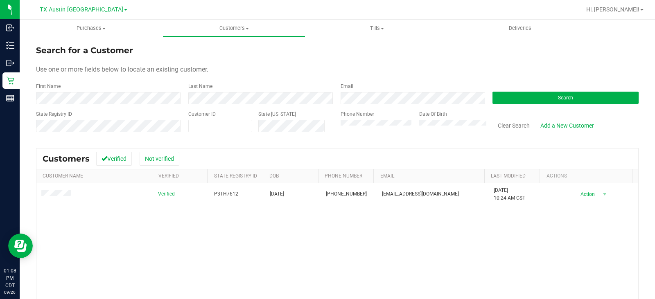
click at [252, 146] on div "Search for a Customer Use one or more fields below to locate an existing custom…" at bounding box center [337, 217] width 602 height 347
click at [283, 76] on form "Search for a Customer Use one or more fields below to locate an existing custom…" at bounding box center [337, 91] width 602 height 95
click at [518, 101] on button "Search" at bounding box center [565, 98] width 146 height 12
click at [556, 99] on button "Search" at bounding box center [565, 98] width 146 height 12
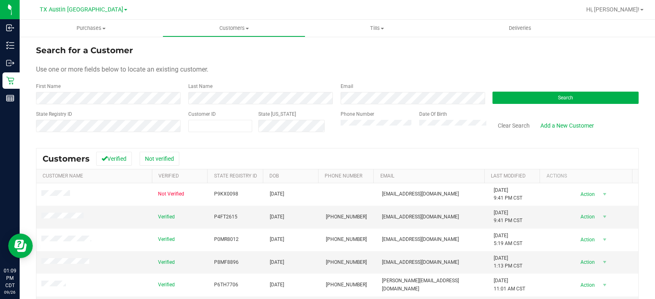
click at [383, 58] on form "Search for a Customer Use one or more fields below to locate an existing custom…" at bounding box center [337, 91] width 602 height 95
click at [500, 96] on button "Search" at bounding box center [565, 98] width 146 height 12
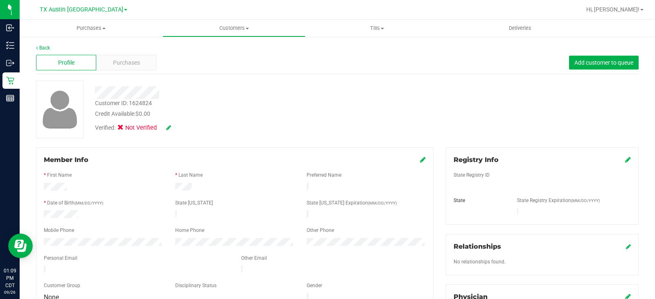
click at [128, 189] on div at bounding box center [103, 188] width 131 height 10
click at [174, 188] on div at bounding box center [234, 188] width 131 height 10
click at [118, 194] on div at bounding box center [235, 196] width 382 height 7
click at [242, 191] on div at bounding box center [234, 188] width 131 height 10
click at [420, 157] on icon at bounding box center [423, 159] width 6 height 7
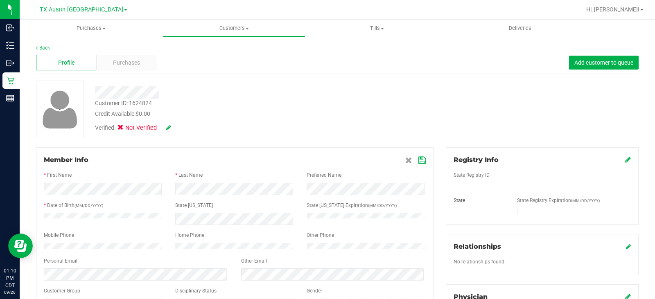
click at [418, 160] on icon at bounding box center [421, 160] width 7 height 7
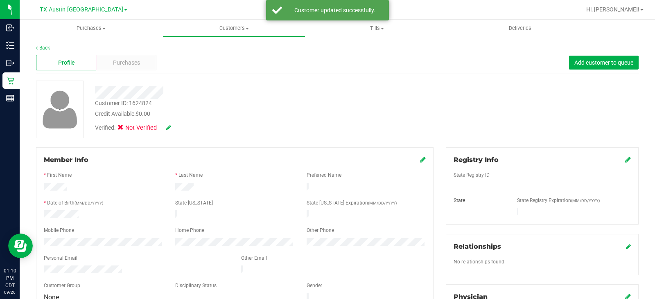
drag, startPoint x: 209, startPoint y: 112, endPoint x: 69, endPoint y: 49, distance: 153.1
click at [198, 98] on div "Customer ID: 1624824 Credit Available: $0.00 Verified: Not Verified" at bounding box center [242, 109] width 307 height 56
click at [124, 62] on span "Purchases" at bounding box center [126, 62] width 27 height 9
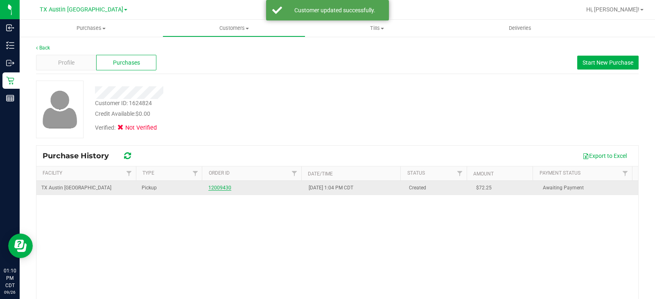
click at [220, 188] on link "12009430" at bounding box center [219, 188] width 23 height 6
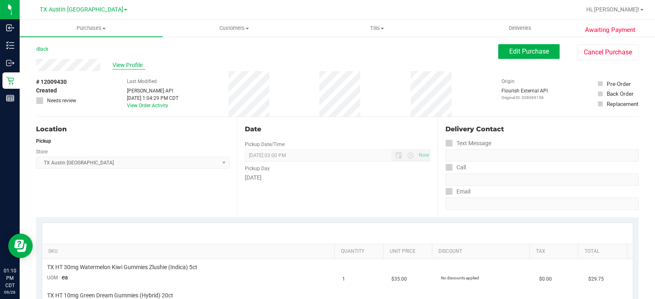
click at [140, 63] on span "View Profile" at bounding box center [128, 65] width 33 height 9
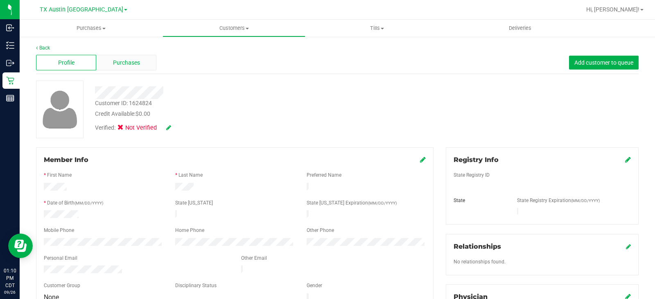
click at [130, 60] on span "Purchases" at bounding box center [126, 62] width 27 height 9
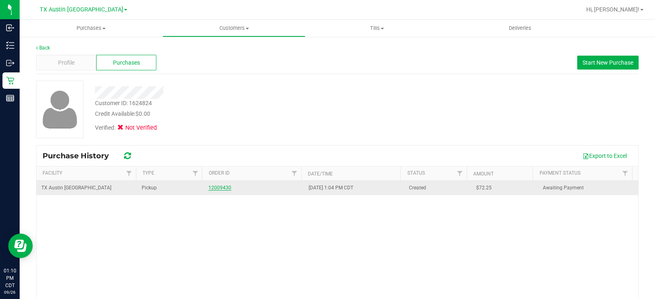
click at [214, 187] on link "12009430" at bounding box center [219, 188] width 23 height 6
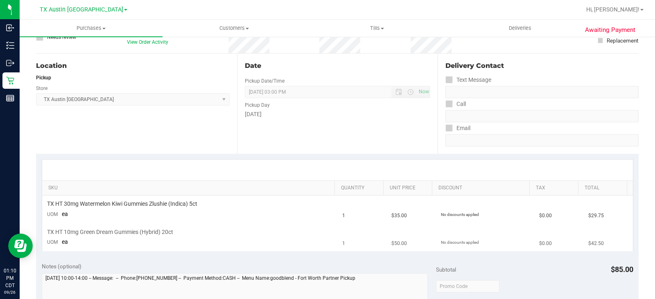
scroll to position [82, 0]
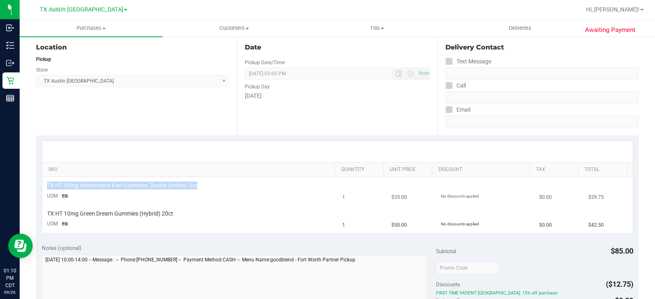
drag, startPoint x: 214, startPoint y: 184, endPoint x: 43, endPoint y: 188, distance: 170.6
click at [43, 188] on td "TX HT 30mg Watermelon Kiwi Gummies Zlushie (Indica) 5ct UOM ea" at bounding box center [189, 191] width 295 height 28
click at [217, 209] on td "TX HT 10mg Green Dream Gummies (Hybrid) 20ct UOM ea" at bounding box center [189, 218] width 295 height 27
drag, startPoint x: 203, startPoint y: 186, endPoint x: 43, endPoint y: 189, distance: 160.4
click at [43, 189] on td "TX HT 30mg Watermelon Kiwi Gummies Zlushie (Indica) 5ct UOM ea" at bounding box center [189, 191] width 295 height 28
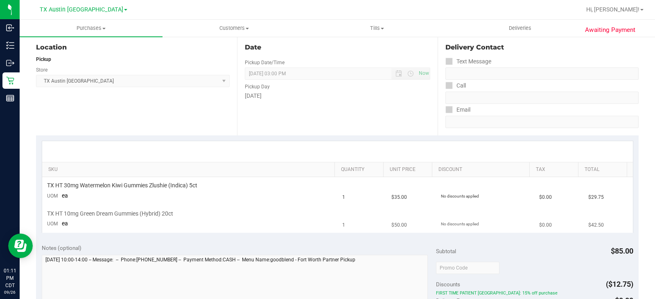
click at [121, 206] on td "TX HT 10mg Green Dream Gummies (Hybrid) 20ct UOM ea" at bounding box center [189, 218] width 295 height 27
drag, startPoint x: 201, startPoint y: 184, endPoint x: 59, endPoint y: 190, distance: 142.1
click at [59, 190] on td "TX HT 30mg Watermelon Kiwi Gummies Zlushie (Indica) 5ct UOM ea" at bounding box center [189, 191] width 295 height 28
click at [151, 206] on td "TX HT 10mg Green Dream Gummies (Hybrid) 20ct UOM ea" at bounding box center [189, 218] width 295 height 27
drag, startPoint x: 183, startPoint y: 214, endPoint x: 44, endPoint y: 215, distance: 139.1
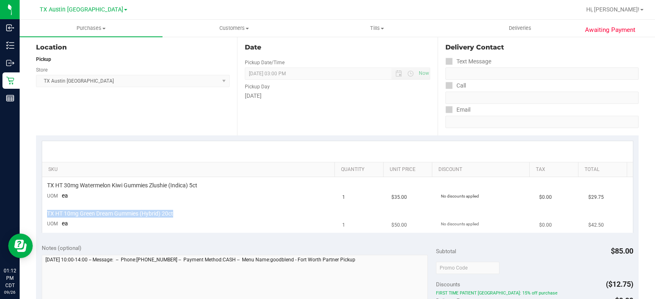
click at [44, 215] on td "TX HT 10mg Green Dream Gummies (Hybrid) 20ct UOM ea" at bounding box center [189, 218] width 295 height 27
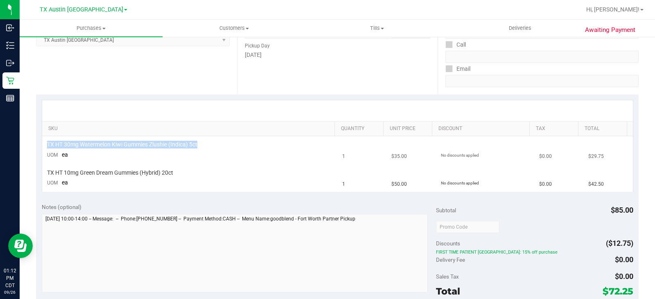
drag, startPoint x: 206, startPoint y: 141, endPoint x: 98, endPoint y: 159, distance: 109.9
click at [42, 146] on td "TX HT 30mg Watermelon Kiwi Gummies Zlushie (Indica) 5ct UOM ea" at bounding box center [189, 150] width 295 height 28
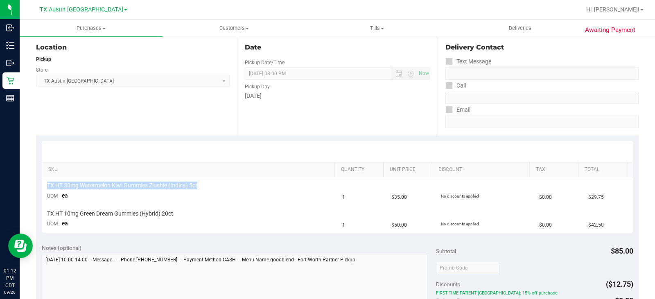
scroll to position [0, 0]
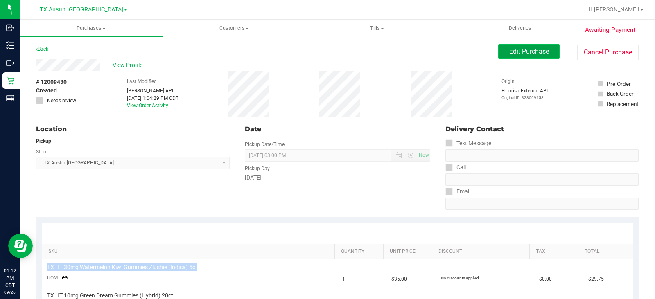
click at [526, 56] on button "Edit Purchase" at bounding box center [528, 51] width 61 height 15
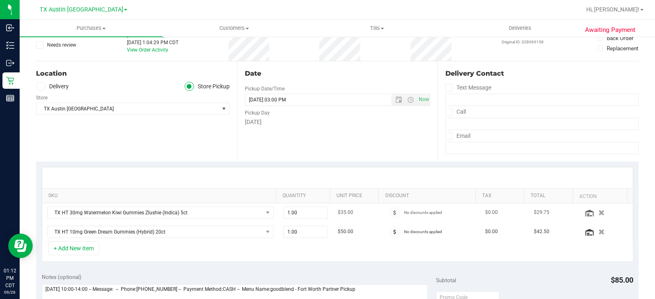
scroll to position [82, 0]
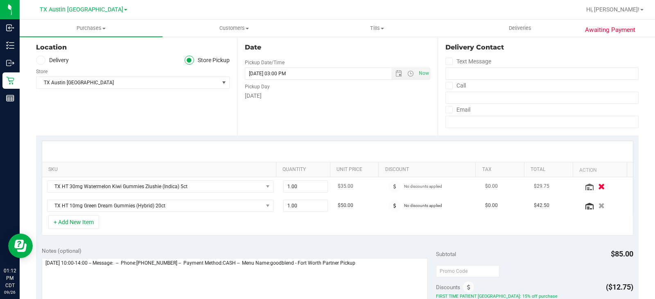
click at [598, 187] on icon "button" at bounding box center [601, 186] width 7 height 6
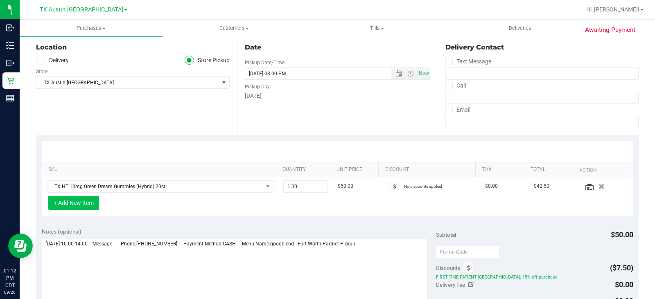
click at [89, 209] on button "+ Add New Item" at bounding box center [73, 203] width 51 height 14
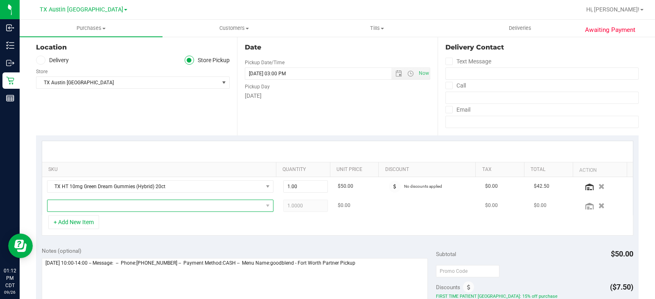
click at [106, 208] on span "NO DATA FOUND" at bounding box center [154, 205] width 215 height 11
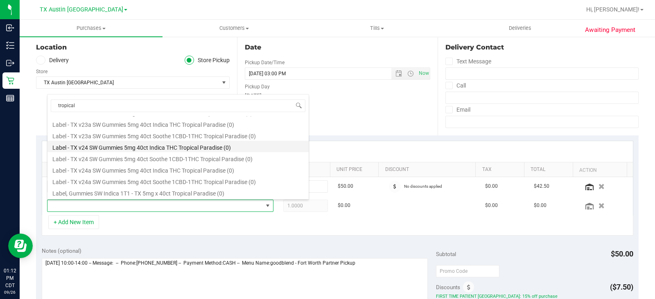
scroll to position [33, 0]
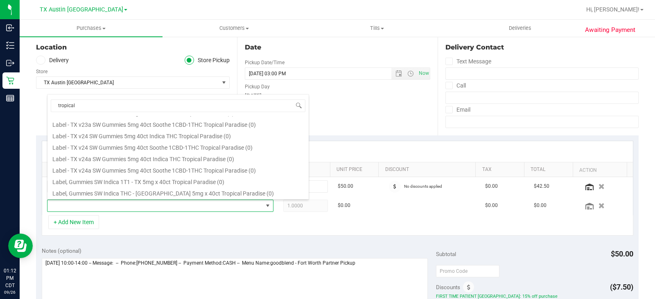
type input "tropical"
click at [44, 58] on span at bounding box center [40, 60] width 9 height 9
click at [0, 0] on input "Delivery" at bounding box center [0, 0] width 0 height 0
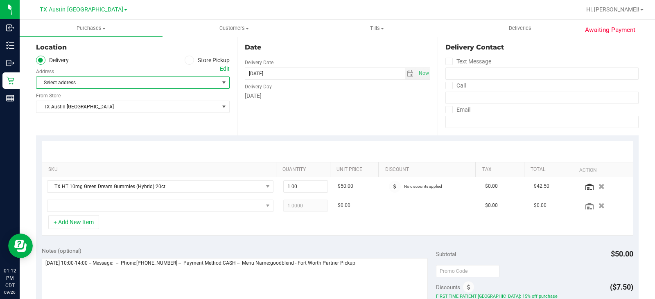
click at [156, 81] on span "Select address" at bounding box center [122, 82] width 173 height 11
click at [274, 115] on div "Date Delivery Date 09/29/2025 Now 09/29/2025 03:00 PM Now Delivery Day Monday" at bounding box center [337, 85] width 201 height 100
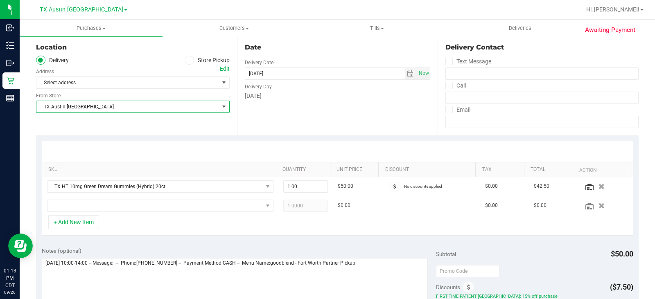
click at [177, 107] on span "TX Austin [GEOGRAPHIC_DATA]" at bounding box center [127, 106] width 182 height 11
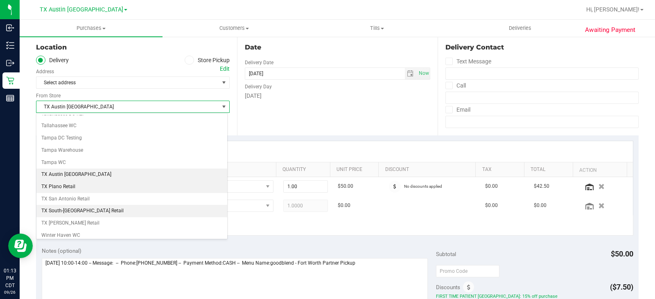
scroll to position [594, 0]
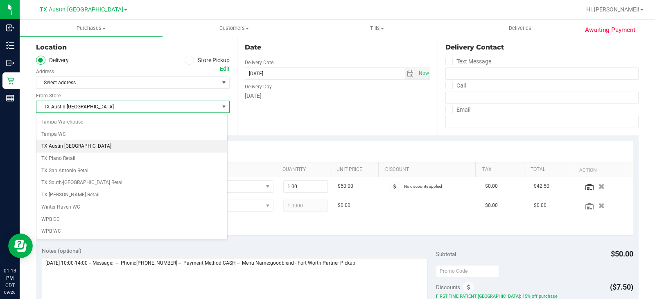
click at [94, 145] on li "TX Austin [GEOGRAPHIC_DATA]" at bounding box center [131, 146] width 191 height 12
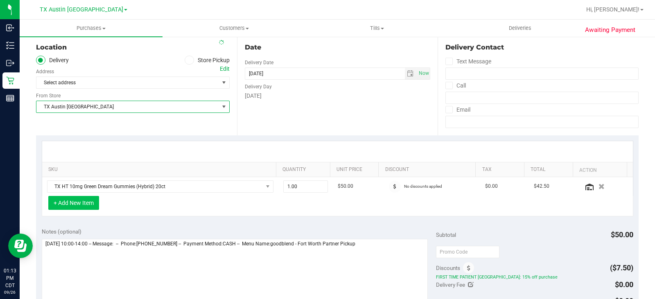
click at [79, 207] on button "+ Add New Item" at bounding box center [73, 203] width 51 height 14
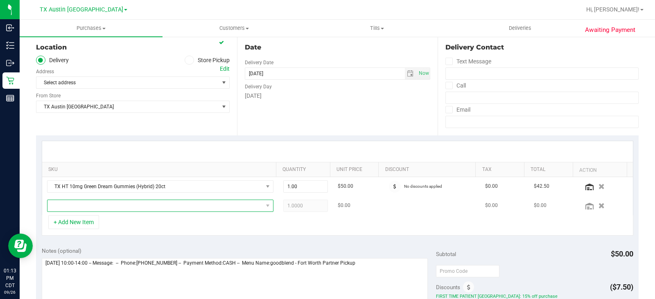
click at [110, 208] on span "NO DATA FOUND" at bounding box center [154, 205] width 215 height 11
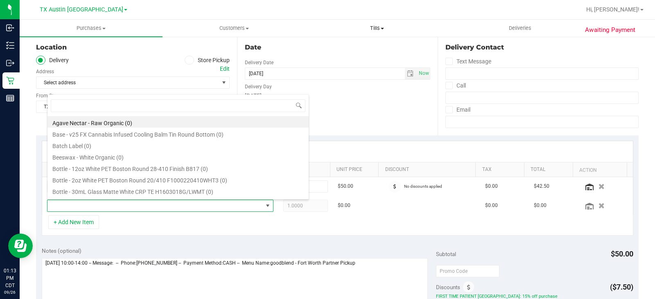
scroll to position [0, 0]
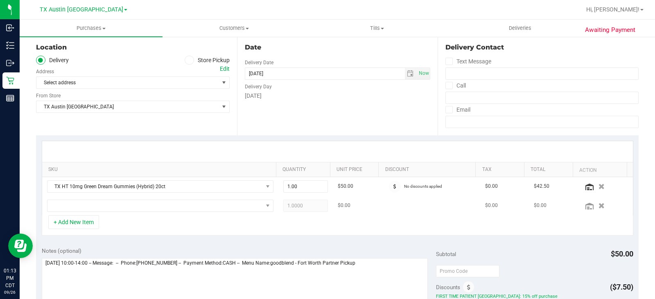
click at [141, 198] on td at bounding box center [160, 205] width 236 height 19
click at [135, 207] on span "NO DATA FOUND" at bounding box center [154, 205] width 215 height 11
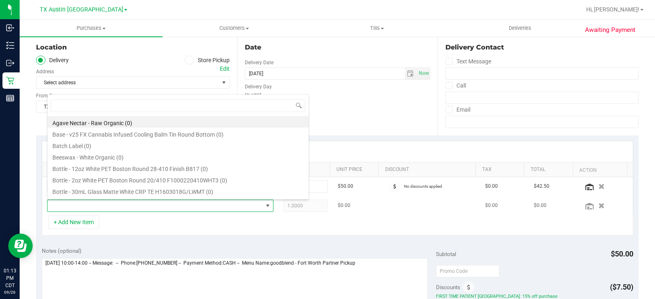
scroll to position [12, 219]
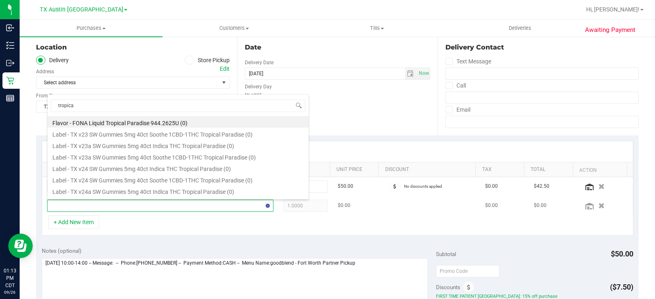
type input "tropical"
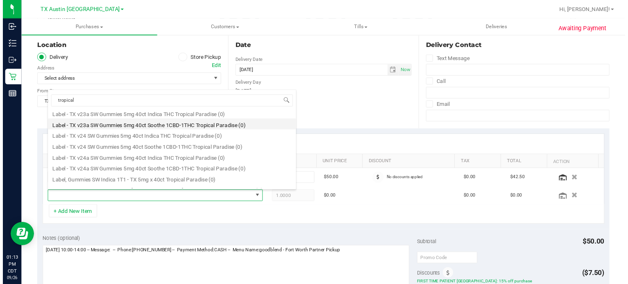
scroll to position [33, 0]
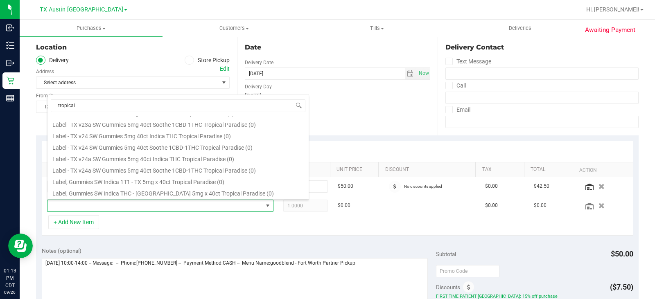
click at [221, 226] on div "+ Add New Item" at bounding box center [337, 225] width 591 height 20
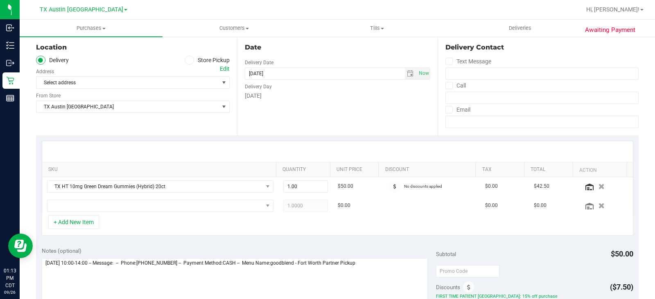
drag, startPoint x: 195, startPoint y: 135, endPoint x: 252, endPoint y: 115, distance: 60.8
click at [195, 135] on div "SKU Quantity Unit Price Discount Tax Total Action TX HT 10mg Green Dream Gummie…" at bounding box center [337, 188] width 602 height 106
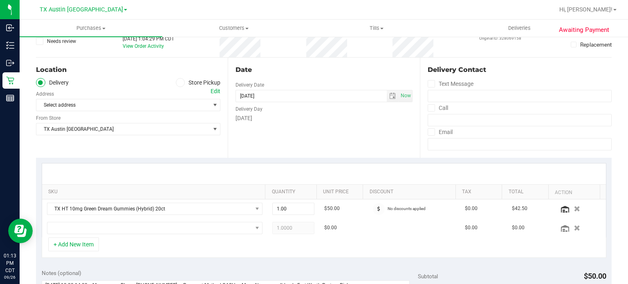
scroll to position [41, 0]
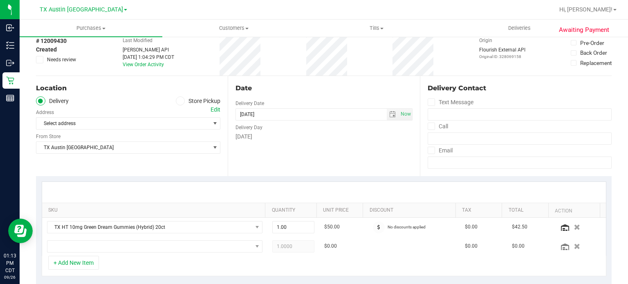
click at [211, 110] on div "Edit" at bounding box center [216, 110] width 10 height 9
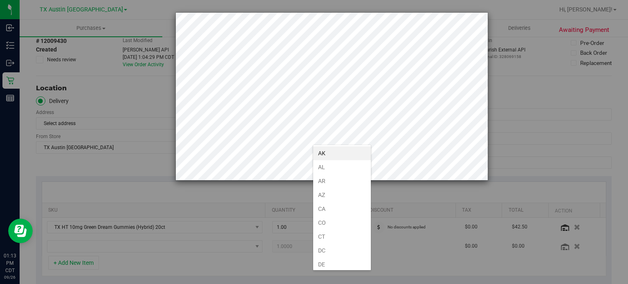
scroll to position [496, 0]
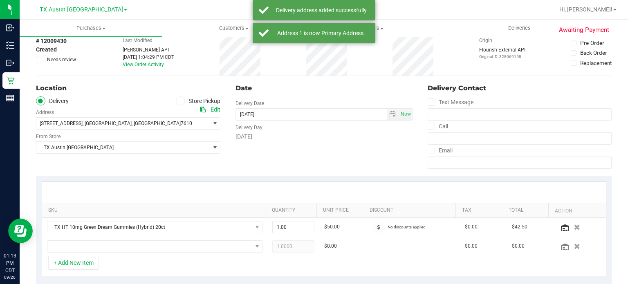
click at [342, 155] on div "Date Delivery Date 09/29/2025 Now 09/29/2025 03:00 PM Now Delivery Day Monday" at bounding box center [324, 126] width 192 height 100
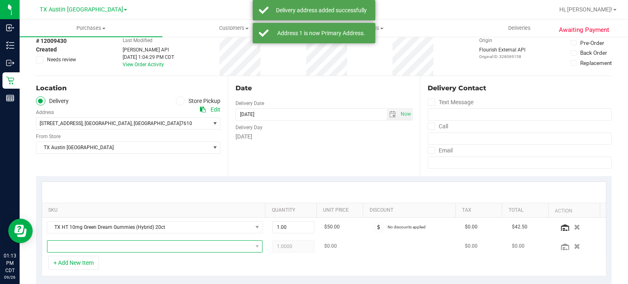
click at [171, 245] on span "NO DATA FOUND" at bounding box center [149, 246] width 205 height 11
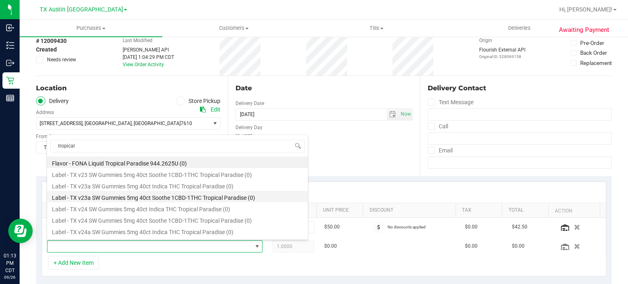
scroll to position [33, 0]
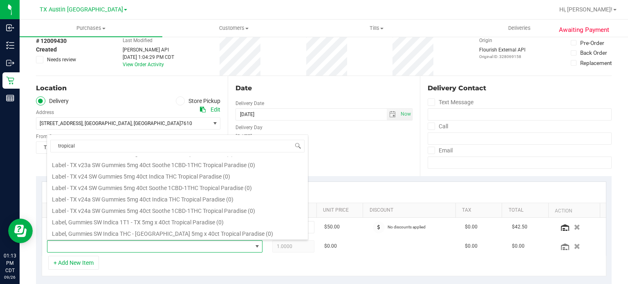
type input "tropical"
click at [369, 157] on div "Date Delivery Date 09/29/2025 Now 09/29/2025 03:00 PM Now Delivery Day Monday" at bounding box center [324, 126] width 192 height 100
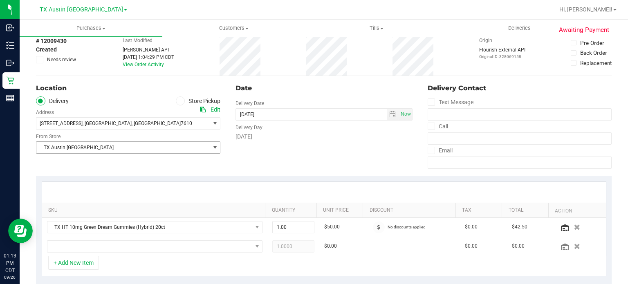
click at [155, 147] on span "TX Austin [GEOGRAPHIC_DATA]" at bounding box center [122, 147] width 173 height 11
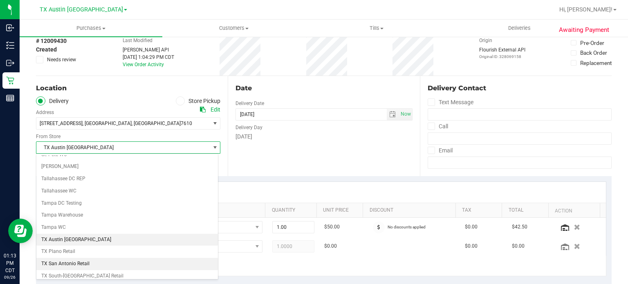
scroll to position [585, 0]
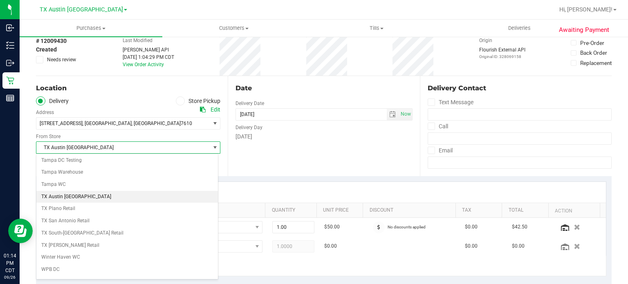
click at [83, 191] on li "TX Austin [GEOGRAPHIC_DATA]" at bounding box center [127, 197] width 182 height 12
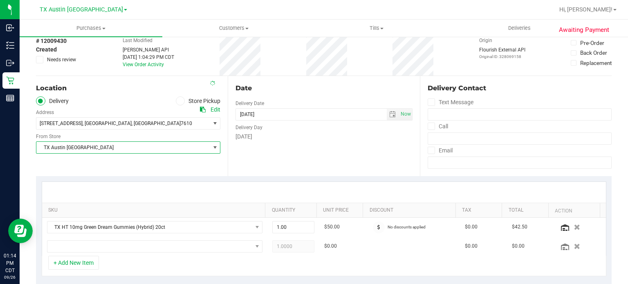
click at [344, 160] on div "Date Delivery Date 09/29/2025 Now 09/29/2025 03:00 PM Now Delivery Day Monday" at bounding box center [324, 126] width 192 height 100
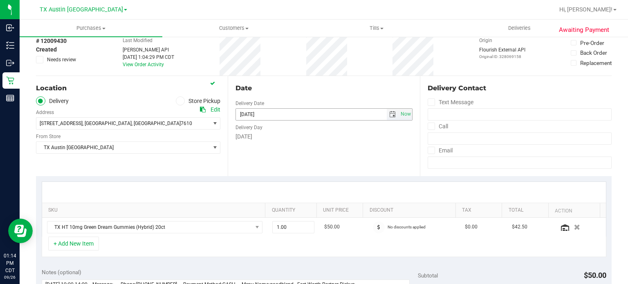
click at [389, 113] on span "select" at bounding box center [392, 114] width 7 height 7
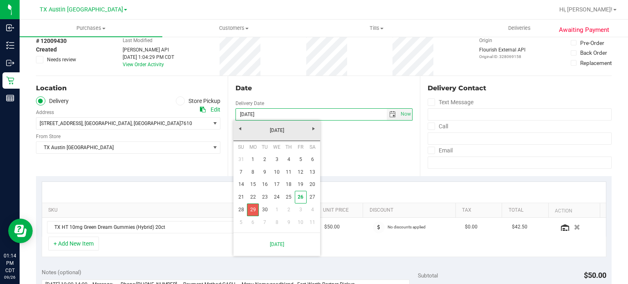
click at [254, 208] on link "29" at bounding box center [253, 210] width 12 height 13
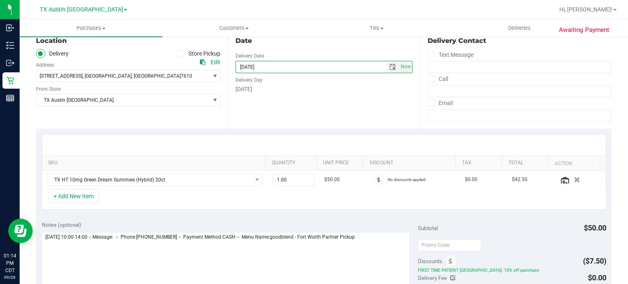
scroll to position [123, 0]
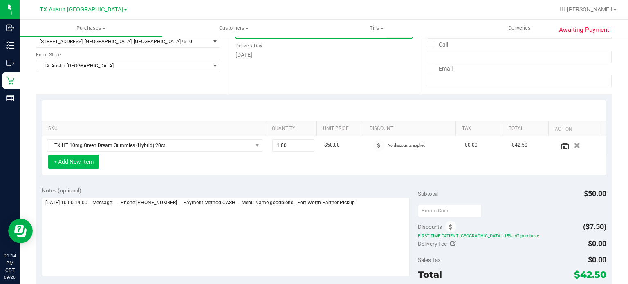
click at [90, 159] on button "+ Add New Item" at bounding box center [73, 162] width 51 height 14
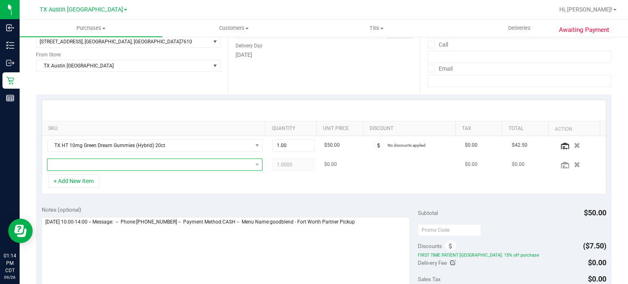
click at [111, 166] on span "NO DATA FOUND" at bounding box center [149, 164] width 205 height 11
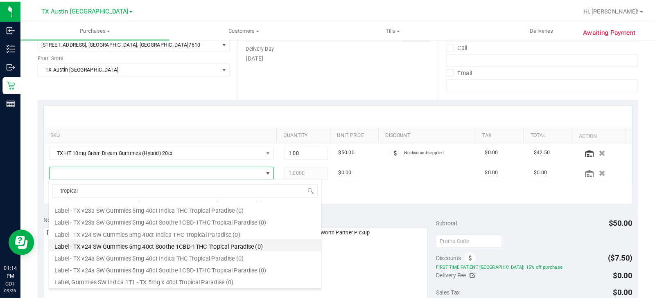
scroll to position [33, 0]
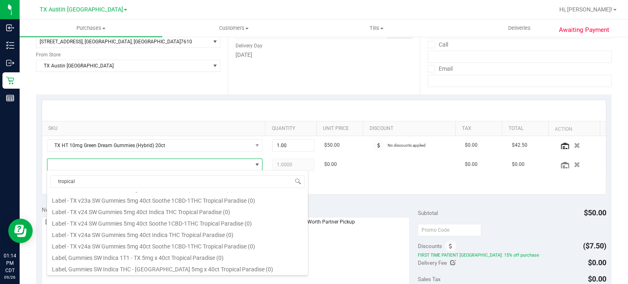
type input "tropical"
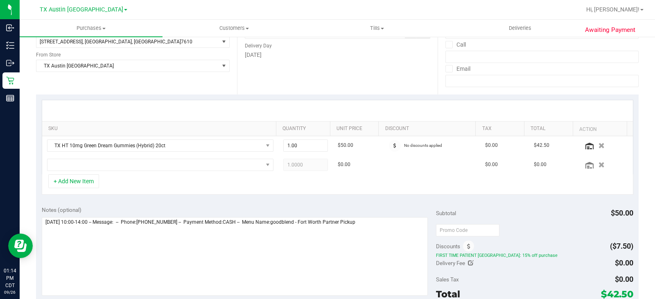
scroll to position [123, 0]
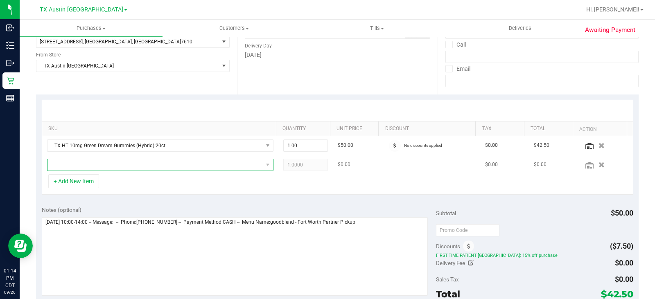
click at [206, 162] on span "NO DATA FOUND" at bounding box center [154, 164] width 215 height 11
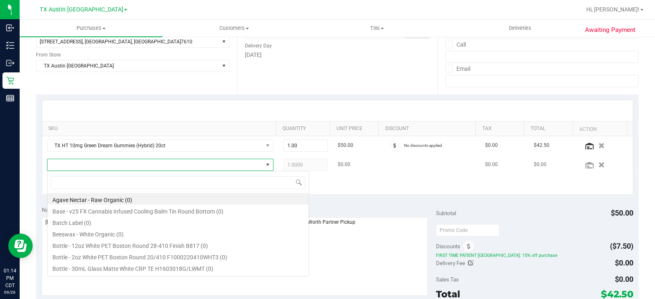
scroll to position [12, 219]
type input "texas"
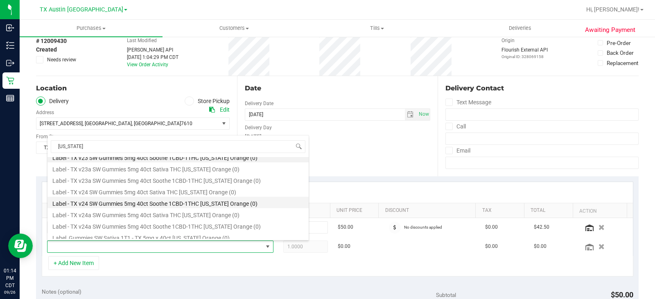
scroll to position [0, 0]
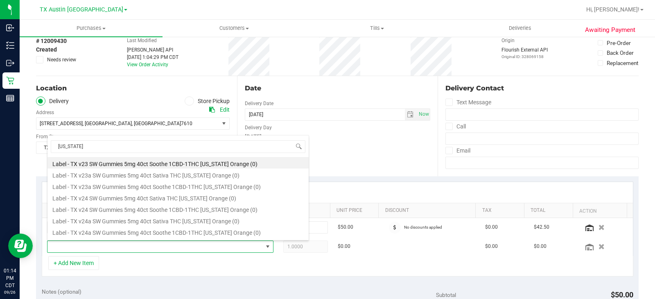
drag, startPoint x: 346, startPoint y: 266, endPoint x: 367, endPoint y: 270, distance: 21.6
click at [349, 267] on div "+ Add New Item" at bounding box center [337, 266] width 591 height 20
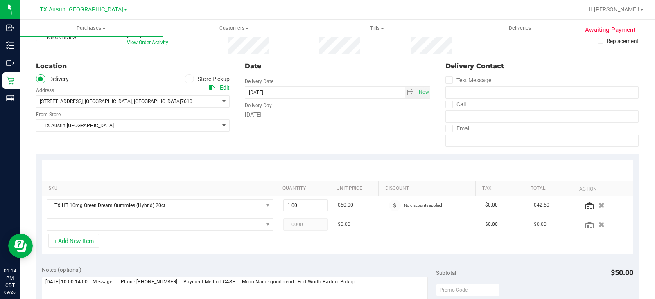
scroll to position [82, 0]
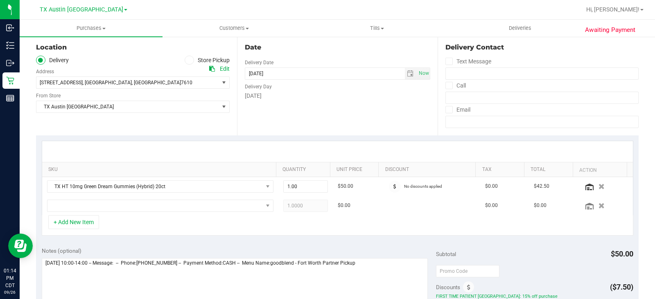
click at [338, 222] on div "+ Add New Item" at bounding box center [337, 225] width 591 height 20
click at [399, 238] on div "SKU Quantity Unit Price Discount Tax Total Action TX HT 10mg Green Dream Gummie…" at bounding box center [337, 188] width 602 height 106
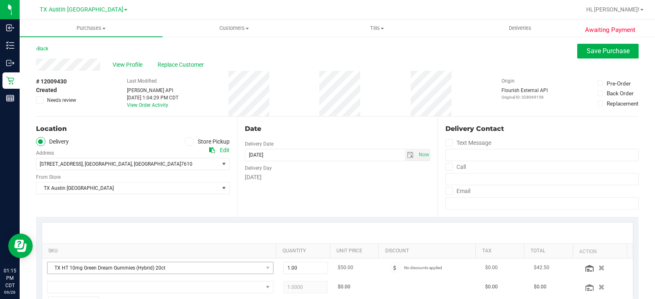
scroll to position [0, 0]
click at [213, 190] on span "TX Austin [GEOGRAPHIC_DATA]" at bounding box center [127, 188] width 182 height 11
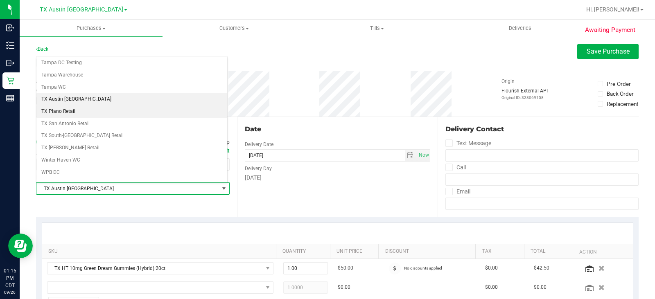
click at [85, 106] on li "TX Plano Retail" at bounding box center [131, 112] width 191 height 12
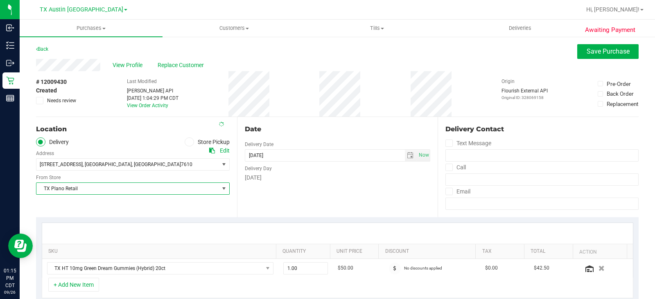
click at [93, 187] on span "TX Plano Retail" at bounding box center [127, 188] width 182 height 11
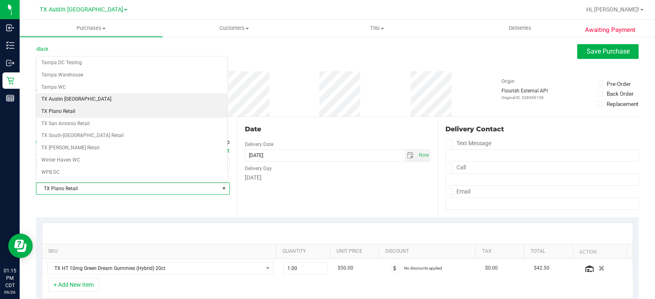
click at [79, 93] on li "TX Austin [GEOGRAPHIC_DATA]" at bounding box center [131, 99] width 191 height 12
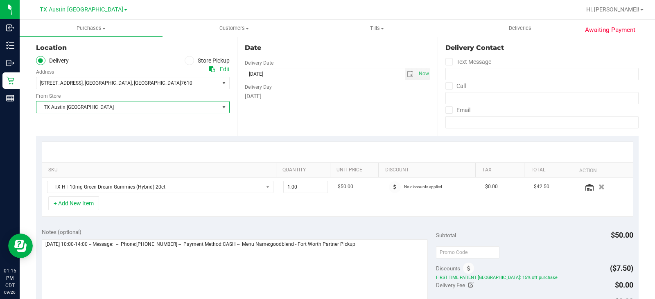
scroll to position [82, 0]
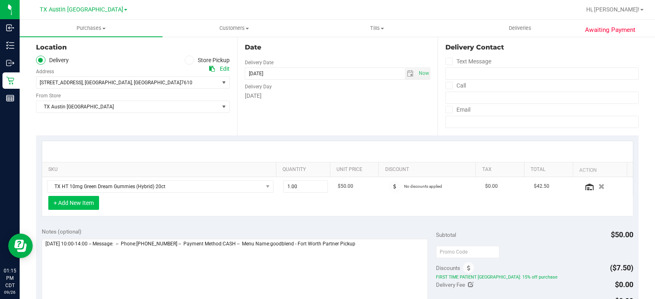
click at [78, 200] on button "+ Add New Item" at bounding box center [73, 203] width 51 height 14
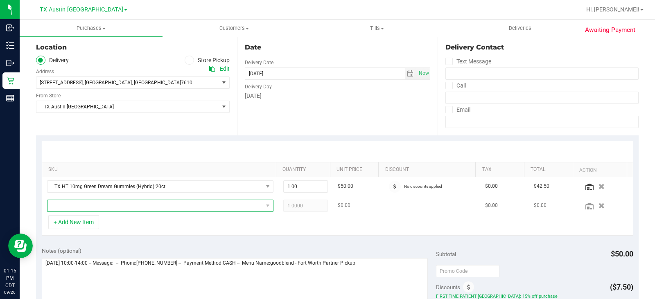
click at [114, 206] on span "NO DATA FOUND" at bounding box center [154, 205] width 215 height 11
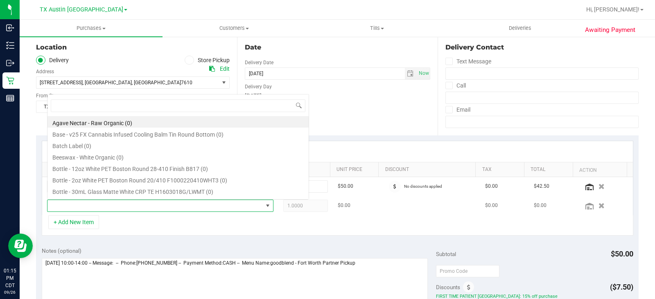
scroll to position [12, 219]
type input "r"
type input "TX"
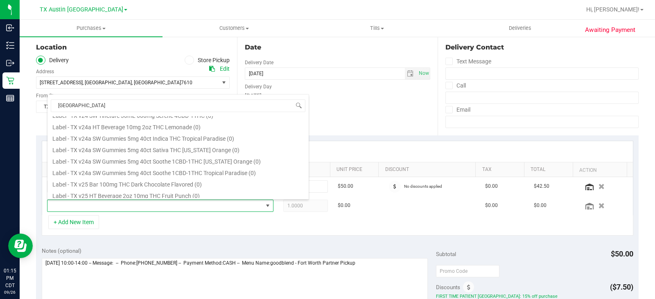
scroll to position [491, 0]
click at [171, 220] on div "+ Add New Item" at bounding box center [337, 225] width 591 height 20
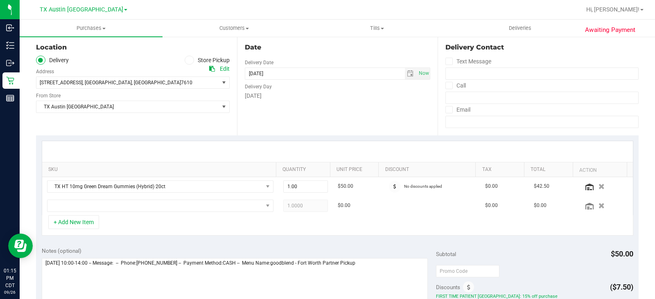
scroll to position [0, 0]
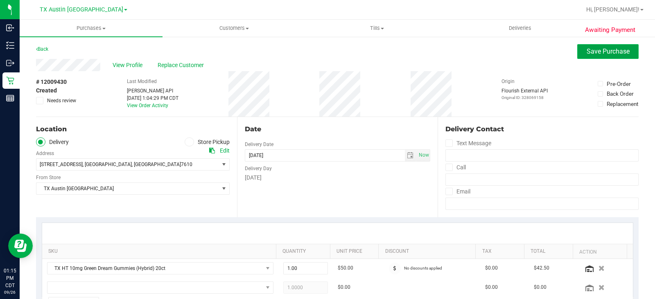
click at [588, 53] on span "Save Purchase" at bounding box center [607, 51] width 43 height 8
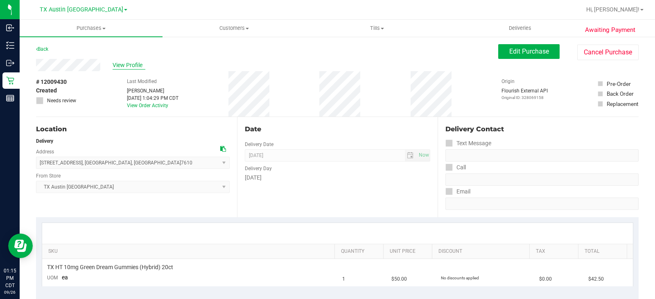
click at [133, 63] on span "View Profile" at bounding box center [128, 65] width 33 height 9
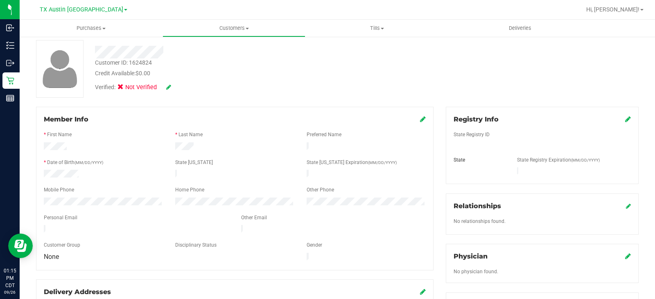
scroll to position [41, 0]
click at [625, 119] on icon at bounding box center [628, 118] width 6 height 7
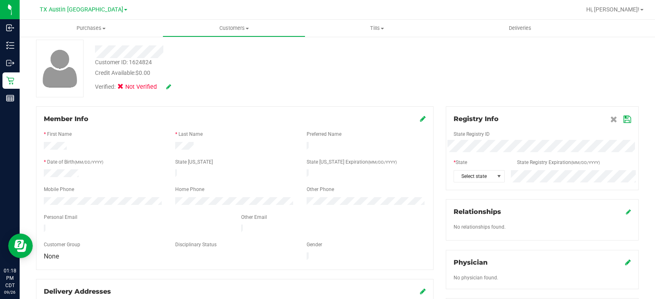
click at [420, 119] on icon at bounding box center [423, 118] width 6 height 7
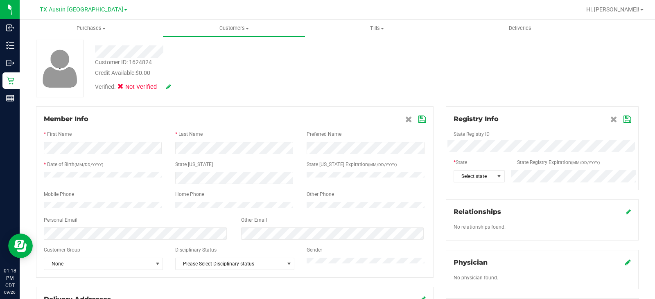
click at [231, 121] on div "Member Info" at bounding box center [235, 119] width 382 height 10
click at [153, 222] on div "Personal Email" at bounding box center [136, 220] width 197 height 9
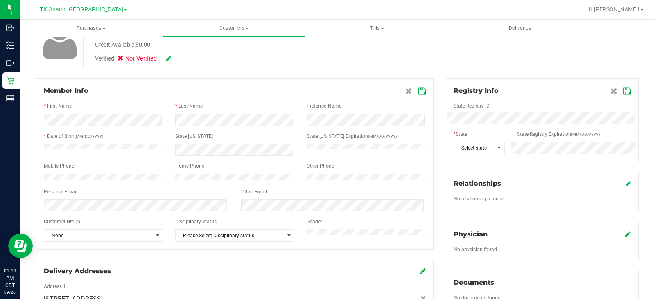
scroll to position [82, 0]
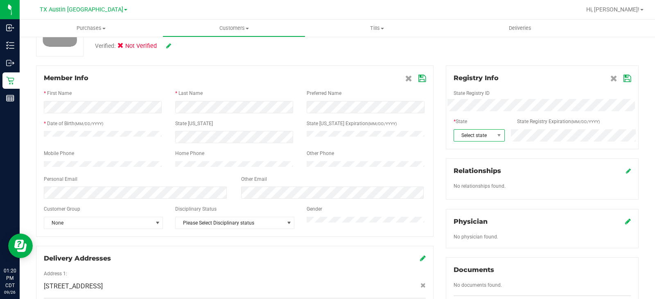
click at [487, 138] on span "Select state" at bounding box center [474, 135] width 40 height 11
click at [487, 138] on span "TX" at bounding box center [474, 135] width 40 height 11
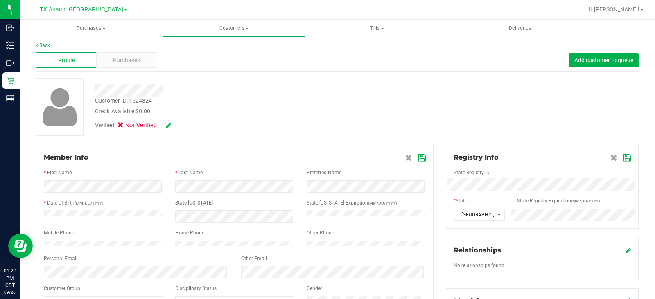
scroll to position [0, 0]
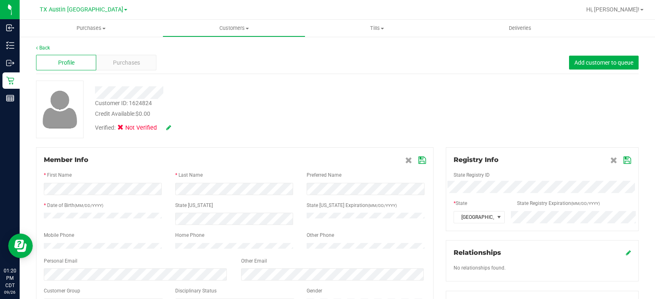
drag, startPoint x: 413, startPoint y: 160, endPoint x: 421, endPoint y: 160, distance: 7.8
click at [414, 160] on span at bounding box center [415, 160] width 20 height 10
click at [418, 162] on icon at bounding box center [421, 160] width 7 height 7
click at [418, 160] on icon at bounding box center [421, 160] width 7 height 7
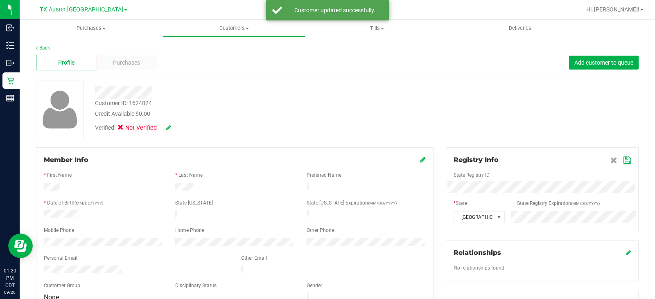
click at [169, 129] on icon at bounding box center [168, 128] width 5 height 6
click at [125, 129] on icon at bounding box center [122, 129] width 5 height 0
click at [0, 0] on input "Medical" at bounding box center [0, 0] width 0 height 0
click at [182, 128] on icon at bounding box center [179, 128] width 7 height 6
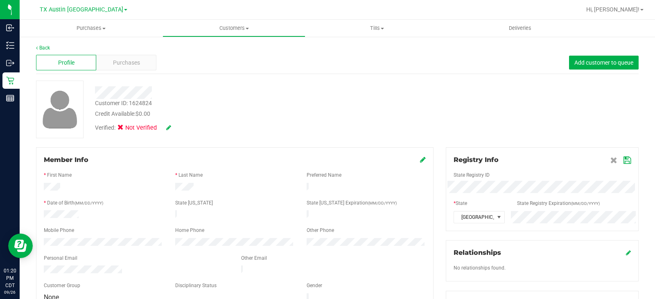
click at [166, 128] on icon at bounding box center [168, 128] width 5 height 6
click at [182, 128] on icon at bounding box center [179, 128] width 7 height 6
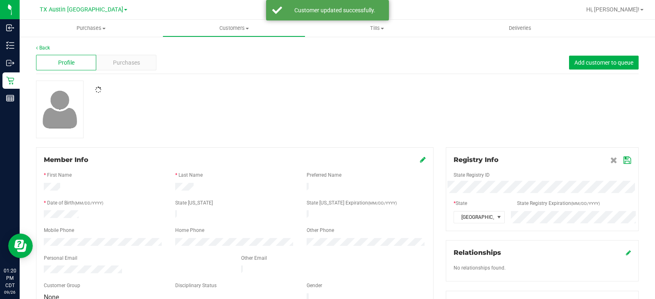
click at [250, 128] on div at bounding box center [337, 110] width 614 height 58
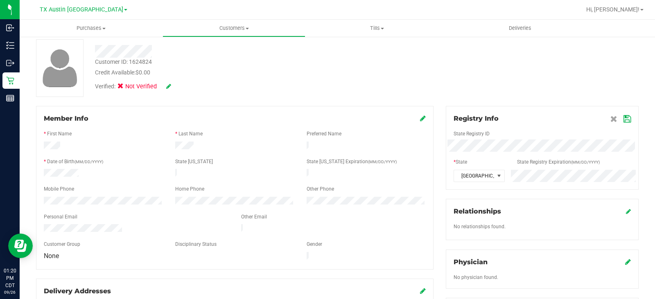
scroll to position [41, 0]
click at [623, 117] on icon at bounding box center [626, 119] width 7 height 7
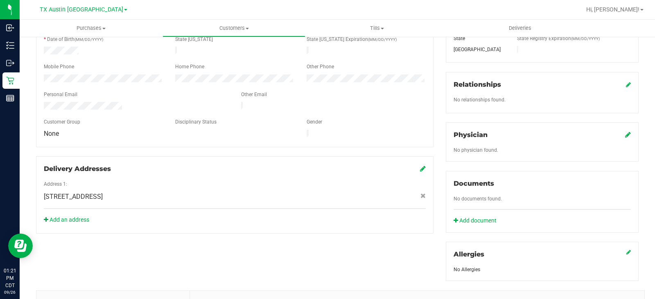
scroll to position [123, 0]
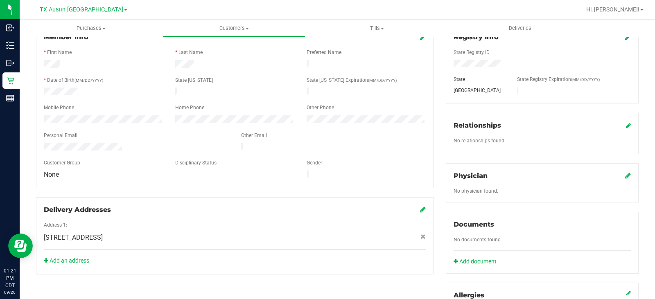
click at [625, 175] on icon at bounding box center [628, 175] width 6 height 7
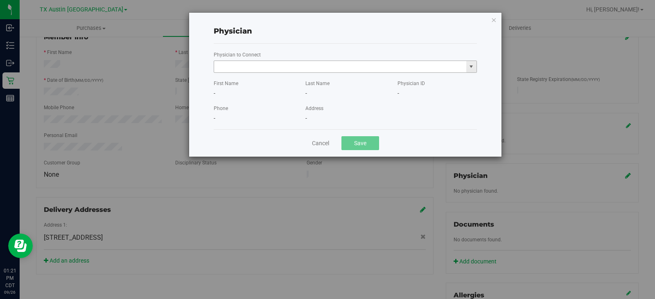
click at [306, 69] on input "text" at bounding box center [340, 66] width 252 height 11
paste input "Rezaie"
click at [281, 80] on li "MORVARID REZAIE" at bounding box center [345, 80] width 262 height 12
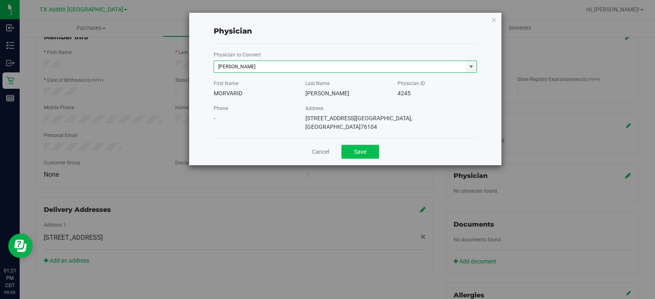
type input "MORVARID REZAIE"
click at [357, 145] on button "Save" at bounding box center [360, 152] width 38 height 14
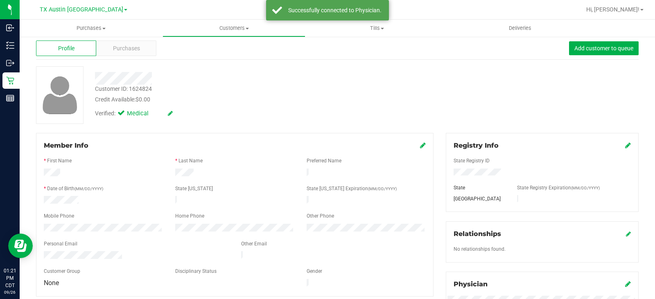
scroll to position [0, 0]
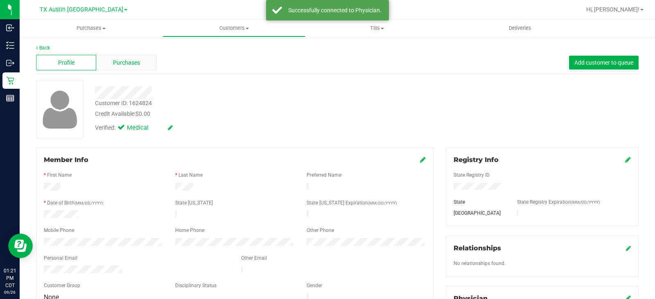
click at [150, 63] on div "Purchases" at bounding box center [126, 63] width 60 height 16
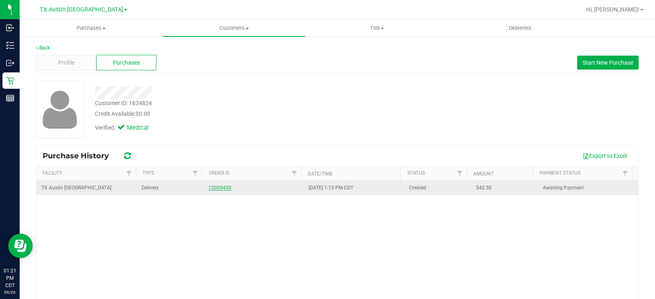
click at [219, 189] on link "12009430" at bounding box center [219, 188] width 23 height 6
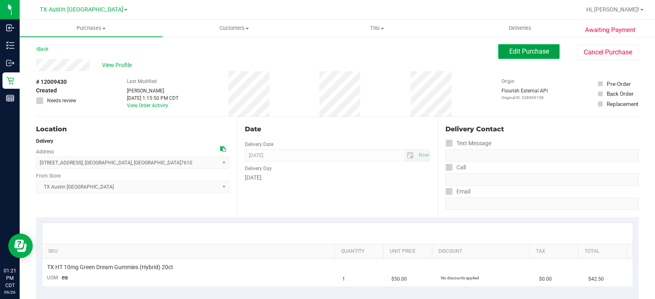
click at [524, 54] on span "Edit Purchase" at bounding box center [529, 51] width 40 height 8
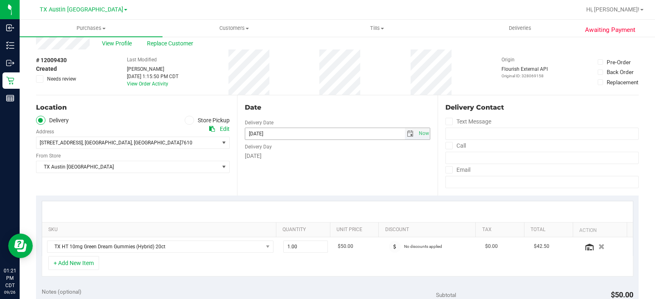
scroll to position [41, 0]
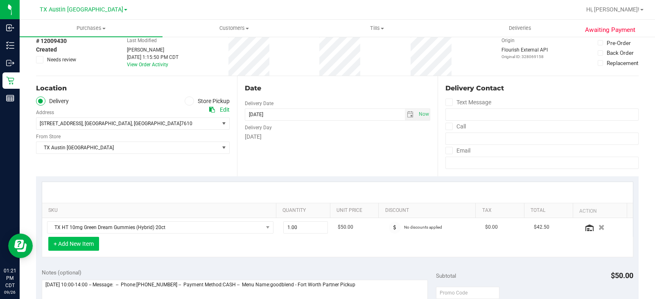
click at [70, 244] on button "+ Add New Item" at bounding box center [73, 244] width 51 height 14
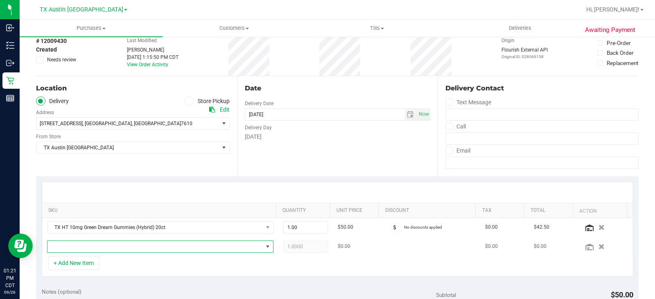
click at [97, 245] on span "NO DATA FOUND" at bounding box center [154, 246] width 215 height 11
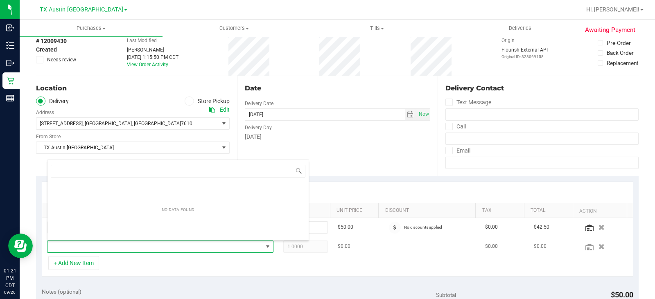
scroll to position [12, 219]
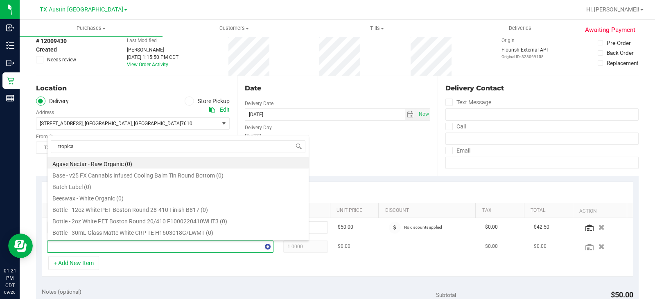
type input "tropical"
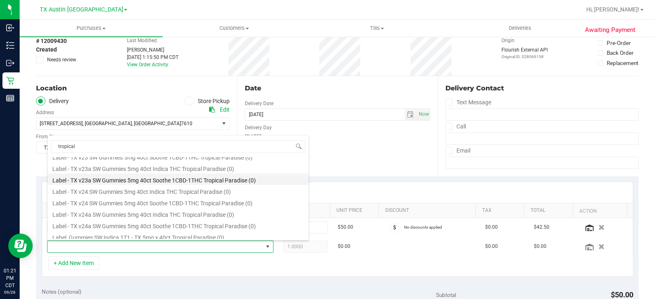
scroll to position [82, 0]
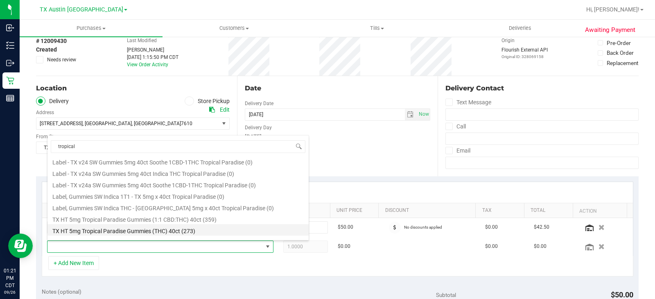
click at [185, 230] on li "TX HT 5mg Tropical Paradise Gummies (THC) 40ct (273)" at bounding box center [177, 229] width 261 height 11
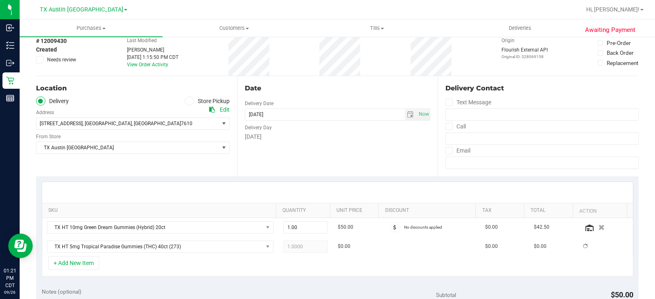
click at [313, 270] on div "+ Add New Item" at bounding box center [337, 266] width 591 height 20
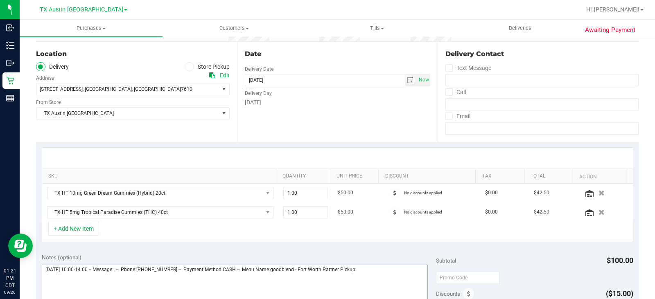
scroll to position [123, 0]
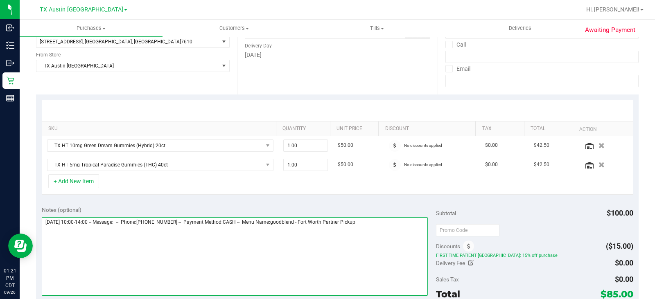
click at [381, 226] on textarea at bounding box center [235, 256] width 386 height 79
drag, startPoint x: 381, startPoint y: 226, endPoint x: 386, endPoint y: 233, distance: 8.5
click at [386, 233] on textarea at bounding box center [235, 256] width 386 height 79
type textarea "Monday 09/29/2025 10:00-14:00 -- Message: -- Phone:8176274735 -- Payment Method…"
click at [191, 240] on textarea at bounding box center [235, 256] width 386 height 79
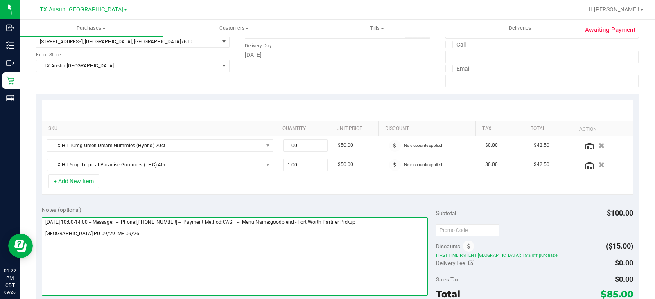
click at [149, 232] on textarea at bounding box center [235, 256] width 386 height 79
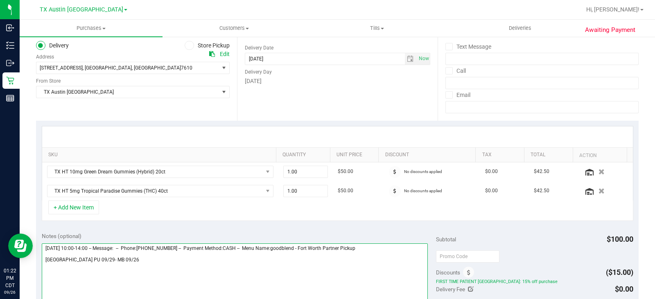
scroll to position [0, 0]
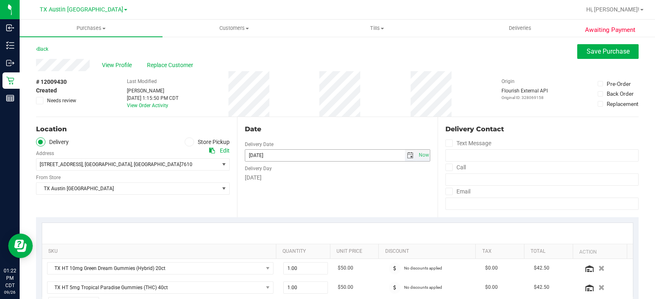
click at [408, 155] on span "select" at bounding box center [410, 155] width 7 height 7
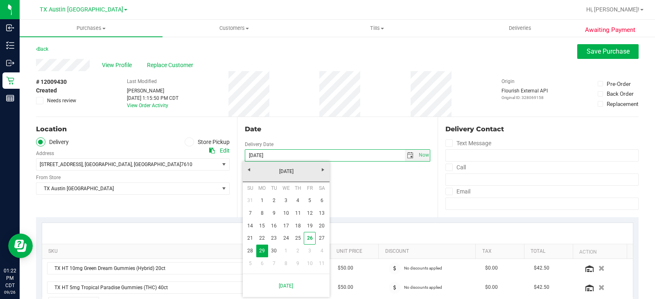
click at [383, 187] on div "Date Delivery Date 09/29/2025 Now 09/29/2025 08:00 AM Now Delivery Day Monday" at bounding box center [337, 167] width 201 height 100
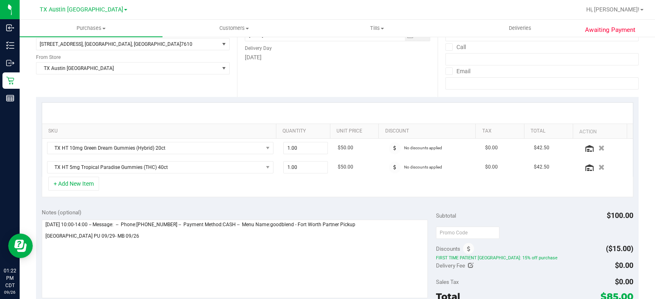
scroll to position [123, 0]
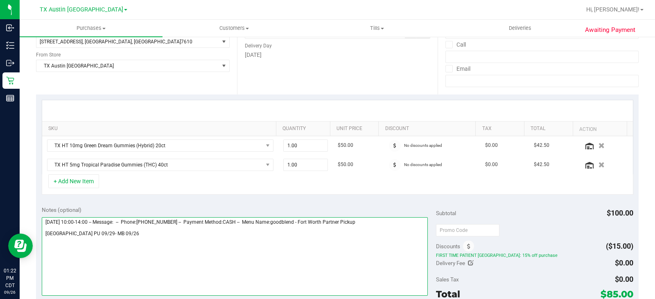
click at [202, 244] on textarea at bounding box center [235, 256] width 386 height 79
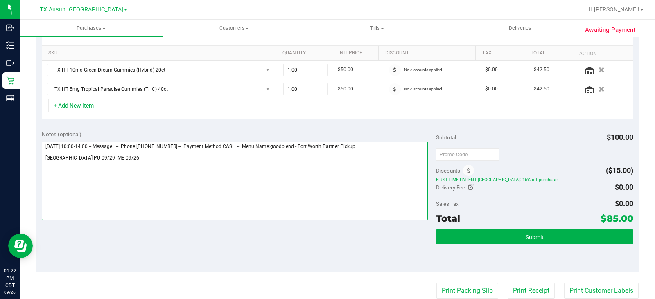
scroll to position [205, 0]
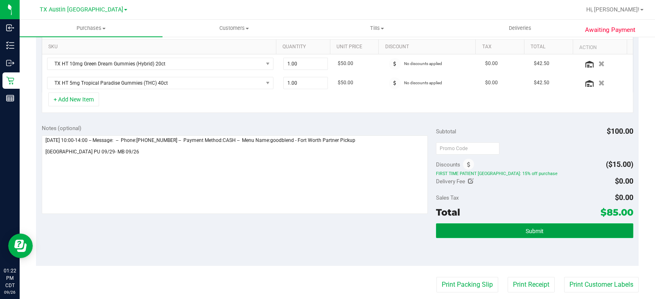
click at [529, 234] on span "Submit" at bounding box center [534, 231] width 18 height 7
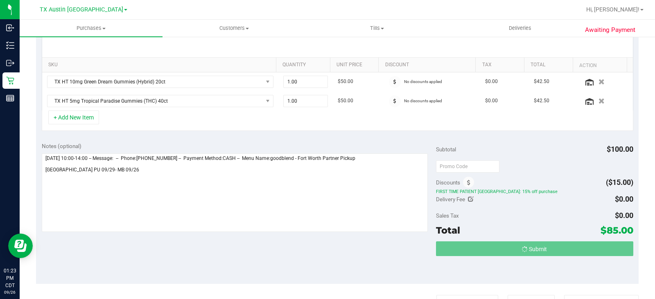
scroll to position [82, 0]
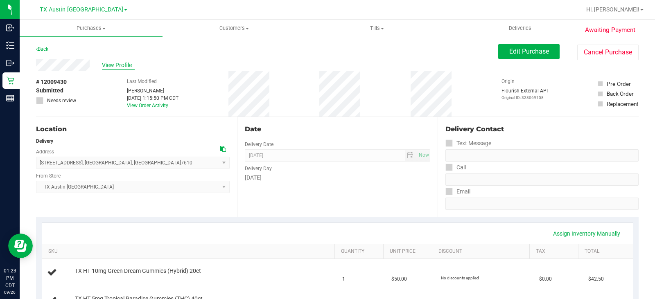
click at [118, 65] on span "View Profile" at bounding box center [118, 65] width 33 height 9
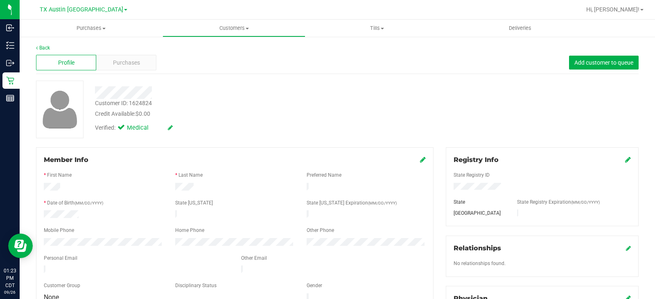
drag, startPoint x: 127, startPoint y: 264, endPoint x: 36, endPoint y: 268, distance: 90.5
click at [36, 268] on div "Member Info * First Name * Last Name Preferred Name * Date of Birth (MM/DD/YYYY…" at bounding box center [234, 229] width 397 height 164
click at [130, 61] on span "Purchases" at bounding box center [126, 62] width 27 height 9
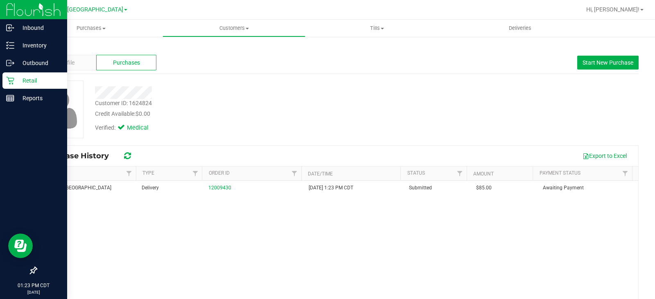
click at [16, 79] on p "Retail" at bounding box center [38, 81] width 49 height 10
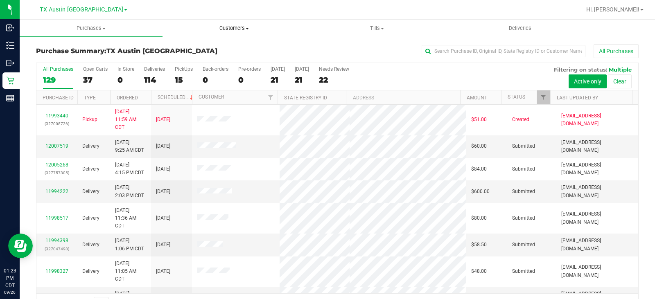
drag, startPoint x: 237, startPoint y: 28, endPoint x: 219, endPoint y: 37, distance: 19.9
click at [237, 28] on span "Customers" at bounding box center [234, 28] width 142 height 7
click at [202, 47] on span "All customers" at bounding box center [191, 49] width 59 height 7
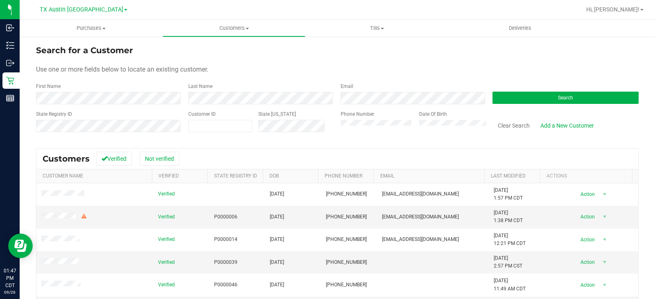
click at [329, 71] on div "Use one or more fields below to locate an existing customer." at bounding box center [337, 70] width 602 height 10
click at [543, 98] on button "Search" at bounding box center [565, 98] width 146 height 12
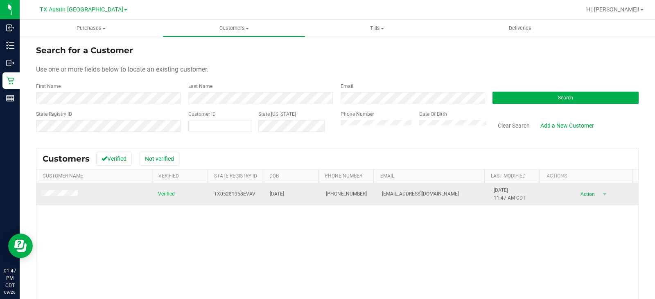
click at [60, 189] on td at bounding box center [94, 194] width 117 height 22
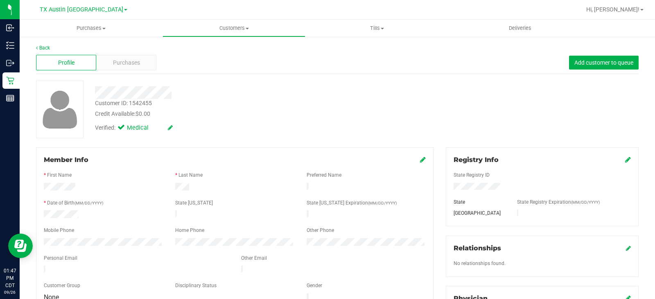
drag, startPoint x: 189, startPoint y: 187, endPoint x: 171, endPoint y: 188, distance: 17.6
click at [171, 188] on div at bounding box center [234, 188] width 131 height 10
click at [135, 59] on span "Purchases" at bounding box center [126, 62] width 27 height 9
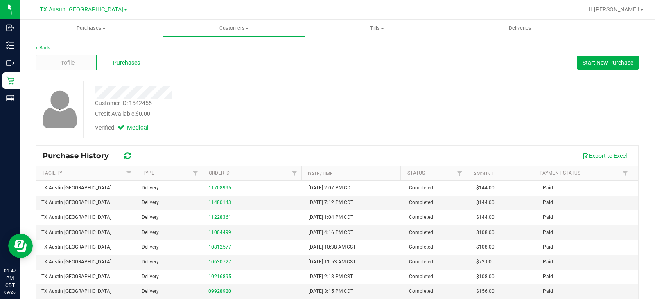
click at [321, 118] on div "Credit Available: $0.00" at bounding box center [242, 114] width 295 height 9
click at [602, 61] on span "Start New Purchase" at bounding box center [607, 62] width 51 height 7
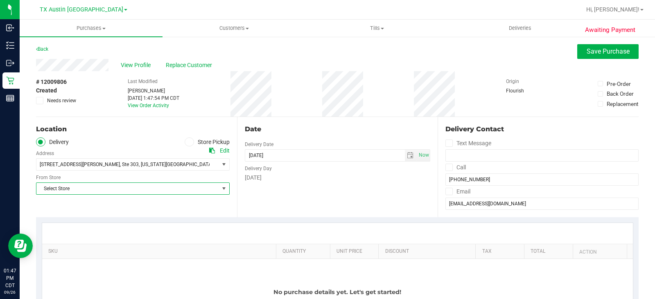
click at [156, 186] on span "Select Store" at bounding box center [127, 188] width 182 height 11
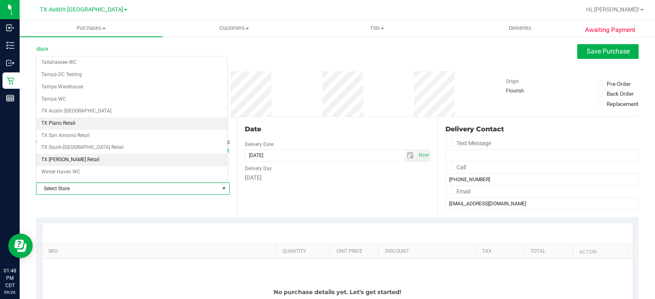
scroll to position [594, 0]
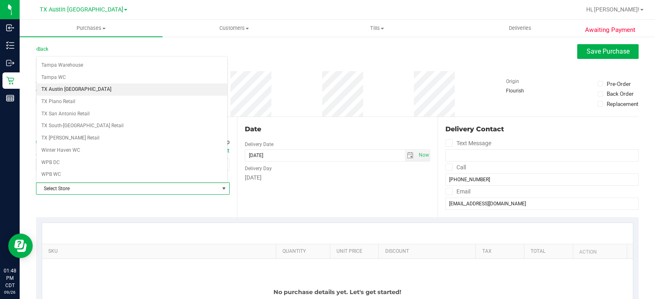
click at [73, 92] on li "TX Austin [GEOGRAPHIC_DATA]" at bounding box center [131, 89] width 191 height 12
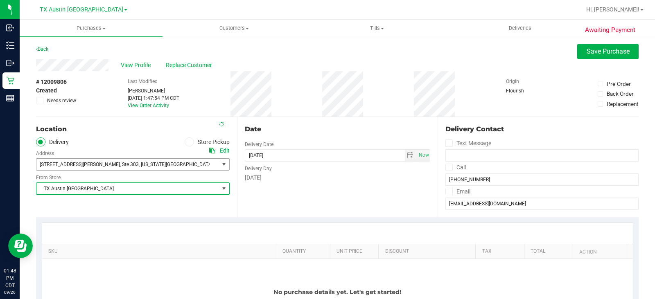
click at [178, 161] on span "4220 Cartwright Rd , Ste 303 , Missouri City , TX 77459" at bounding box center [122, 164] width 173 height 11
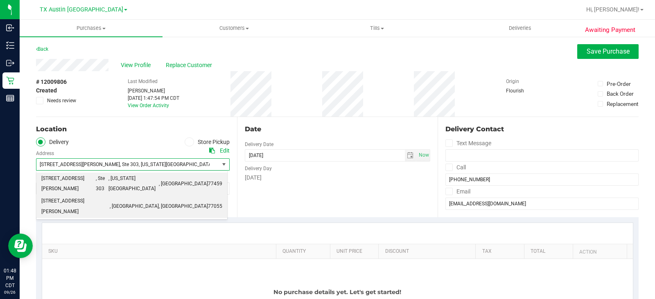
click at [145, 195] on li "9432 Katy Fwy #400 , Houston , TX 77055" at bounding box center [131, 206] width 191 height 22
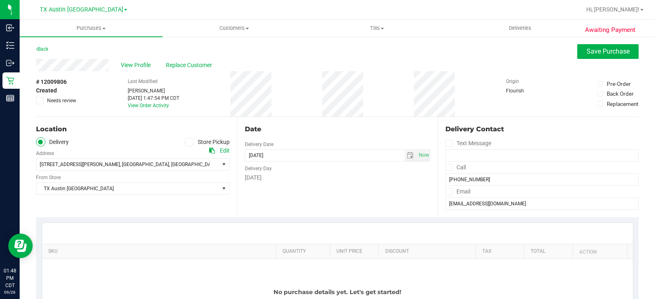
click at [333, 185] on div "Date Delivery Date 09/26/2025 Now 09/26/2025 01:47 PM Now Delivery Day Friday" at bounding box center [337, 167] width 201 height 100
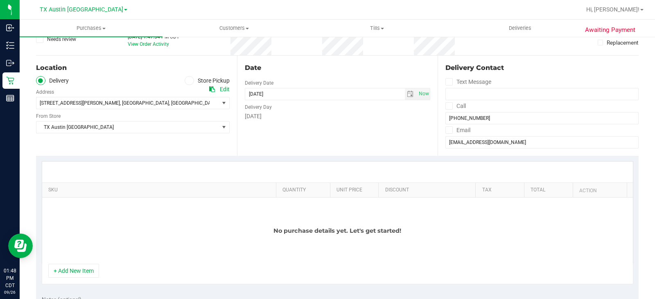
scroll to position [82, 0]
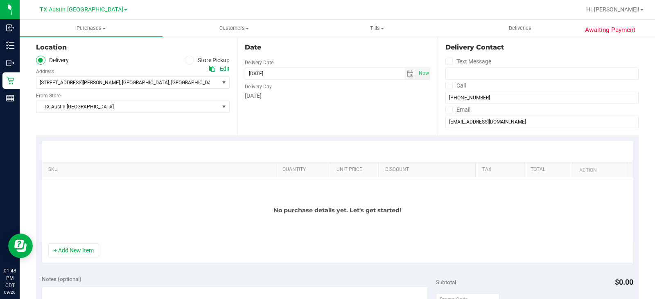
click at [332, 98] on div "[DATE]" at bounding box center [338, 96] width 186 height 9
click at [407, 74] on span "select" at bounding box center [410, 73] width 7 height 7
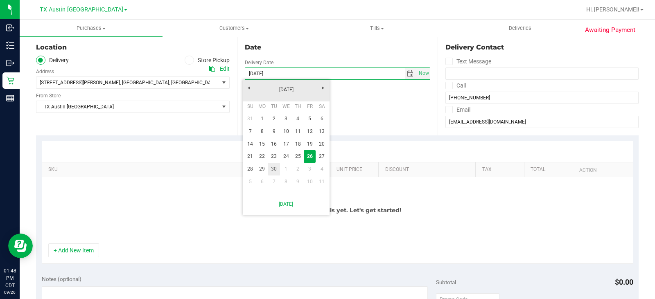
click at [271, 171] on link "30" at bounding box center [274, 169] width 12 height 13
type input "09/30/2025"
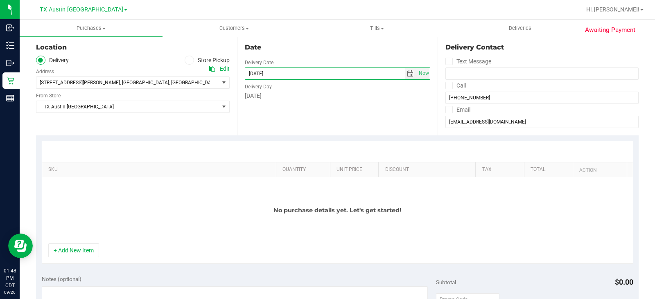
click at [329, 119] on div "Date Delivery Date 09/30/2025 Now 09/30/2025 01:47 PM Now Delivery Day Tuesday" at bounding box center [337, 85] width 201 height 100
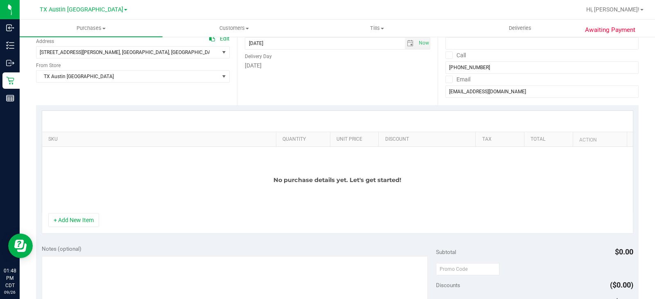
scroll to position [164, 0]
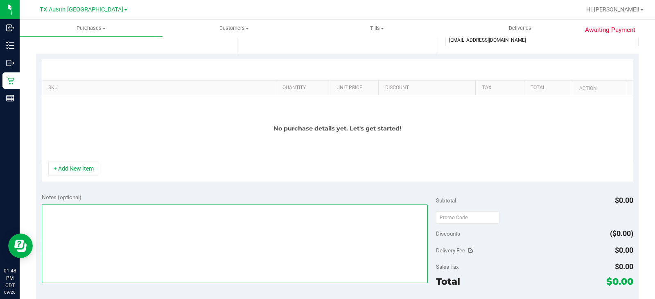
click at [129, 223] on textarea at bounding box center [235, 244] width 386 height 79
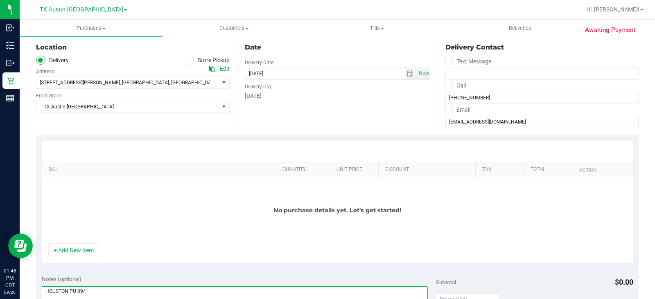
scroll to position [123, 0]
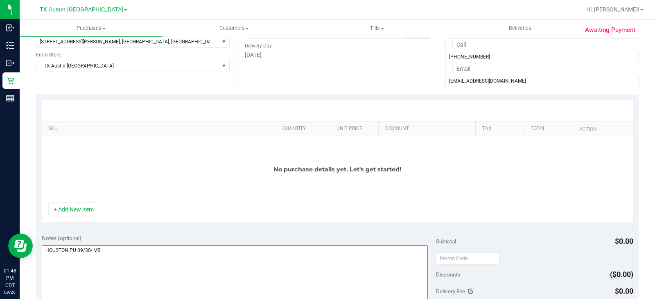
type textarea "HOUSTON PU 09/30- MB"
click at [129, 223] on div "+ Add New Item" at bounding box center [337, 212] width 591 height 20
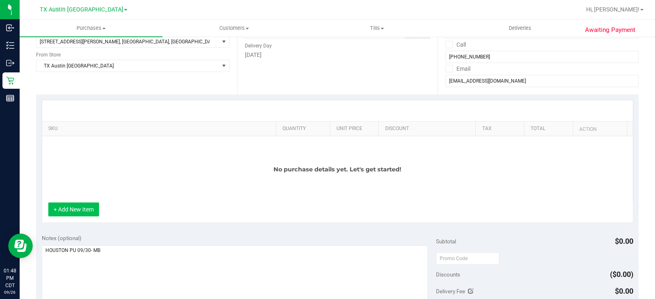
click at [85, 210] on button "+ Add New Item" at bounding box center [73, 209] width 51 height 14
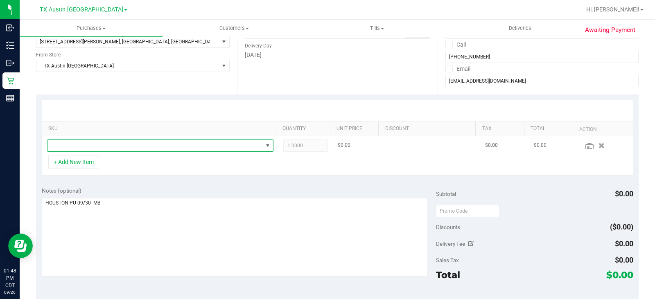
click at [92, 147] on span "NO DATA FOUND" at bounding box center [154, 145] width 215 height 11
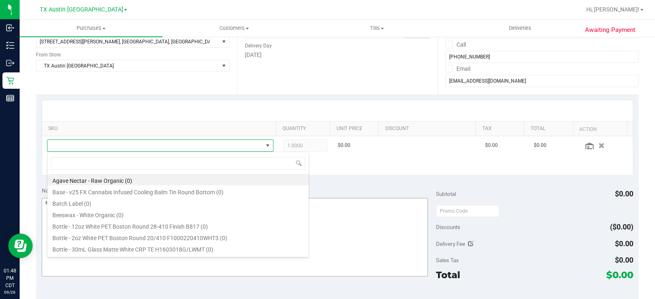
scroll to position [12, 219]
click at [359, 218] on textarea at bounding box center [235, 237] width 386 height 79
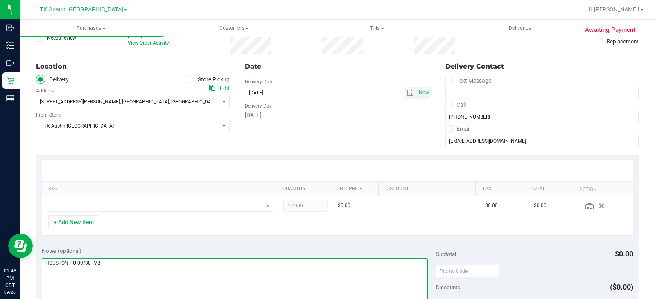
scroll to position [0, 0]
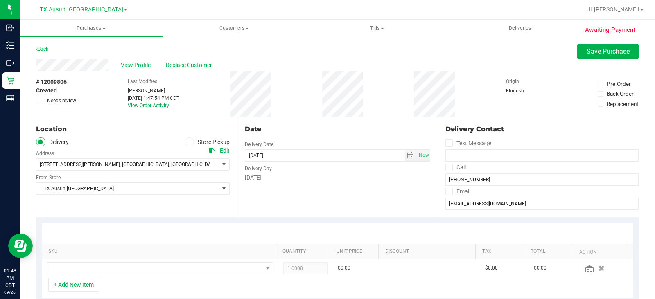
click at [43, 52] on link "Back" at bounding box center [42, 49] width 12 height 6
click at [595, 49] on span "Save Purchase" at bounding box center [607, 51] width 43 height 8
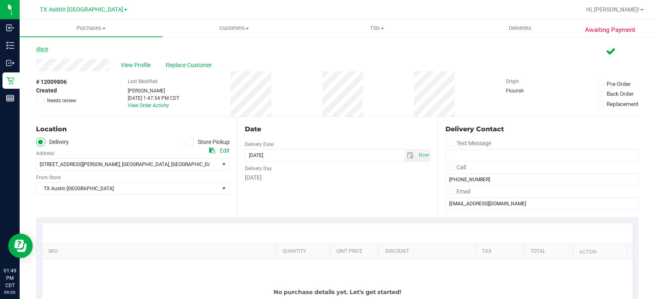
click at [44, 47] on div "Purchases Summary of purchases Fulfillment All purchases Customers All customer…" at bounding box center [337, 159] width 635 height 279
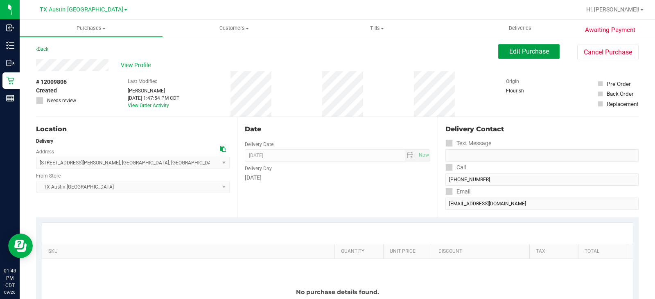
click at [530, 54] on span "Edit Purchase" at bounding box center [529, 51] width 40 height 8
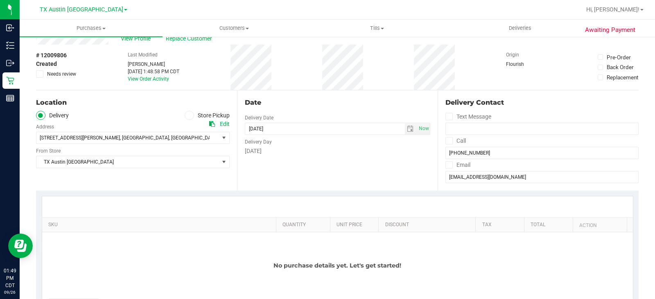
scroll to position [82, 0]
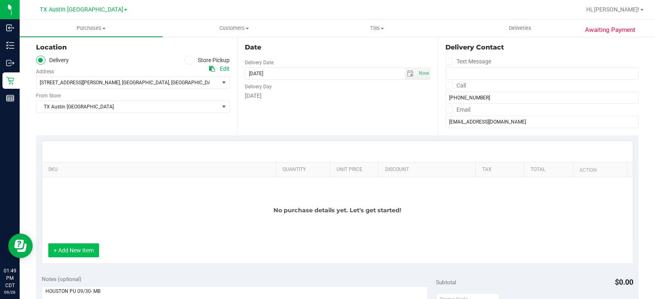
click at [72, 250] on button "+ Add New Item" at bounding box center [73, 250] width 51 height 14
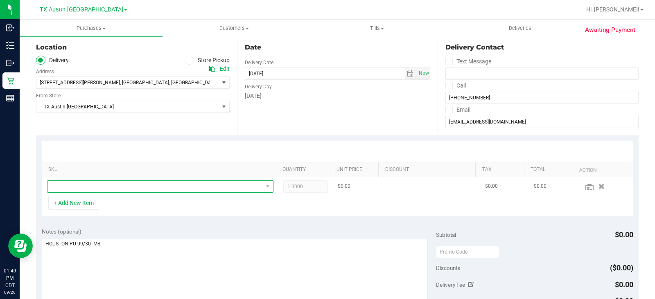
click at [125, 188] on span "NO DATA FOUND" at bounding box center [154, 186] width 215 height 11
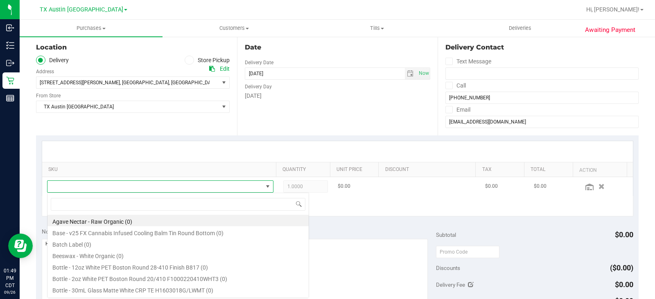
scroll to position [12, 219]
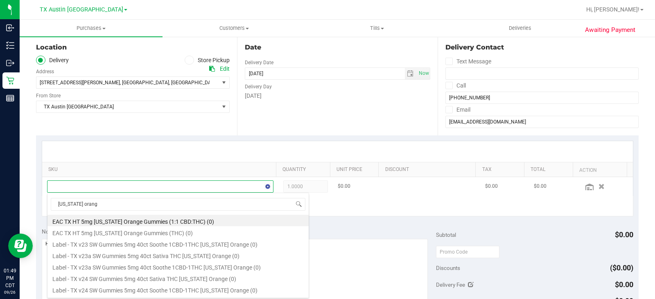
type input "texas orange"
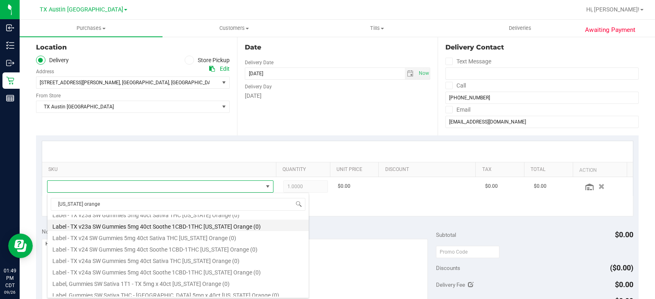
scroll to position [82, 0]
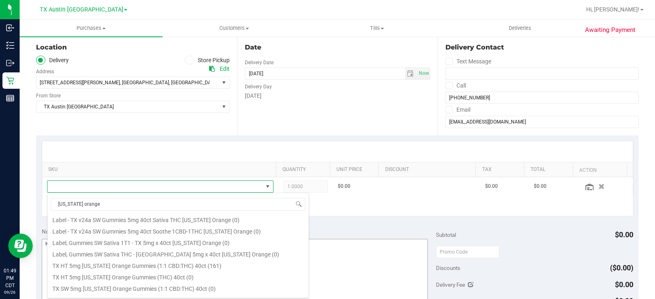
drag, startPoint x: 204, startPoint y: 263, endPoint x: 207, endPoint y: 254, distance: 9.4
click at [204, 263] on li "TX HT 5mg Texas Orange Gummies (1:1 CBD:THC) 40ct (161)" at bounding box center [177, 264] width 261 height 11
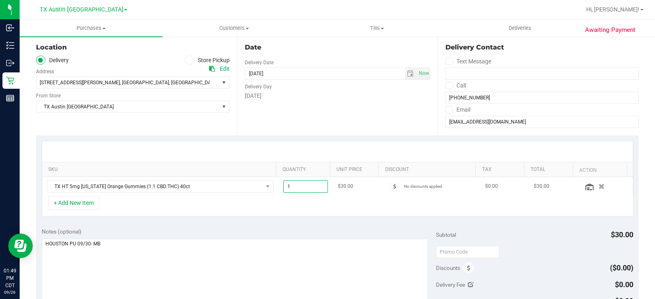
click at [306, 187] on span "1.00 1" at bounding box center [305, 186] width 45 height 12
click at [306, 187] on input "1" at bounding box center [305, 186] width 44 height 11
type input "4"
type input "4.00"
click at [326, 209] on div "+ Add New Item" at bounding box center [337, 206] width 591 height 20
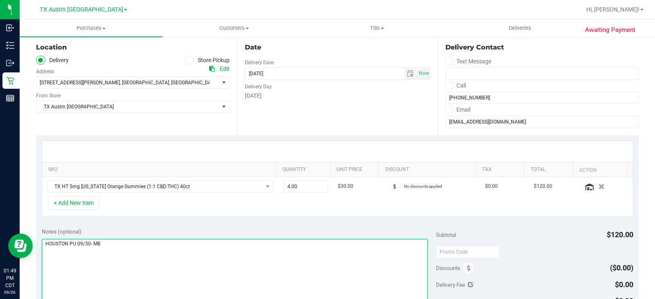
click at [280, 246] on textarea at bounding box center [235, 278] width 386 height 79
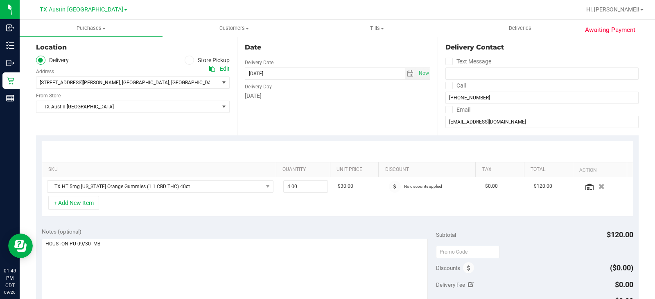
click at [313, 212] on div "+ Add New Item" at bounding box center [337, 206] width 591 height 20
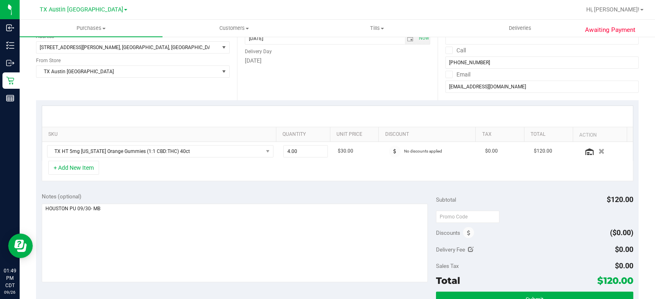
scroll to position [164, 0]
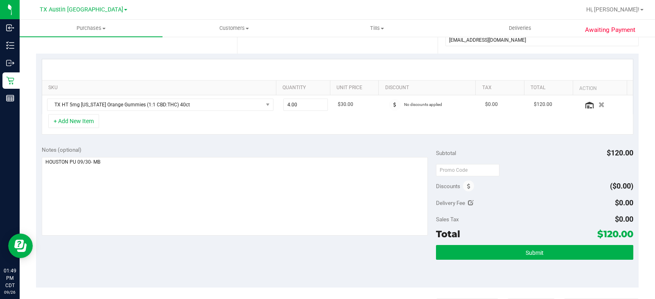
drag, startPoint x: 589, startPoint y: 236, endPoint x: 625, endPoint y: 236, distance: 36.0
click at [625, 236] on div "Total $120.00" at bounding box center [534, 234] width 197 height 15
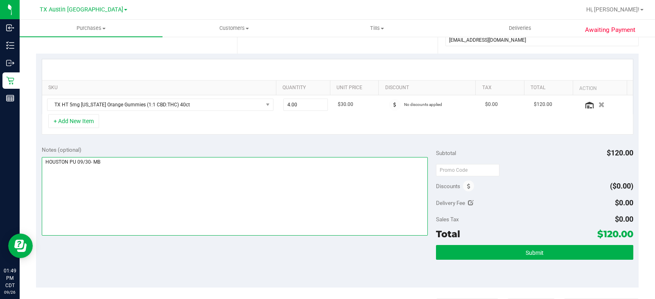
click at [166, 192] on textarea at bounding box center [235, 196] width 386 height 79
drag, startPoint x: 113, startPoint y: 165, endPoint x: 40, endPoint y: 166, distance: 73.2
click at [40, 166] on div "Notes (optional) Subtotal $120.00 Discounts ($0.00) Delivery Fee $0.00 Sales Ta…" at bounding box center [337, 213] width 602 height 147
click at [230, 182] on textarea at bounding box center [235, 196] width 386 height 79
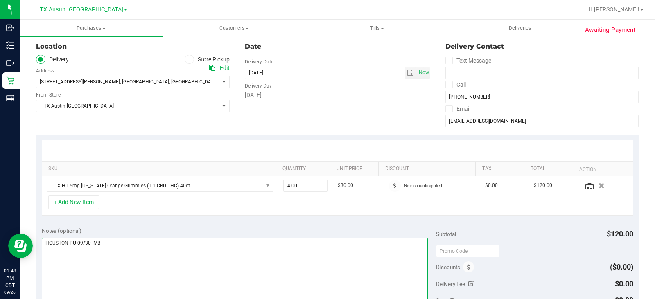
scroll to position [82, 0]
click at [282, 223] on div "Notes (optional) Subtotal $120.00 Discounts ($0.00) Delivery Fee $0.00 Sales Ta…" at bounding box center [337, 295] width 602 height 147
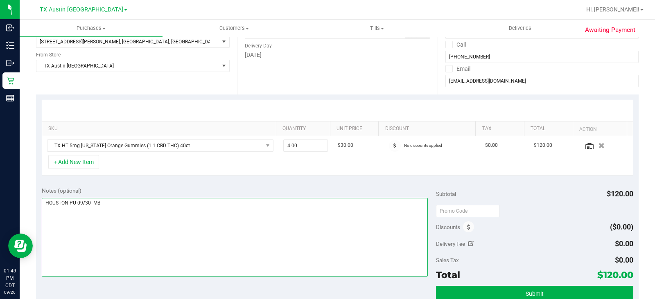
click at [112, 208] on textarea at bounding box center [235, 237] width 386 height 79
click at [258, 214] on textarea at bounding box center [235, 237] width 386 height 79
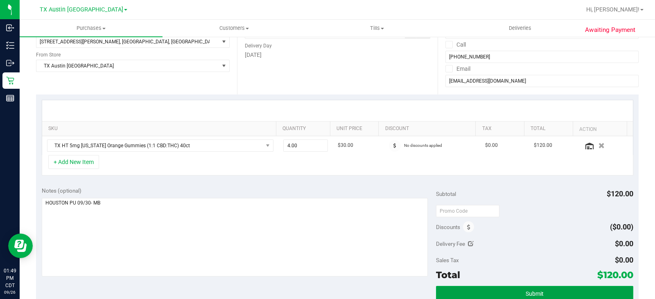
click at [474, 289] on button "Submit" at bounding box center [534, 293] width 197 height 15
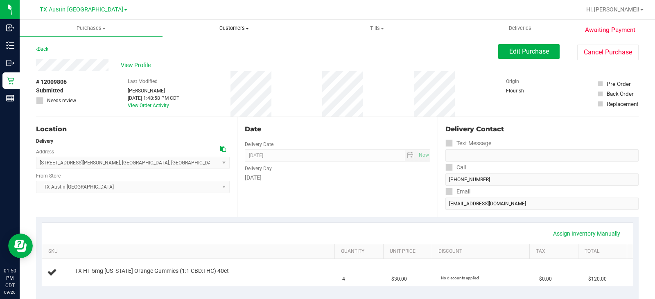
click at [232, 29] on span "Customers" at bounding box center [234, 28] width 142 height 7
click at [219, 47] on span "All customers" at bounding box center [191, 49] width 59 height 7
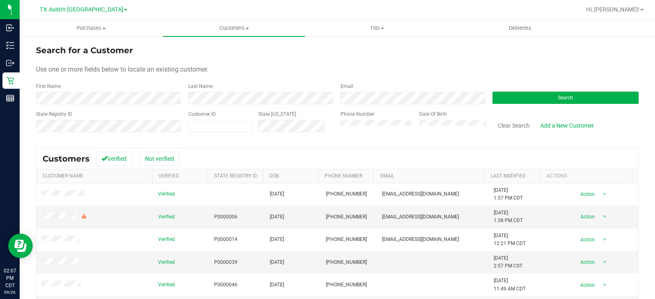
click at [53, 98] on form "Search for a Customer Use one or more fields below to locate an existing custom…" at bounding box center [337, 91] width 602 height 95
click at [287, 69] on div "Use one or more fields below to locate an existing customer." at bounding box center [337, 70] width 602 height 10
drag, startPoint x: 572, startPoint y: 94, endPoint x: 497, endPoint y: 81, distance: 76.5
click at [572, 94] on button "Search" at bounding box center [565, 98] width 146 height 12
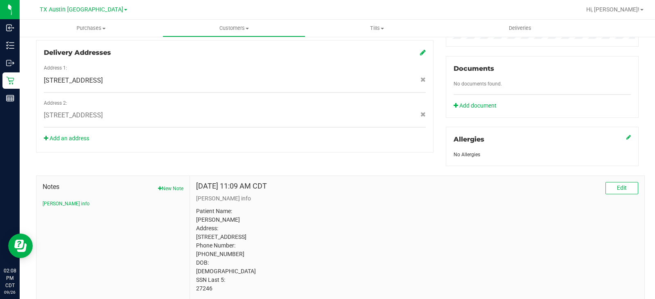
scroll to position [315, 0]
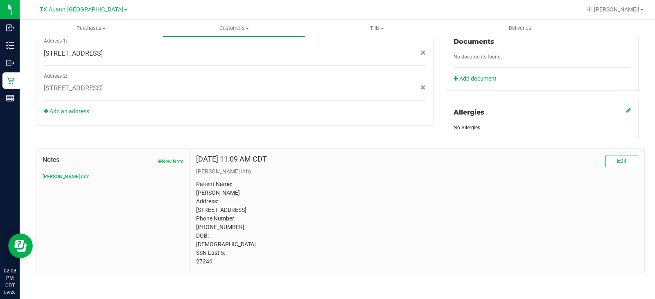
drag, startPoint x: 211, startPoint y: 263, endPoint x: 182, endPoint y: 263, distance: 29.0
click at [182, 263] on div "Notes New Note CURT info Nov 3, 2022 11:09 AM CDT Edit CURT info Patient Name: …" at bounding box center [340, 210] width 608 height 124
click at [213, 264] on p "Patient Name: Fred Fett Address: 2716 Cedar Springs Court Bedford, TX, 76021 Ph…" at bounding box center [417, 223] width 442 height 86
drag, startPoint x: 211, startPoint y: 264, endPoint x: 194, endPoint y: 265, distance: 17.2
click at [196, 265] on p "Patient Name: Fred Fett Address: 2716 Cedar Springs Court Bedford, TX, 76021 Ph…" at bounding box center [417, 223] width 442 height 86
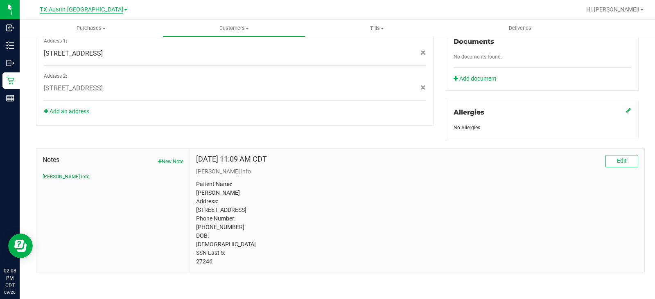
copy p "27246"
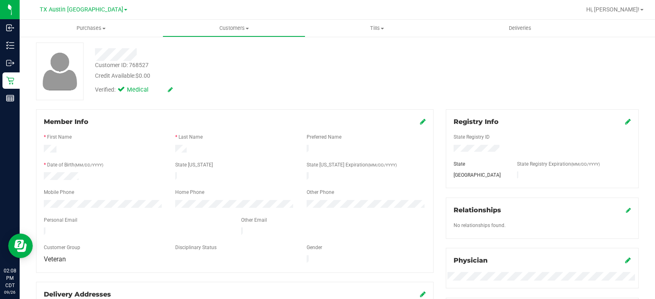
scroll to position [0, 0]
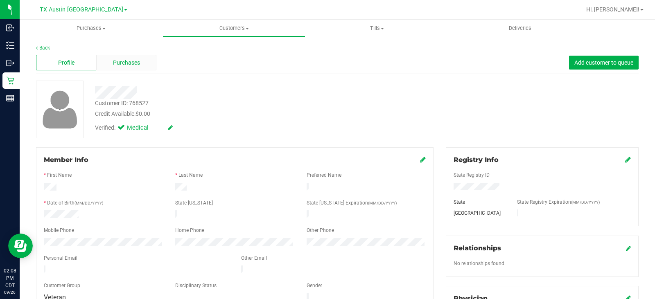
click at [130, 58] on span "Purchases" at bounding box center [126, 62] width 27 height 9
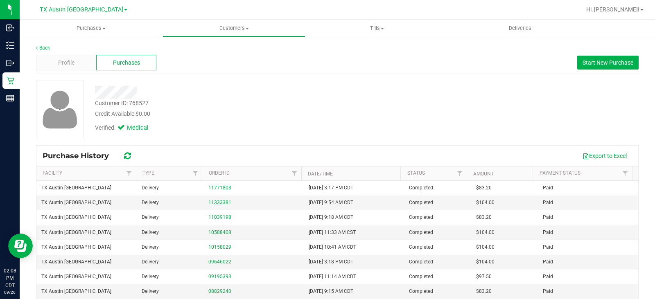
drag, startPoint x: 283, startPoint y: 133, endPoint x: 495, endPoint y: 76, distance: 219.5
click at [310, 120] on div "Verified: Medical" at bounding box center [242, 127] width 307 height 18
click at [586, 62] on span "Start New Purchase" at bounding box center [607, 62] width 51 height 7
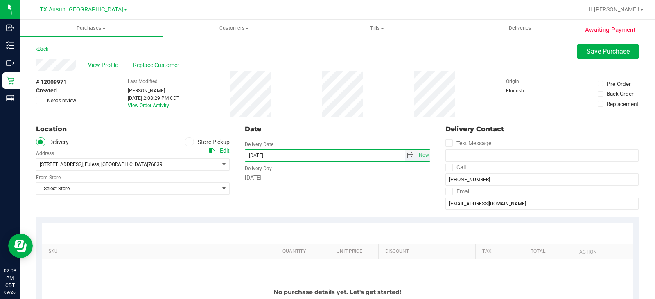
click at [399, 153] on input "[DATE]" at bounding box center [325, 155] width 160 height 11
click at [407, 154] on span "select" at bounding box center [410, 155] width 7 height 7
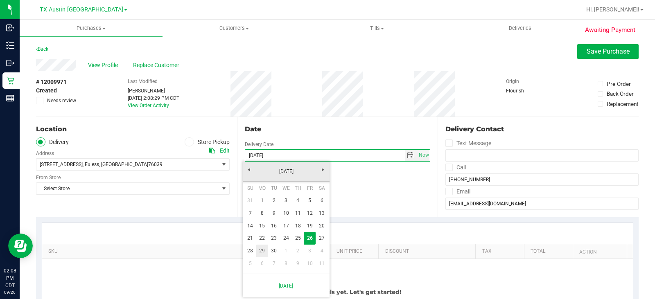
click at [265, 252] on link "29" at bounding box center [262, 251] width 12 height 13
type input "09/29/2025"
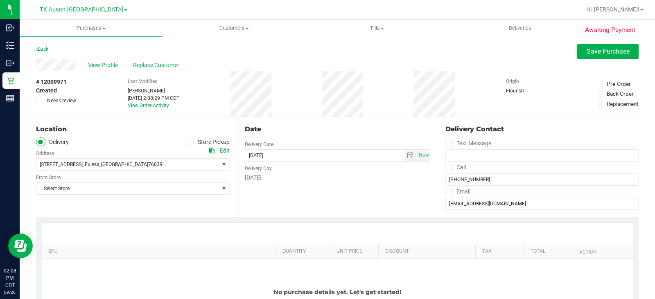
click at [319, 187] on div "Date Delivery Date 09/29/2025 Now 09/29/2025 02:08 PM Now Delivery Day Monday" at bounding box center [337, 167] width 201 height 100
click at [129, 185] on span "Select Store" at bounding box center [127, 188] width 182 height 11
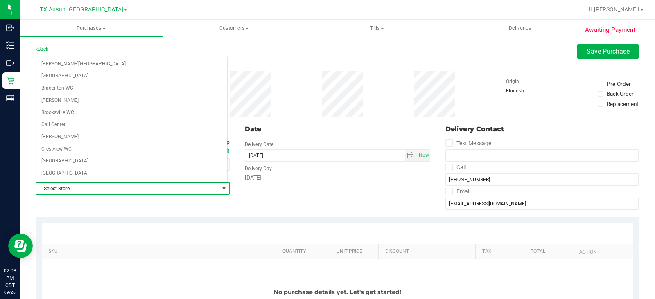
drag, startPoint x: 382, startPoint y: 200, endPoint x: 365, endPoint y: 198, distance: 16.4
click at [378, 200] on div "Date Delivery Date 09/29/2025 Now 09/29/2025 02:08 PM Now Delivery Day Monday" at bounding box center [337, 167] width 201 height 100
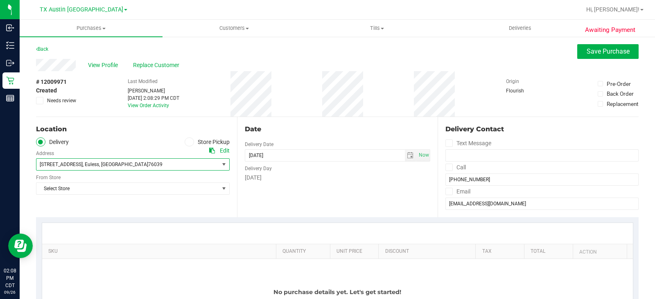
click at [220, 170] on span "select" at bounding box center [224, 164] width 10 height 11
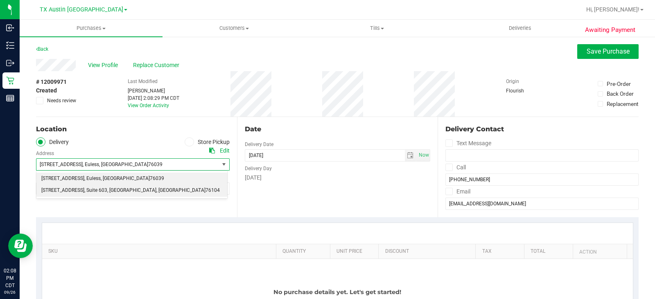
click at [111, 191] on span ", Fort Worth" at bounding box center [131, 190] width 49 height 11
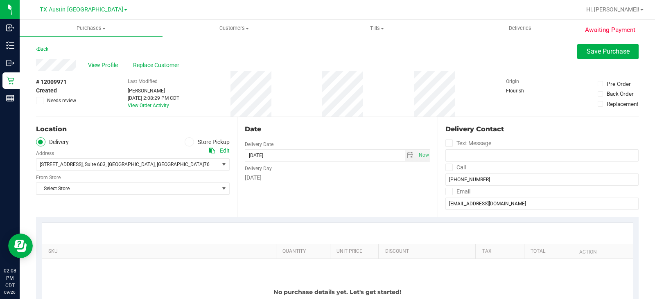
click at [146, 182] on div "Select Store Select Store Bonita Springs WC Boynton Beach WC Bradenton WC Brand…" at bounding box center [132, 183] width 193 height 24
click at [148, 189] on span "Select Store" at bounding box center [127, 188] width 182 height 11
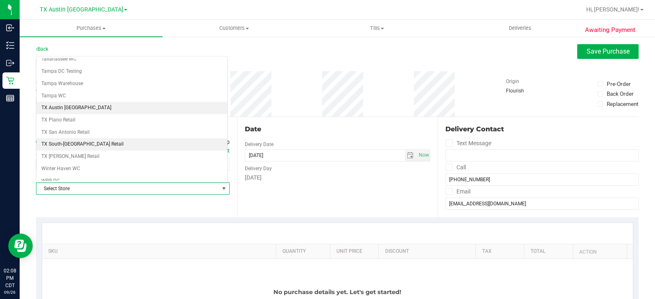
scroll to position [594, 0]
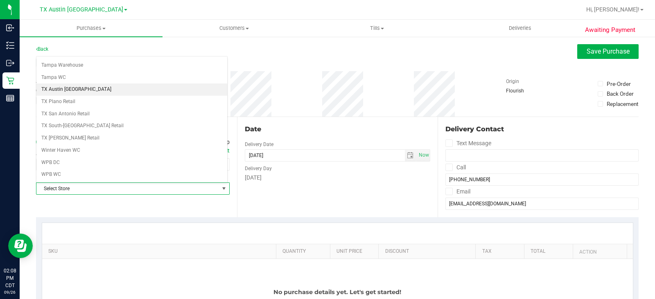
click at [74, 89] on li "TX Austin [GEOGRAPHIC_DATA]" at bounding box center [131, 89] width 191 height 12
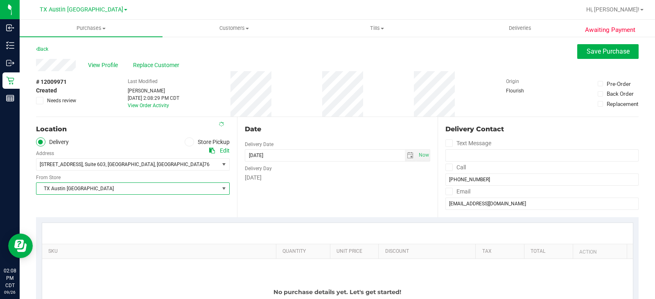
click at [318, 183] on div "Date Delivery Date 09/29/2025 Now 09/29/2025 02:08 PM Now Delivery Day Monday" at bounding box center [337, 167] width 201 height 100
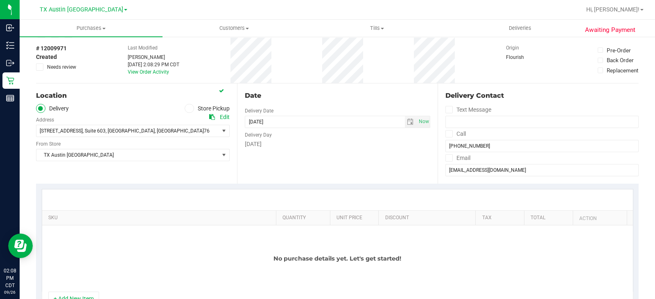
scroll to position [82, 0]
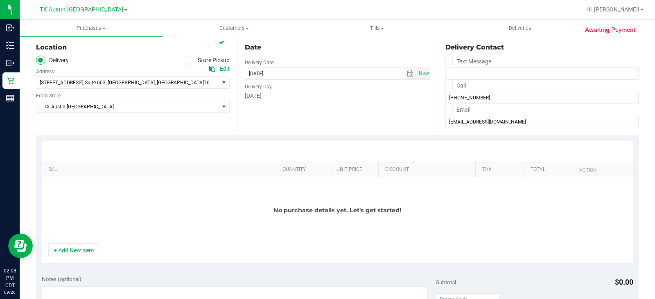
click at [319, 121] on div "Date Delivery Date 09/29/2025 Now 09/29/2025 02:08 PM Now Delivery Day Monday" at bounding box center [337, 85] width 201 height 100
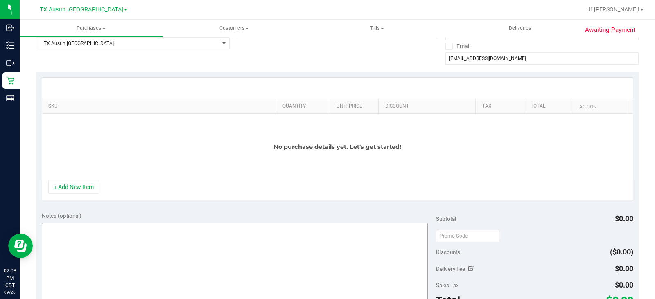
scroll to position [164, 0]
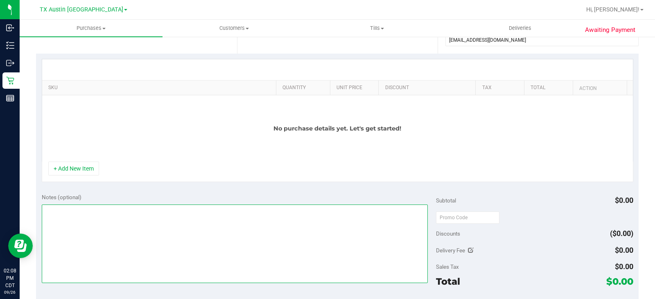
click at [127, 220] on textarea at bounding box center [235, 244] width 386 height 79
click at [54, 212] on textarea at bounding box center [235, 244] width 386 height 79
click at [105, 210] on textarea at bounding box center [235, 244] width 386 height 79
type textarea "FORT WORTH PU 09/29- MB"
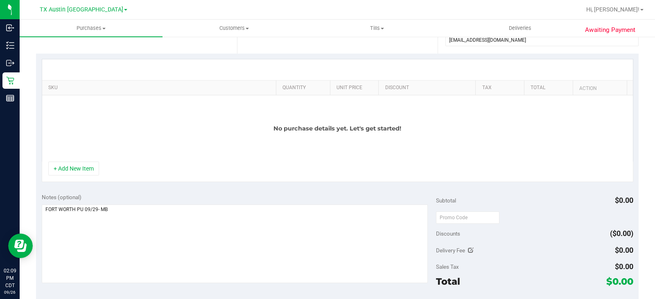
click at [142, 149] on div "No purchase details yet. Let's get started!" at bounding box center [337, 128] width 590 height 66
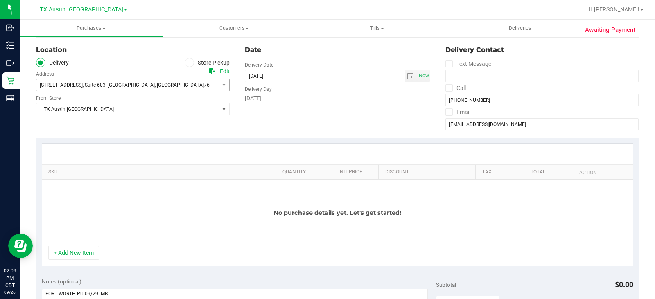
scroll to position [0, 0]
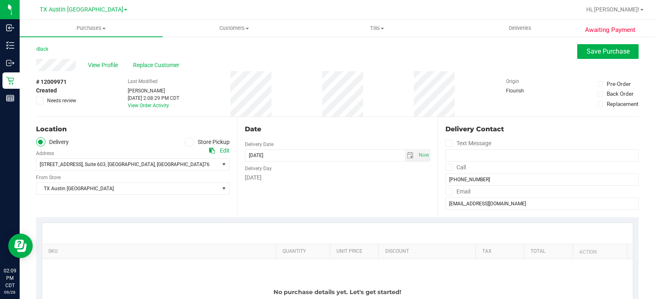
click at [376, 217] on div "SKU Quantity Unit Price Discount Tax Total Action No purchase details yet. Let'…" at bounding box center [337, 284] width 602 height 134
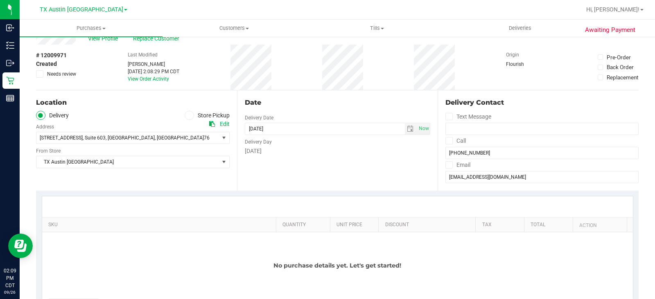
scroll to position [41, 0]
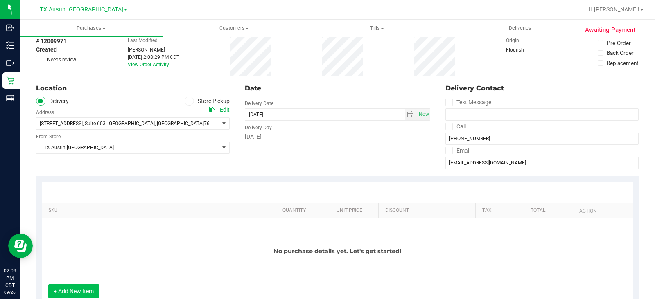
click at [80, 292] on button "+ Add New Item" at bounding box center [73, 291] width 51 height 14
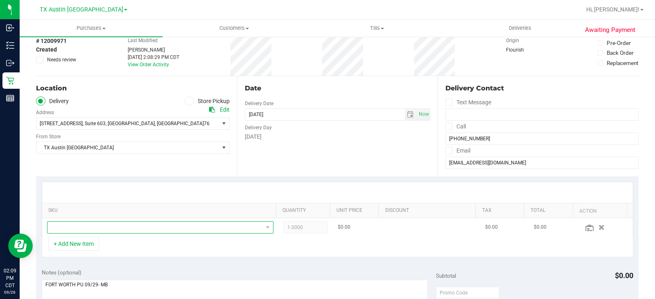
click at [126, 223] on span "NO DATA FOUND" at bounding box center [154, 227] width 215 height 11
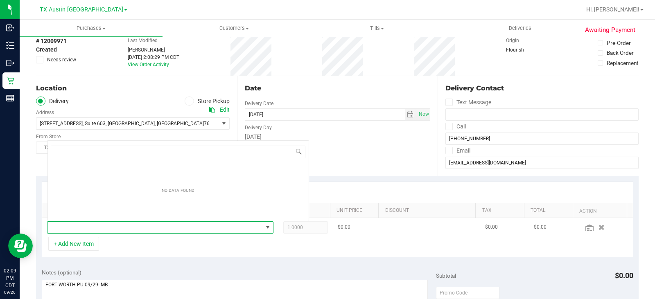
scroll to position [12, 219]
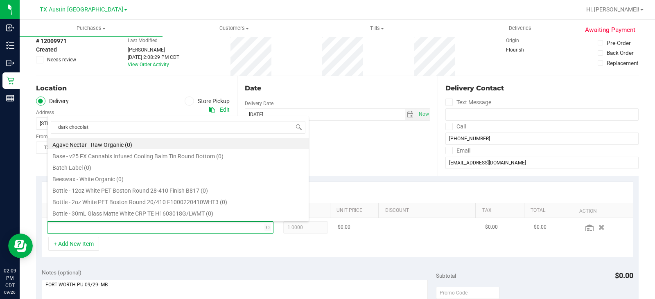
type input "dark chocolate"
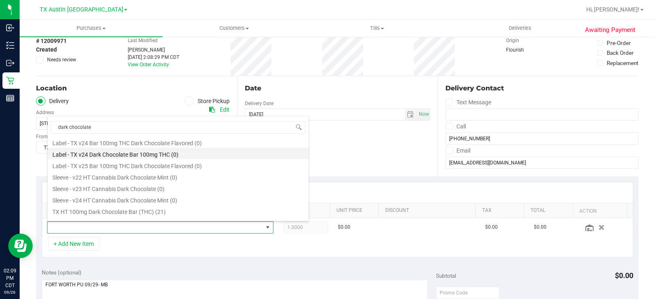
scroll to position [123, 0]
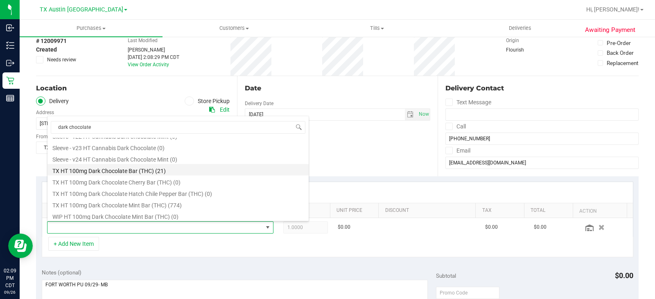
click at [177, 169] on li "TX HT 100mg Dark Chocolate Bar (THC) (21)" at bounding box center [177, 169] width 261 height 11
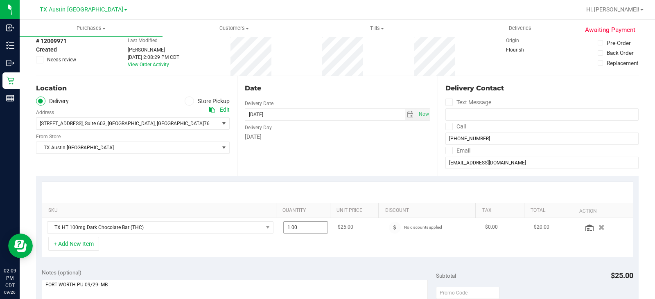
click at [305, 230] on span "1.00 1" at bounding box center [305, 227] width 45 height 12
click at [305, 230] on input "1" at bounding box center [305, 227] width 44 height 11
type input "4"
type input "4.00"
click at [317, 253] on div "+ Add New Item" at bounding box center [337, 247] width 591 height 20
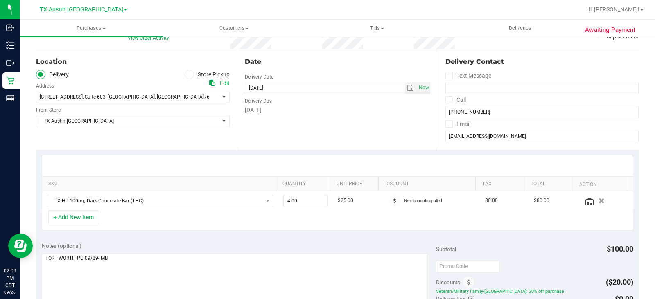
scroll to position [82, 0]
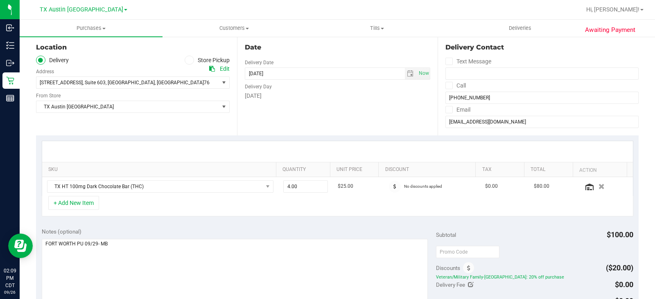
click at [291, 230] on div "Notes (optional)" at bounding box center [239, 231] width 394 height 8
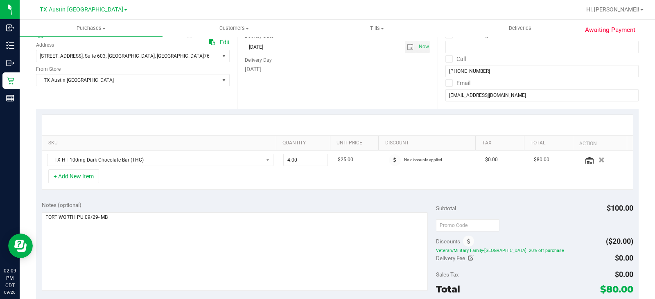
scroll to position [123, 0]
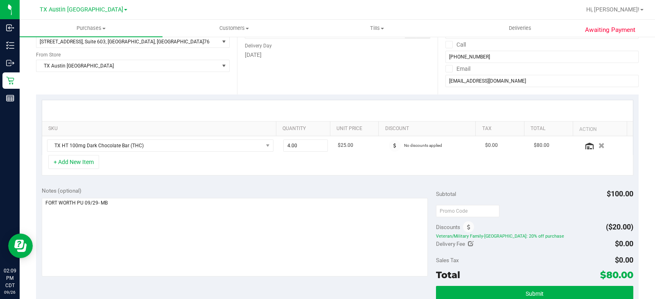
drag, startPoint x: 631, startPoint y: 273, endPoint x: 563, endPoint y: 274, distance: 67.9
click at [625, 274] on div "Notes (optional) Subtotal $100.00 Discounts ($20.00) Veteran/Military Family-TX…" at bounding box center [337, 254] width 602 height 147
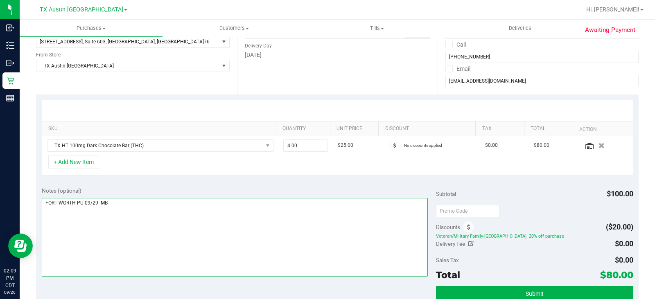
click at [277, 242] on textarea at bounding box center [235, 237] width 386 height 79
click at [189, 209] on textarea at bounding box center [235, 237] width 386 height 79
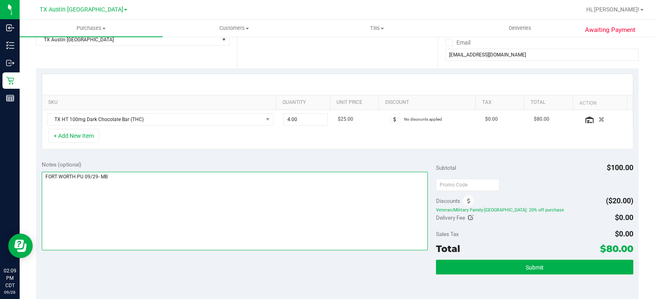
scroll to position [164, 0]
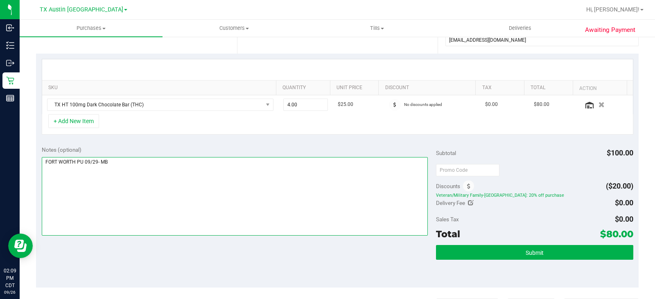
click at [217, 196] on textarea at bounding box center [235, 196] width 386 height 79
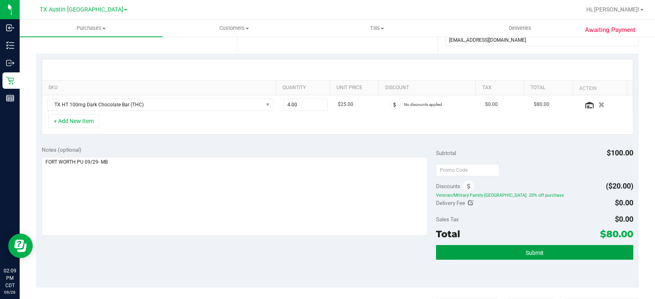
click at [502, 255] on button "Submit" at bounding box center [534, 252] width 197 height 15
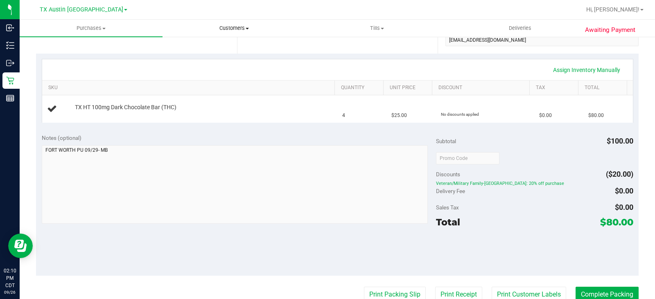
click at [240, 28] on span "Customers" at bounding box center [234, 28] width 142 height 7
click at [212, 52] on span "All customers" at bounding box center [191, 49] width 59 height 7
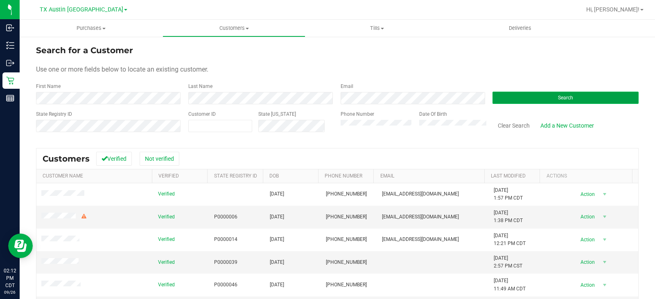
click at [515, 98] on button "Search" at bounding box center [565, 98] width 146 height 12
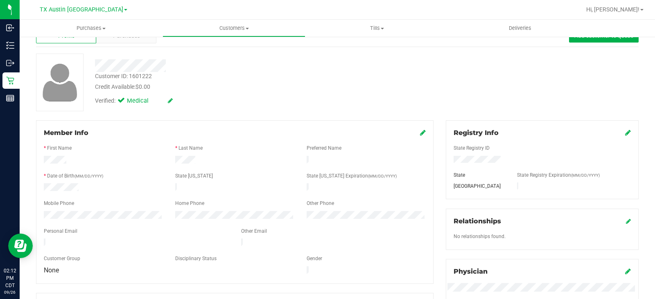
scroll to position [41, 0]
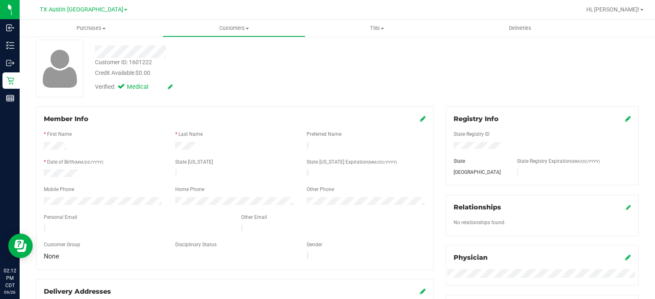
click at [420, 118] on icon at bounding box center [423, 118] width 6 height 7
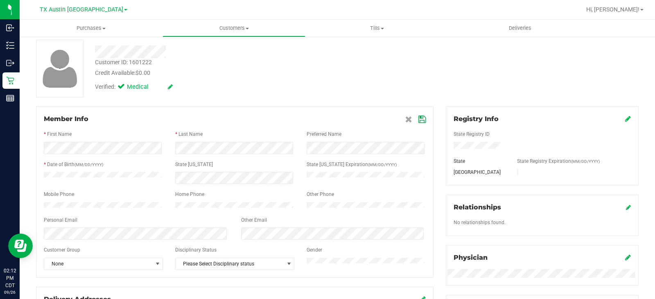
click at [418, 121] on icon at bounding box center [421, 119] width 7 height 7
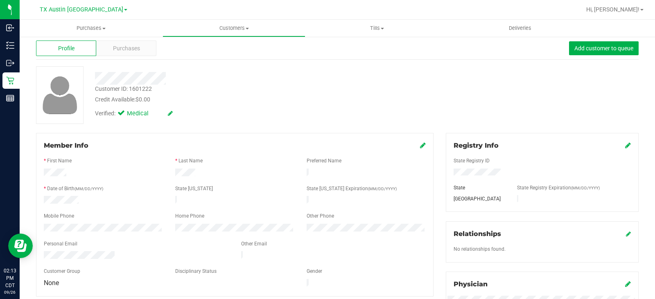
scroll to position [0, 0]
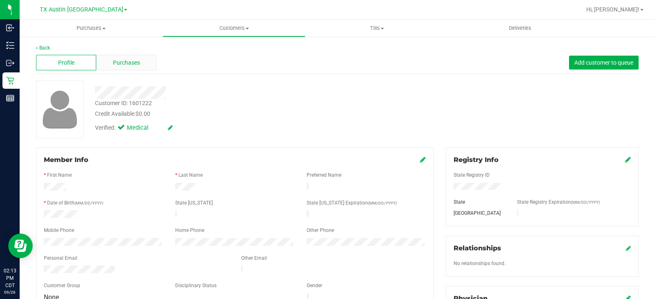
click at [135, 63] on span "Purchases" at bounding box center [126, 62] width 27 height 9
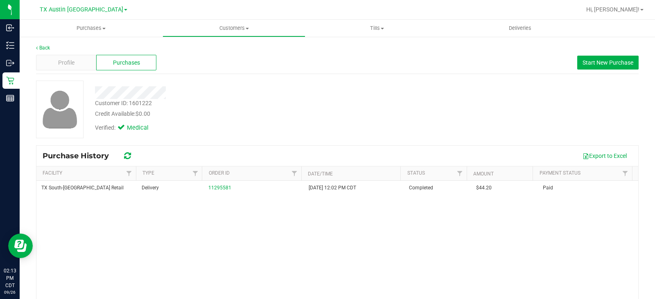
click at [229, 110] on div "Credit Available: $0.00" at bounding box center [242, 114] width 295 height 9
click at [76, 62] on div "Profile" at bounding box center [66, 63] width 60 height 16
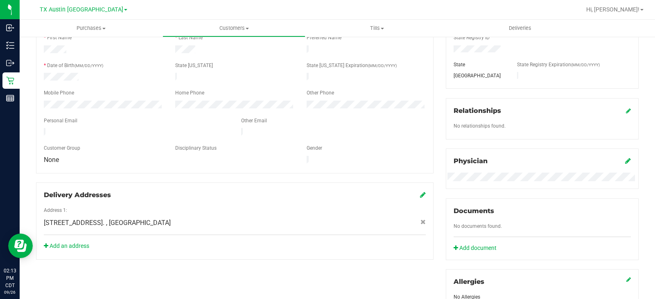
scroll to position [164, 0]
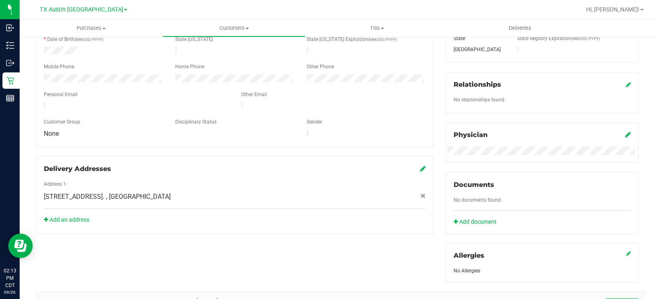
drag, startPoint x: 168, startPoint y: 187, endPoint x: 171, endPoint y: 191, distance: 4.4
click at [171, 192] on div "7105 E. Riverside Drive. , Austin , TX 78741" at bounding box center [235, 197] width 394 height 10
click at [245, 192] on div "7105 E. Riverside Drive. , Austin , TX 78741" at bounding box center [235, 197] width 394 height 10
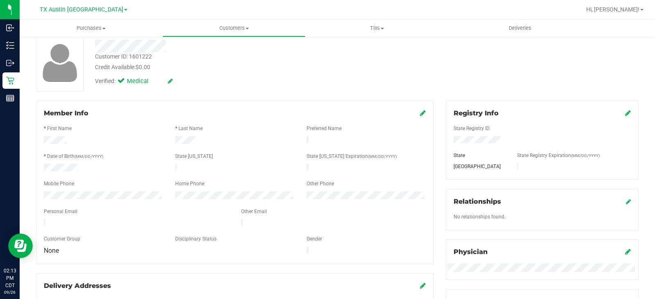
scroll to position [0, 0]
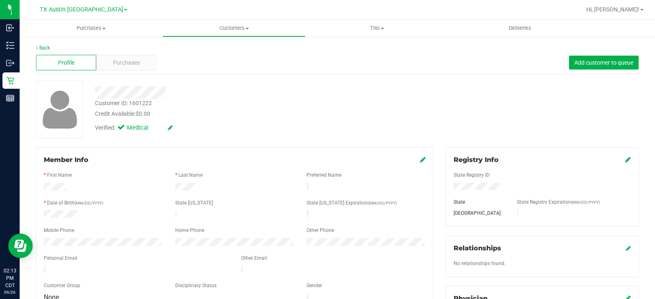
drag, startPoint x: 197, startPoint y: 188, endPoint x: 172, endPoint y: 189, distance: 25.4
click at [172, 189] on div at bounding box center [234, 188] width 131 height 10
click at [84, 214] on div at bounding box center [103, 215] width 131 height 10
click at [53, 214] on div at bounding box center [103, 215] width 131 height 10
click at [108, 236] on div at bounding box center [235, 237] width 382 height 2
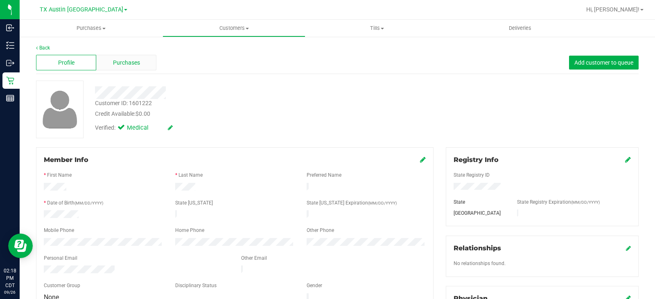
click at [139, 66] on div "Purchases" at bounding box center [126, 63] width 60 height 16
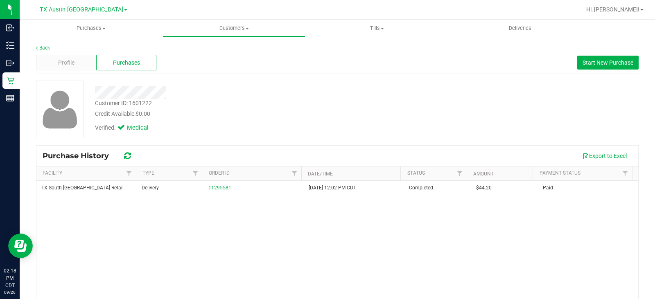
drag, startPoint x: 342, startPoint y: 101, endPoint x: 358, endPoint y: 103, distance: 16.4
click at [348, 103] on div "Customer ID: 1601222 Credit Available: $0.00" at bounding box center [242, 108] width 307 height 19
drag, startPoint x: 508, startPoint y: 55, endPoint x: 569, endPoint y: 65, distance: 60.9
click at [511, 57] on div "Profile Purchases Start New Purchase" at bounding box center [337, 63] width 602 height 22
drag, startPoint x: 626, startPoint y: 58, endPoint x: 533, endPoint y: 74, distance: 95.0
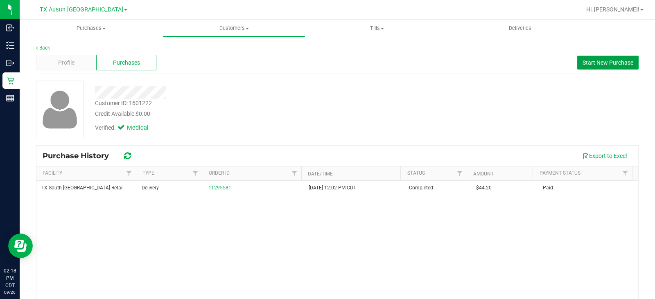
click at [626, 61] on button "Start New Purchase" at bounding box center [607, 63] width 61 height 14
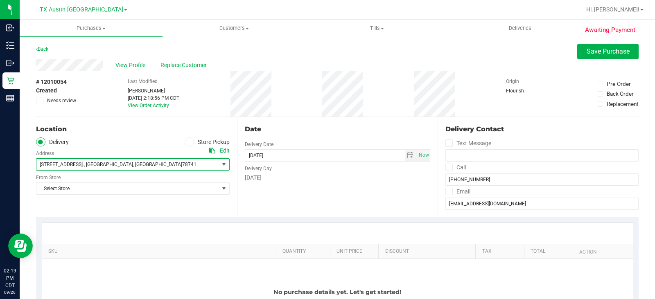
click at [207, 162] on span "7105 E. Riverside Drive. , Austin , TX 78741" at bounding box center [122, 164] width 173 height 11
click at [287, 200] on div "Date Delivery Date 09/26/2025 Now 09/26/2025 02:19 PM Now Delivery Day Friday" at bounding box center [337, 167] width 201 height 100
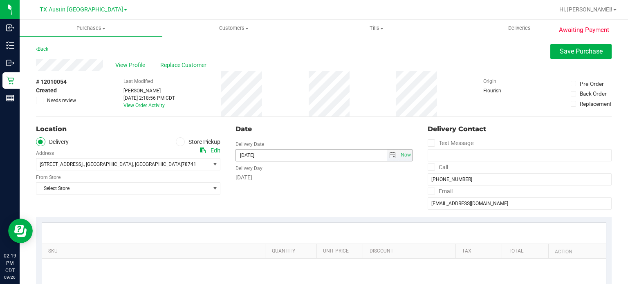
drag, startPoint x: 392, startPoint y: 154, endPoint x: 386, endPoint y: 159, distance: 7.9
click at [392, 154] on span "select" at bounding box center [393, 155] width 12 height 11
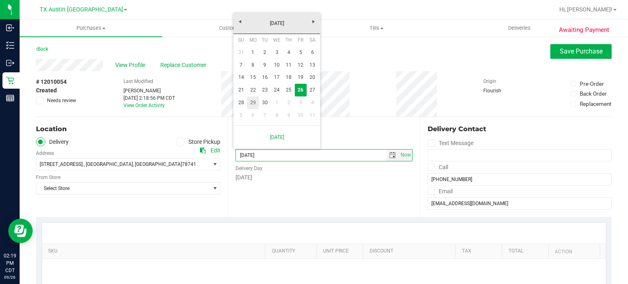
click at [256, 102] on link "29" at bounding box center [253, 103] width 12 height 13
type input "09/29/2025"
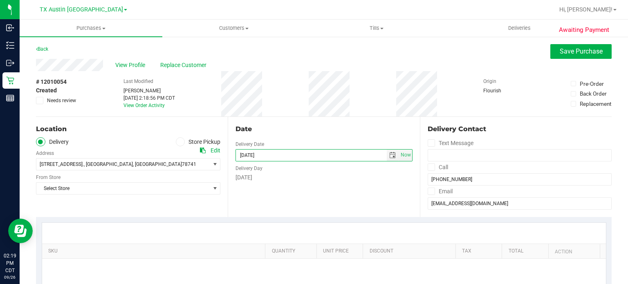
drag, startPoint x: 314, startPoint y: 202, endPoint x: 317, endPoint y: 205, distance: 4.3
click at [317, 205] on div "Date Delivery Date 09/29/2025 Now 09/29/2025 02:19 PM Now Delivery Day Monday" at bounding box center [324, 167] width 192 height 100
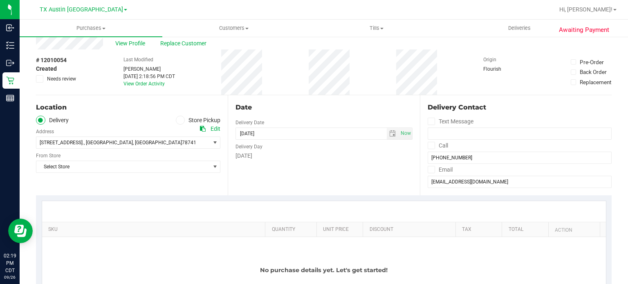
scroll to position [82, 0]
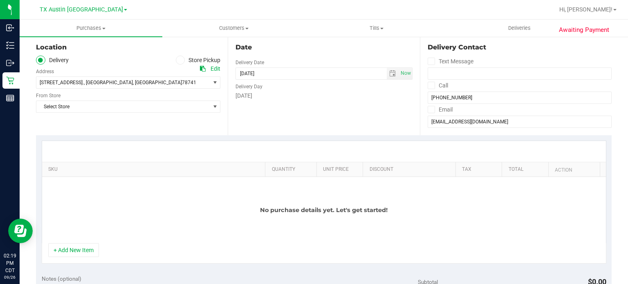
click at [297, 111] on div "Date Delivery Date 09/29/2025 Now 09/29/2025 02:19 PM Now Delivery Day Monday" at bounding box center [324, 85] width 192 height 100
click at [316, 110] on div "Date Delivery Date 09/29/2025 Now 09/29/2025 02:19 PM Now Delivery Day Monday" at bounding box center [324, 85] width 192 height 100
click at [184, 108] on span "Select Store" at bounding box center [122, 106] width 173 height 11
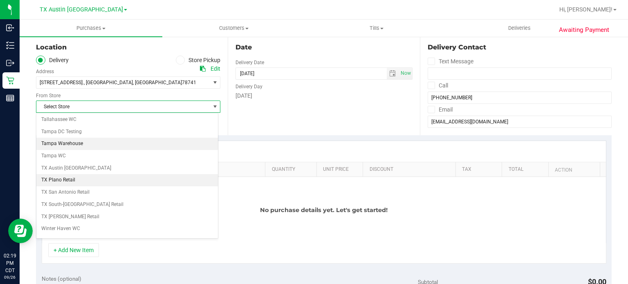
scroll to position [573, 0]
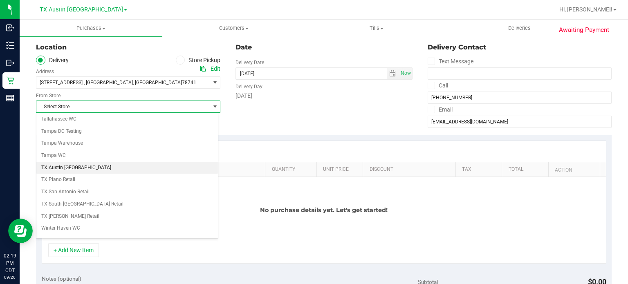
click at [102, 162] on li "TX Austin [GEOGRAPHIC_DATA]" at bounding box center [127, 168] width 182 height 12
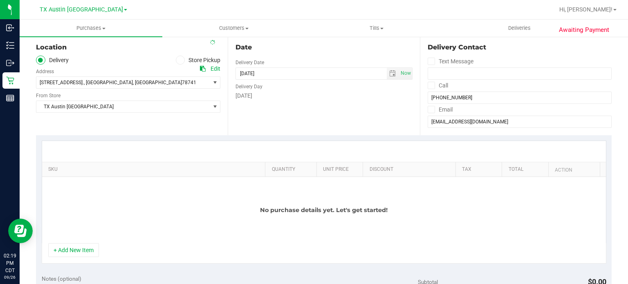
drag, startPoint x: 215, startPoint y: 189, endPoint x: 208, endPoint y: 191, distance: 7.8
click at [216, 189] on div "No purchase details yet. Let's get started!" at bounding box center [324, 210] width 564 height 66
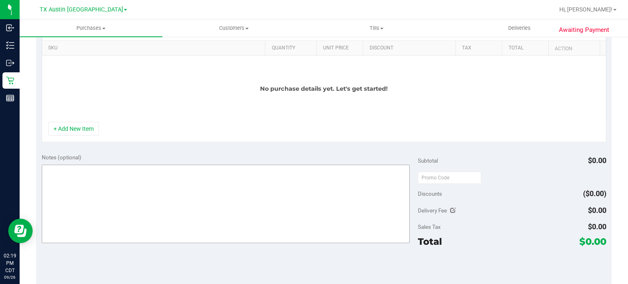
scroll to position [205, 0]
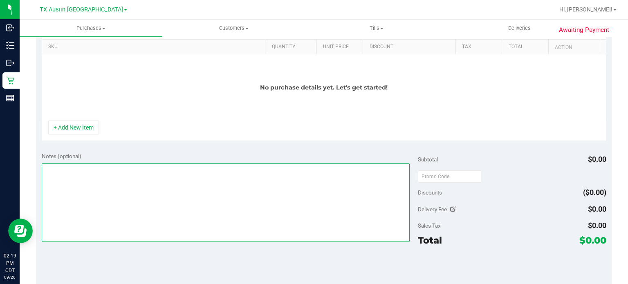
click at [137, 187] on textarea at bounding box center [226, 203] width 369 height 79
type textarea "HOUSTON OU 09/29"
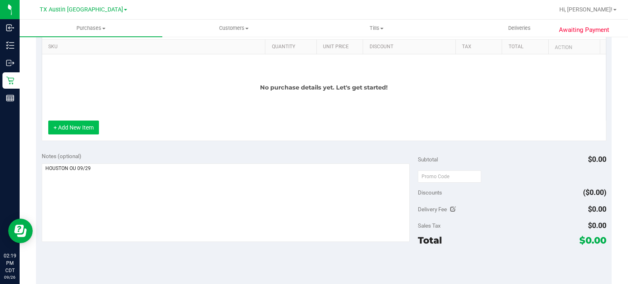
click at [61, 127] on button "+ Add New Item" at bounding box center [73, 128] width 51 height 14
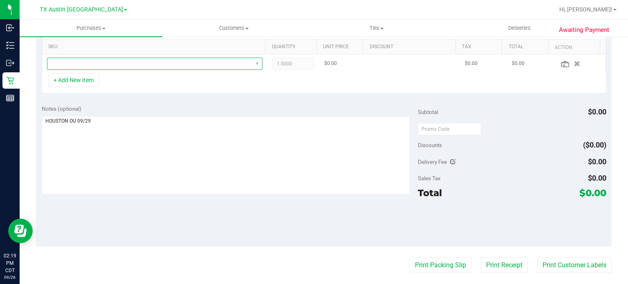
click at [111, 62] on span "NO DATA FOUND" at bounding box center [149, 63] width 205 height 11
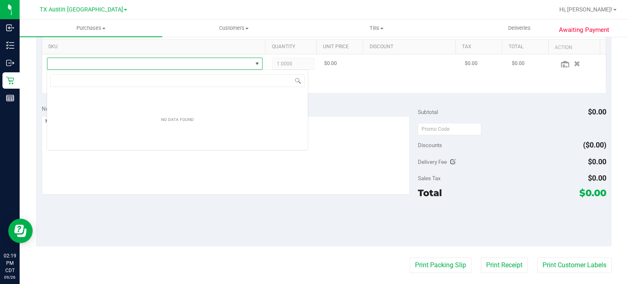
scroll to position [12, 211]
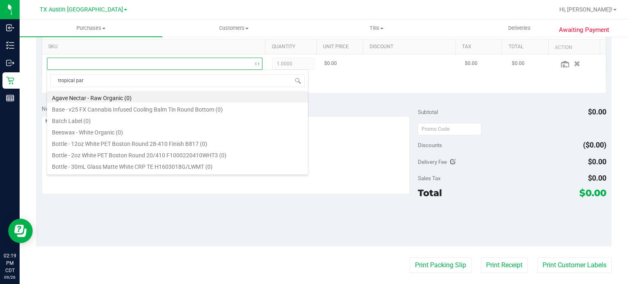
type input "tropical para"
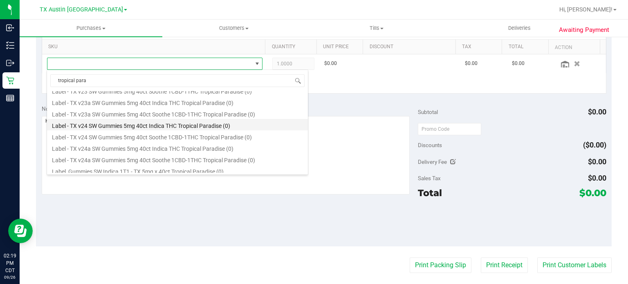
scroll to position [82, 0]
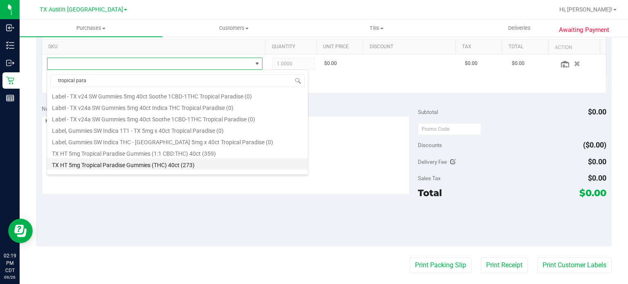
click at [204, 163] on li "TX HT 5mg Tropical Paradise Gummies (THC) 40ct (273)" at bounding box center [177, 163] width 261 height 11
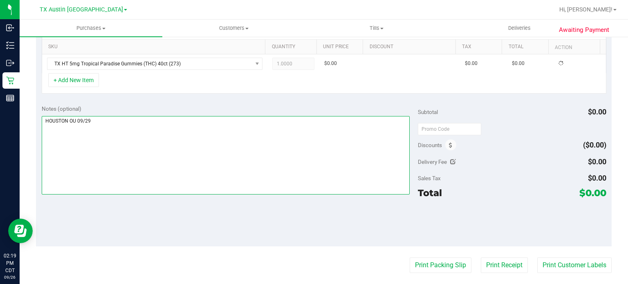
click at [322, 163] on textarea at bounding box center [226, 155] width 369 height 79
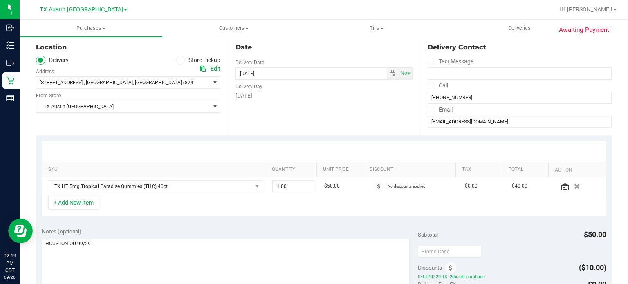
click at [342, 117] on div "Date Delivery Date 09/29/2025 Now 09/29/2025 08:00 AM Now Delivery Day Monday" at bounding box center [324, 85] width 192 height 100
drag, startPoint x: 343, startPoint y: 119, endPoint x: 353, endPoint y: 147, distance: 29.9
click at [352, 146] on purchase-details "Back Save Purchase View Profile Replace Customer # 12010054 Created Needs revie…" at bounding box center [324, 252] width 576 height 581
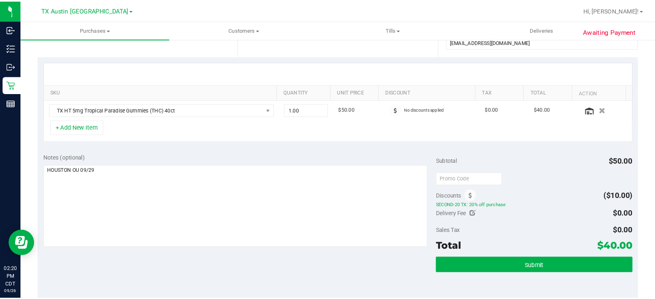
scroll to position [164, 0]
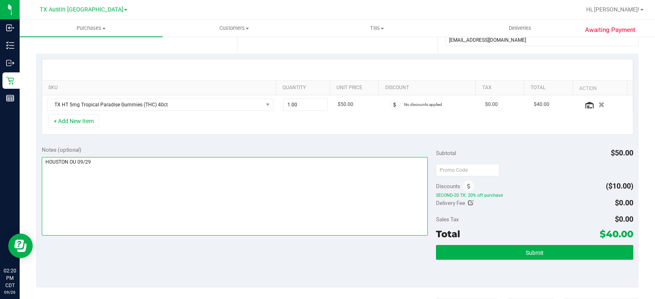
click at [171, 181] on textarea at bounding box center [235, 196] width 386 height 79
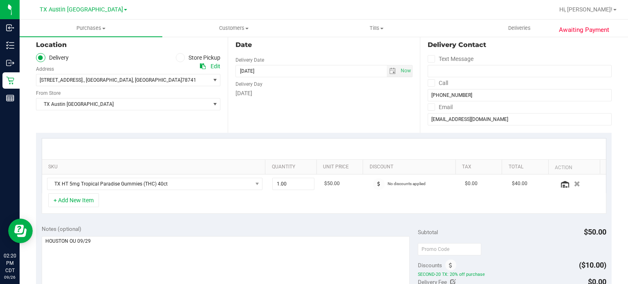
scroll to position [41, 0]
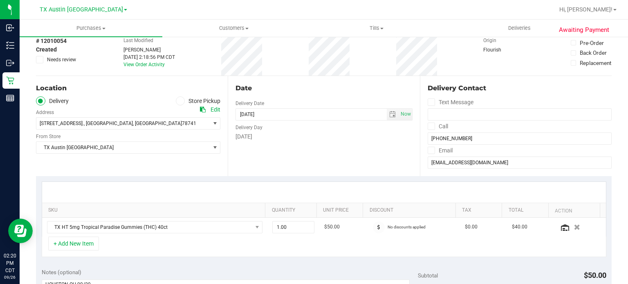
drag, startPoint x: 308, startPoint y: 163, endPoint x: 250, endPoint y: 147, distance: 59.5
click at [306, 163] on div "Date Delivery Date 09/29/2025 Now 09/29/2025 08:00 AM Now Delivery Day Monday" at bounding box center [324, 126] width 192 height 100
click at [214, 107] on div "Edit" at bounding box center [216, 110] width 10 height 9
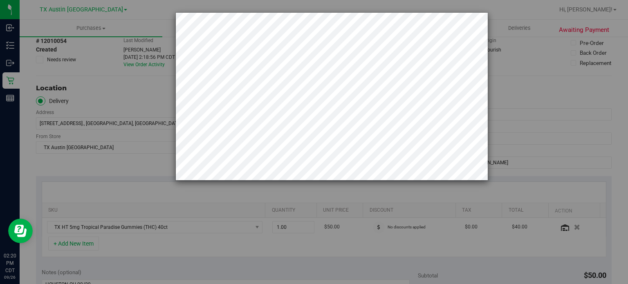
drag, startPoint x: 74, startPoint y: 173, endPoint x: 108, endPoint y: 137, distance: 50.1
click at [74, 172] on div at bounding box center [317, 142] width 634 height 284
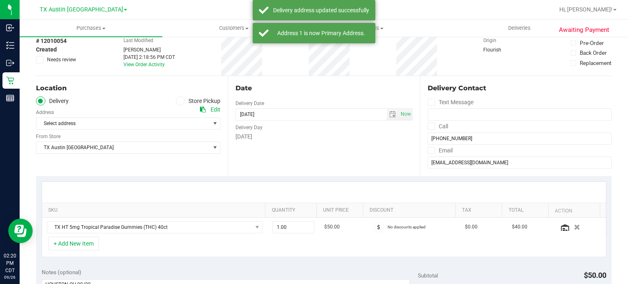
click at [220, 171] on div "Location Delivery Store Pickup Address Edit Select address Select address 9432 …" at bounding box center [132, 126] width 192 height 100
click at [201, 123] on span "Select address" at bounding box center [128, 123] width 184 height 12
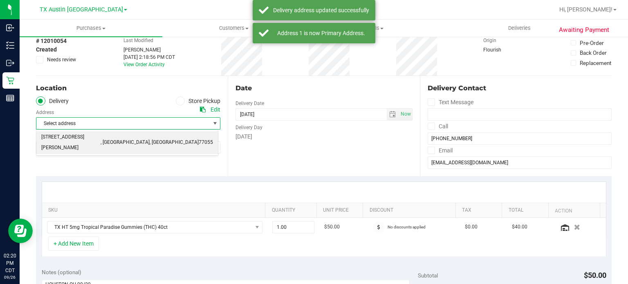
click at [185, 137] on li "9432 Katy Fwy , Houston , TX 77055" at bounding box center [127, 142] width 182 height 22
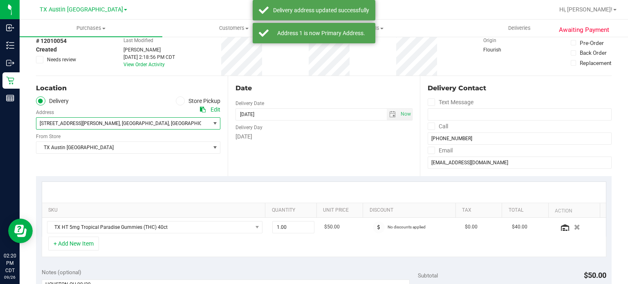
click at [316, 152] on div "Date Delivery Date 09/29/2025 Now 09/29/2025 08:00 AM Now Delivery Day Monday" at bounding box center [324, 126] width 192 height 100
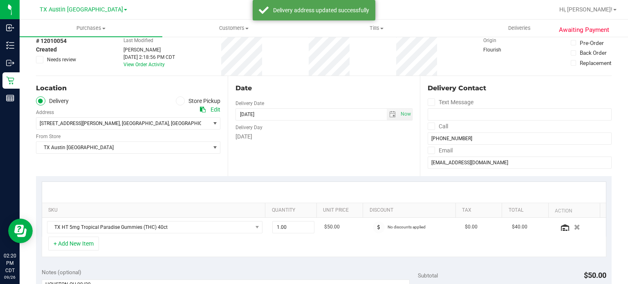
click at [321, 148] on div "Date Delivery Date 09/29/2025 Now 09/29/2025 08:00 AM Now Delivery Day Monday" at bounding box center [324, 126] width 192 height 100
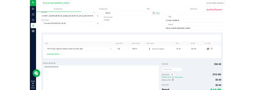
scroll to position [123, 0]
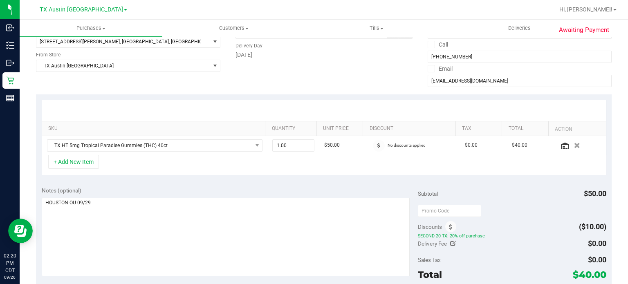
click at [310, 183] on purchase-details "Back Save Purchase View Profile Replace Customer # 12010054 Created Needs revie…" at bounding box center [324, 211] width 576 height 581
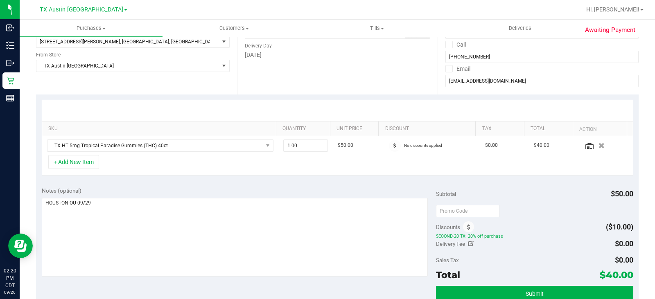
click at [311, 188] on div "Notes (optional)" at bounding box center [239, 191] width 394 height 8
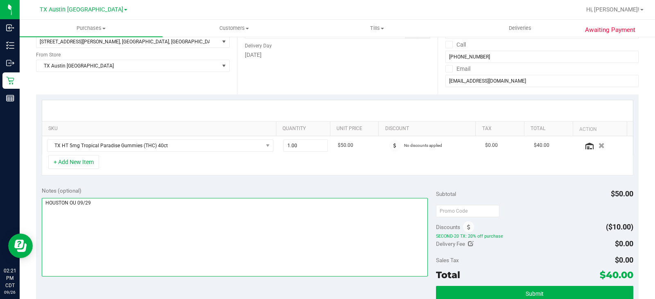
click at [310, 201] on textarea at bounding box center [235, 237] width 386 height 79
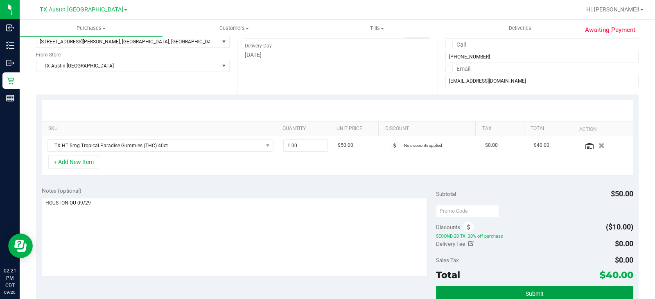
click at [525, 295] on span "Submit" at bounding box center [534, 293] width 18 height 7
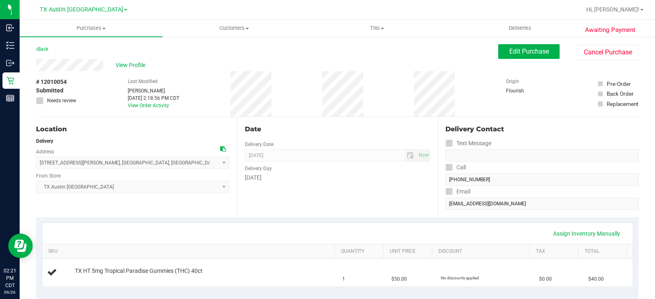
drag, startPoint x: 106, startPoint y: 65, endPoint x: 35, endPoint y: 69, distance: 70.9
click at [235, 29] on span "Customers" at bounding box center [234, 28] width 142 height 7
click at [206, 50] on span "All customers" at bounding box center [191, 49] width 59 height 7
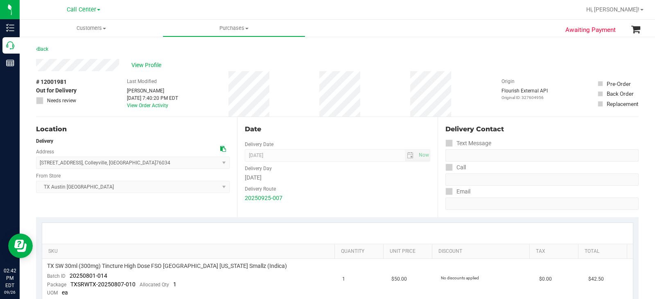
scroll to position [82, 0]
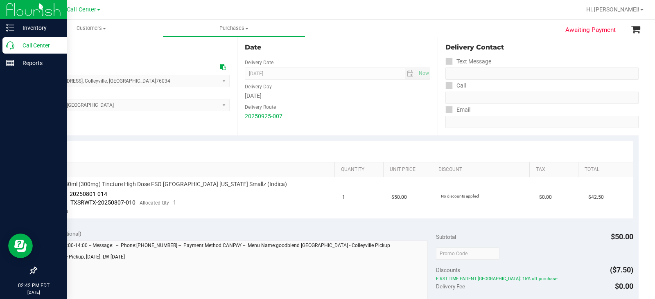
drag, startPoint x: 0, startPoint y: 0, endPoint x: 11, endPoint y: 47, distance: 47.9
click at [9, 46] on icon at bounding box center [10, 45] width 8 height 8
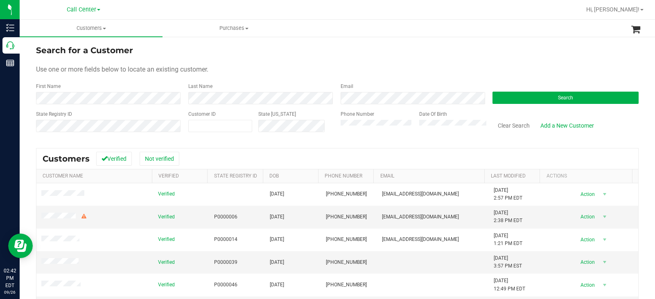
click at [376, 117] on div "Phone Number" at bounding box center [376, 124] width 72 height 29
click at [508, 99] on button "Search" at bounding box center [565, 98] width 146 height 12
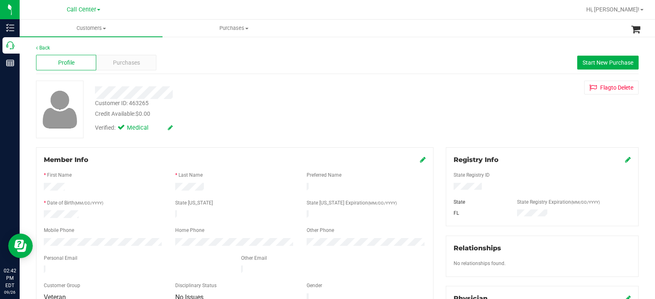
click at [137, 51] on div "Back" at bounding box center [337, 47] width 602 height 7
click at [139, 61] on span "Purchases" at bounding box center [126, 62] width 27 height 9
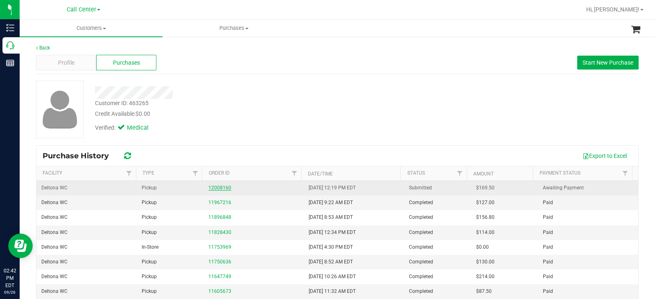
click at [218, 189] on link "12008160" at bounding box center [219, 188] width 23 height 6
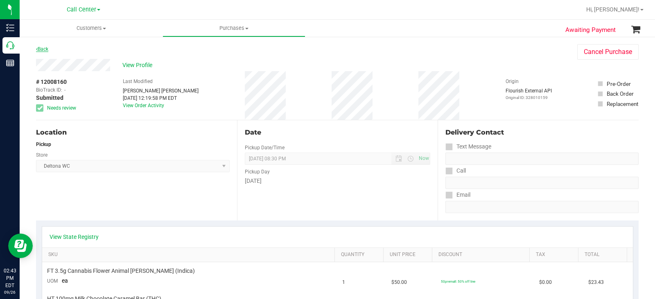
click at [42, 47] on link "Back" at bounding box center [42, 49] width 12 height 6
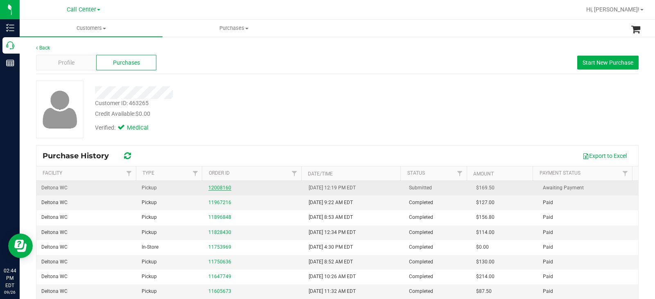
click at [215, 187] on link "12008160" at bounding box center [219, 188] width 23 height 6
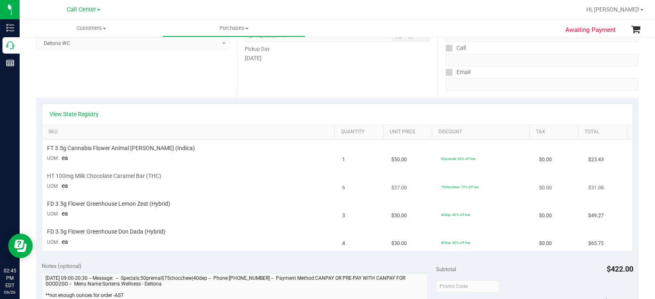
scroll to position [164, 0]
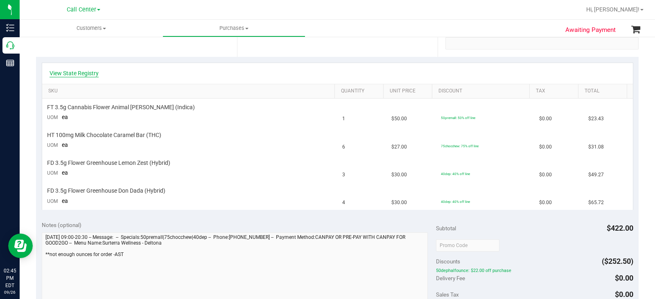
click at [70, 72] on link "View State Registry" at bounding box center [73, 73] width 49 height 8
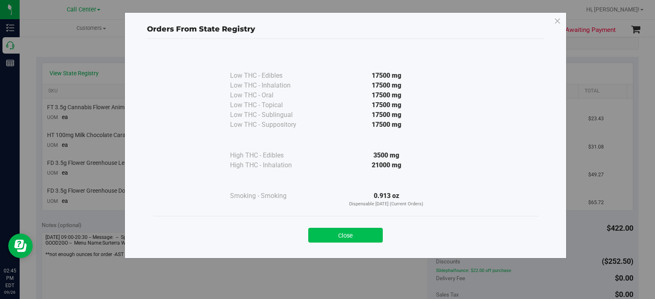
click at [370, 234] on button "Close" at bounding box center [345, 235] width 74 height 15
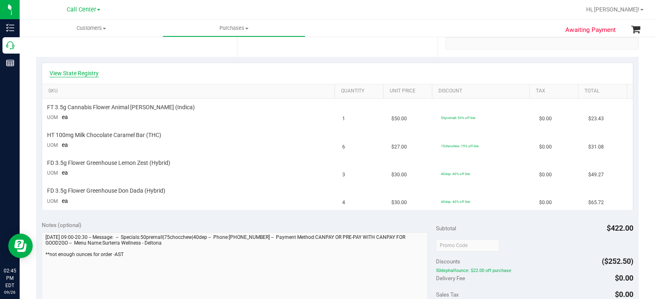
click at [92, 76] on link "View State Registry" at bounding box center [73, 73] width 49 height 8
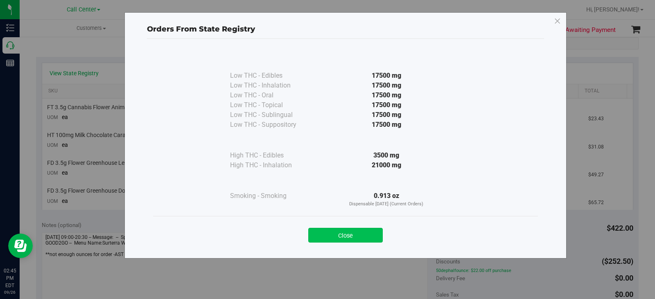
click at [341, 237] on button "Close" at bounding box center [345, 235] width 74 height 15
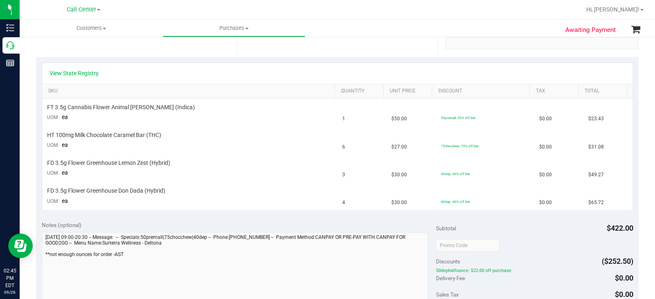
scroll to position [41, 0]
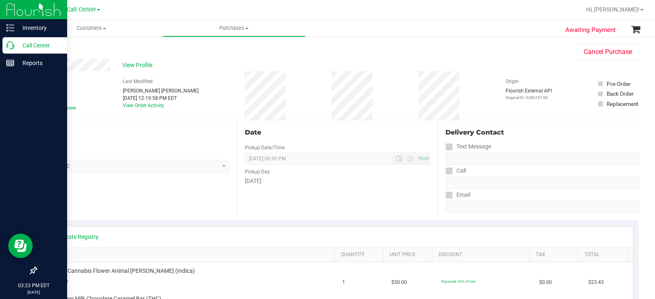
scroll to position [41, 0]
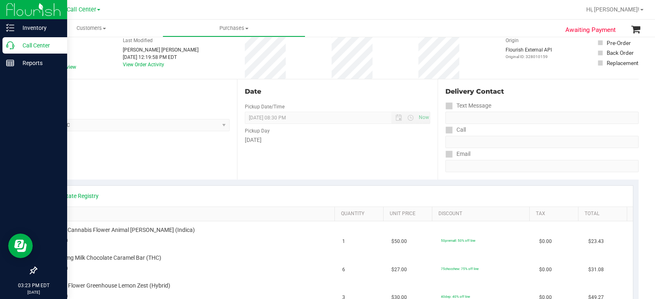
click at [7, 39] on div "Call Center" at bounding box center [34, 45] width 65 height 16
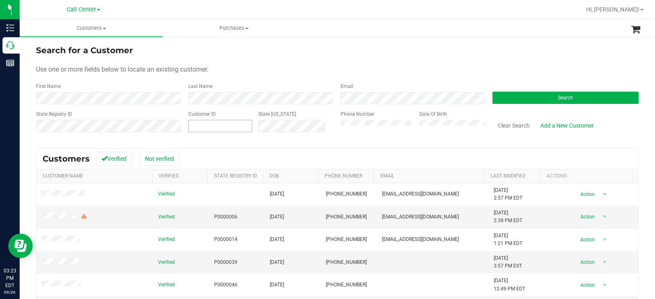
drag, startPoint x: 235, startPoint y: 124, endPoint x: 240, endPoint y: 124, distance: 4.9
click at [235, 124] on span at bounding box center [220, 126] width 64 height 12
paste input "463265"
type input "463265"
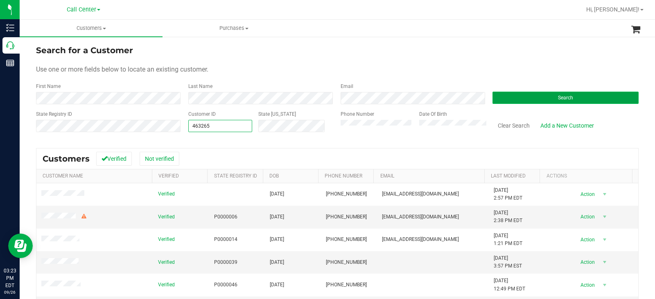
click at [519, 101] on button "Search" at bounding box center [565, 98] width 146 height 12
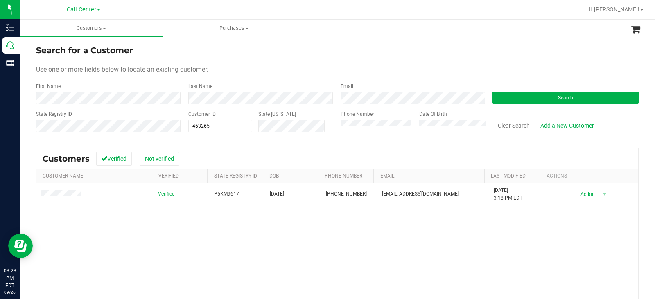
click at [270, 57] on form "Search for a Customer Use one or more fields below to locate an existing custom…" at bounding box center [337, 91] width 602 height 95
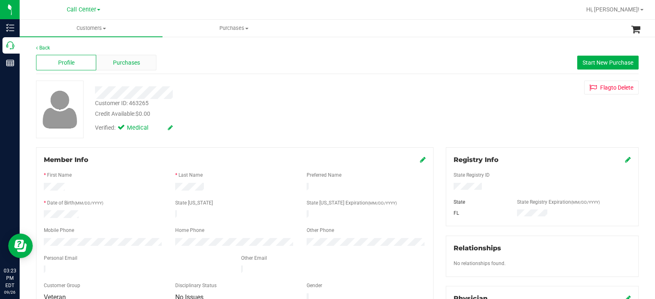
click at [135, 65] on span "Purchases" at bounding box center [126, 62] width 27 height 9
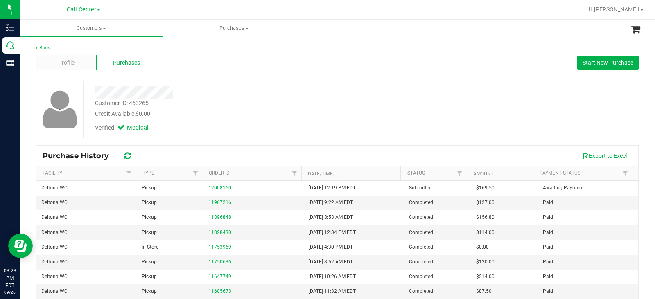
drag, startPoint x: 259, startPoint y: 101, endPoint x: 268, endPoint y: 132, distance: 32.2
click at [259, 103] on div "Customer ID: 463265 Credit Available: $0.00" at bounding box center [242, 108] width 307 height 19
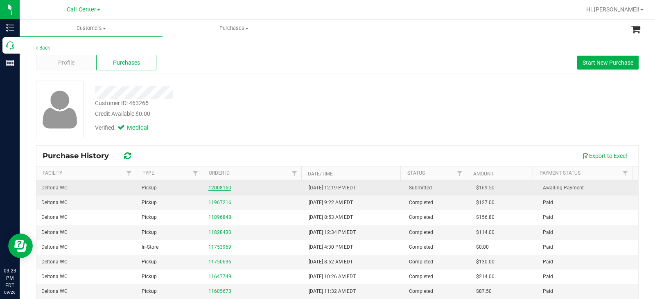
click at [226, 187] on link "12008160" at bounding box center [219, 188] width 23 height 6
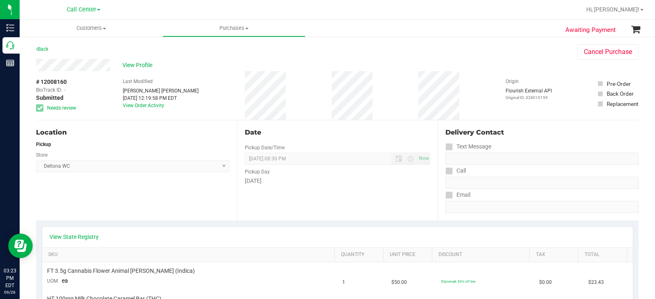
click at [254, 209] on div "Date Pickup Date/Time [DATE] Now [DATE] 08:30 PM Now Pickup Day [DATE]" at bounding box center [337, 170] width 201 height 100
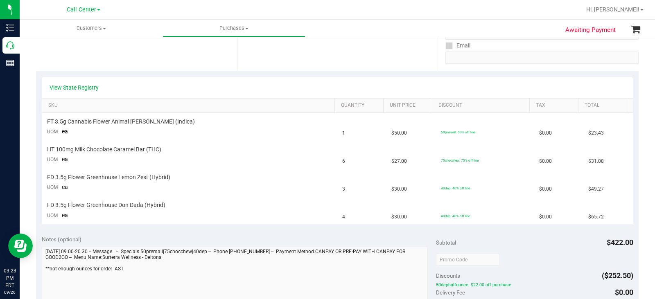
scroll to position [164, 0]
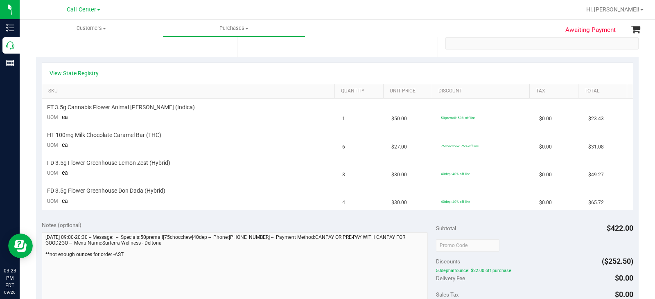
click at [42, 232] on div at bounding box center [235, 272] width 386 height 81
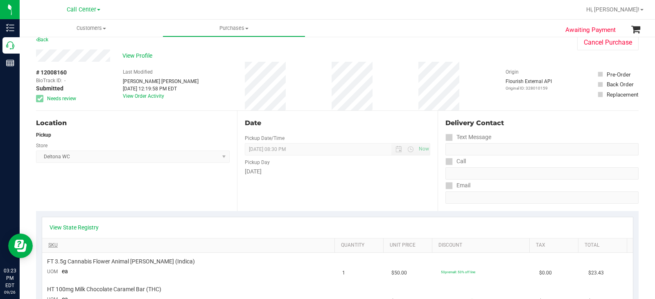
scroll to position [0, 0]
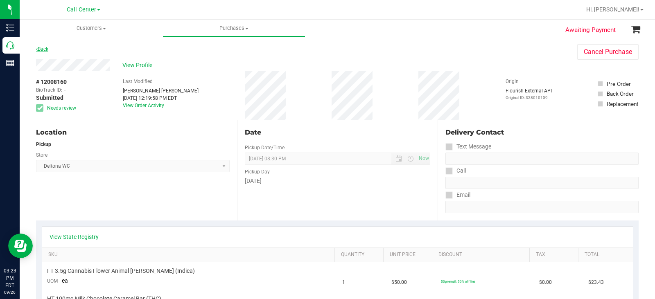
click at [48, 48] on link "Back" at bounding box center [42, 49] width 12 height 6
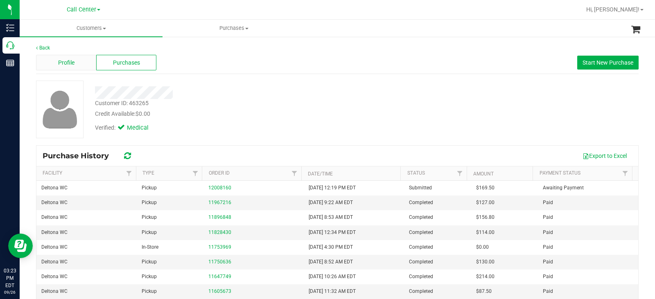
click at [70, 60] on span "Profile" at bounding box center [66, 62] width 16 height 9
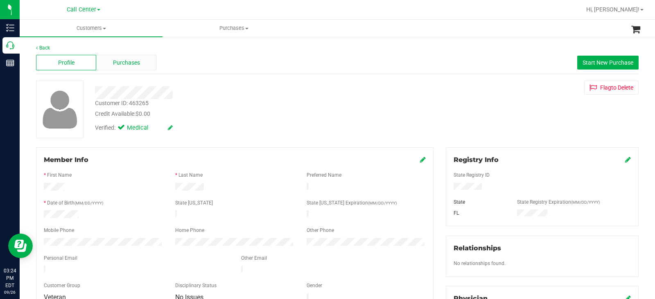
click at [150, 67] on div "Purchases" at bounding box center [126, 63] width 60 height 16
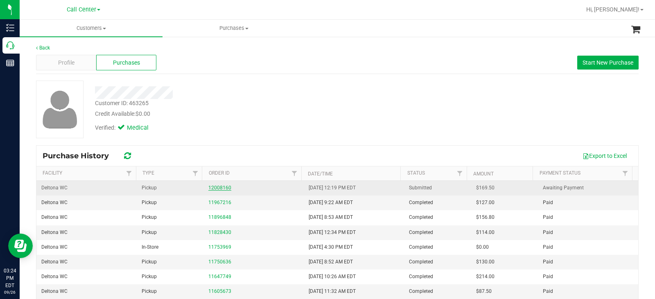
click at [215, 187] on link "12008160" at bounding box center [219, 188] width 23 height 6
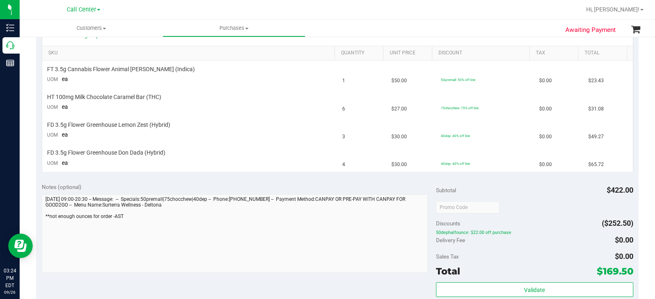
scroll to position [205, 0]
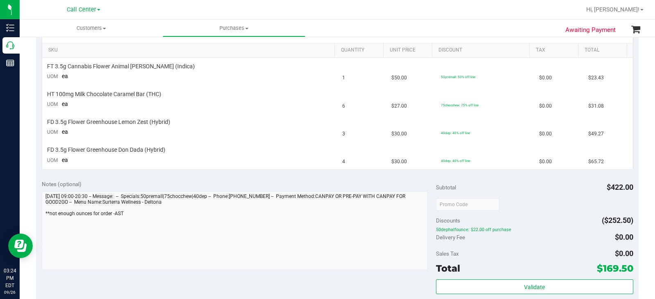
click at [41, 191] on div "Notes (optional) Subtotal $422.00 Discounts ($252.50) 50dephalfounce: $22.00 of…" at bounding box center [337, 248] width 602 height 147
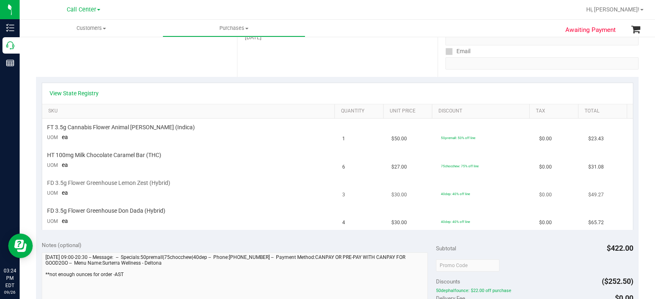
scroll to position [164, 0]
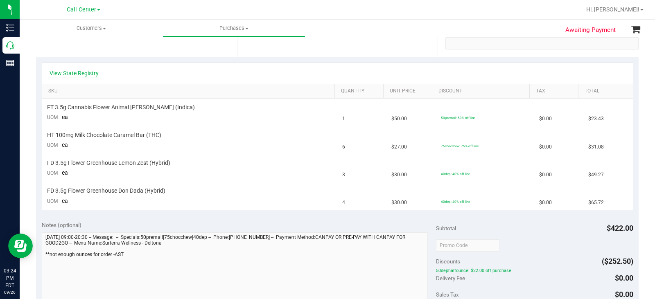
click at [81, 74] on link "View State Registry" at bounding box center [73, 73] width 49 height 8
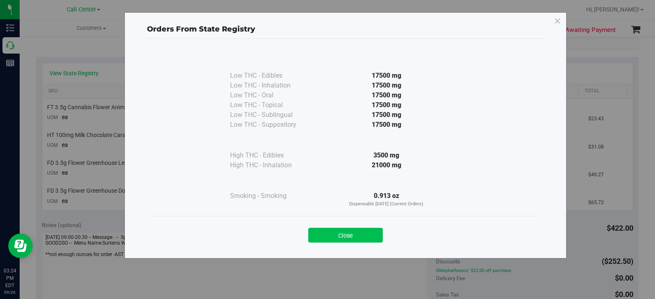
click at [346, 234] on button "Close" at bounding box center [345, 235] width 74 height 15
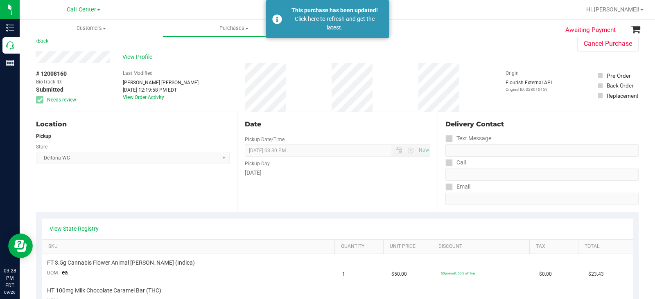
scroll to position [0, 0]
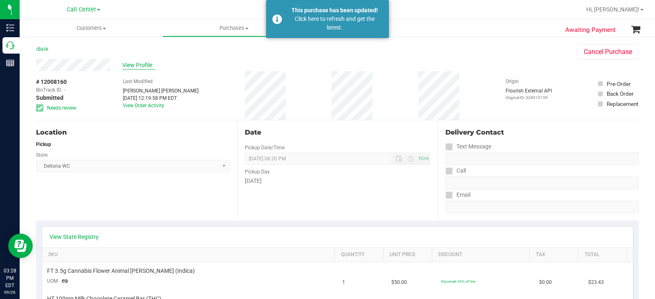
click at [149, 64] on span "View Profile" at bounding box center [138, 65] width 33 height 9
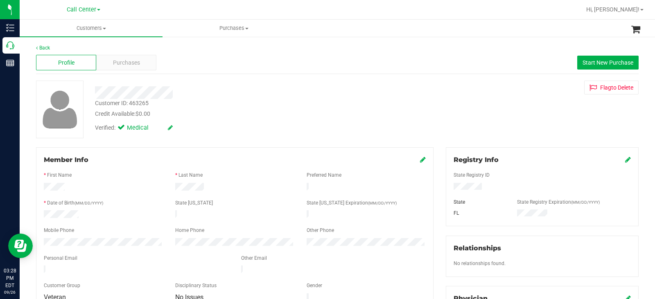
click at [80, 254] on div "Personal Email" at bounding box center [136, 258] width 197 height 9
click at [34, 243] on div "Member Info * First Name * Last Name Preferred Name * Date of Birth (MM/DD/YYYY…" at bounding box center [234, 266] width 409 height 238
click at [125, 67] on div "Purchases" at bounding box center [126, 63] width 60 height 16
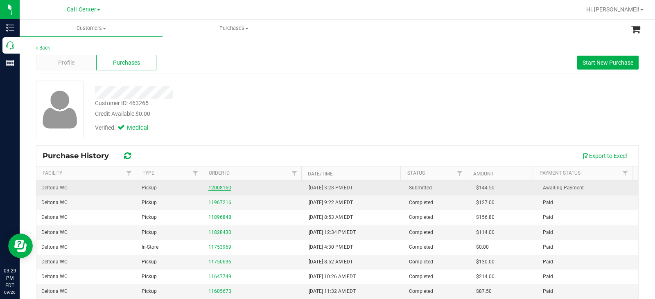
click at [219, 187] on link "12008160" at bounding box center [219, 188] width 23 height 6
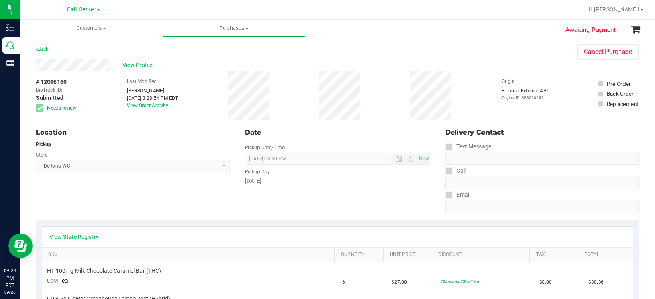
drag, startPoint x: 164, startPoint y: 105, endPoint x: 120, endPoint y: 79, distance: 51.4
click at [120, 79] on div "# 12008160 BioTrack ID: - Submitted Needs review Last Modified [PERSON_NAME] [D…" at bounding box center [337, 95] width 602 height 49
